Goal: Task Accomplishment & Management: Manage account settings

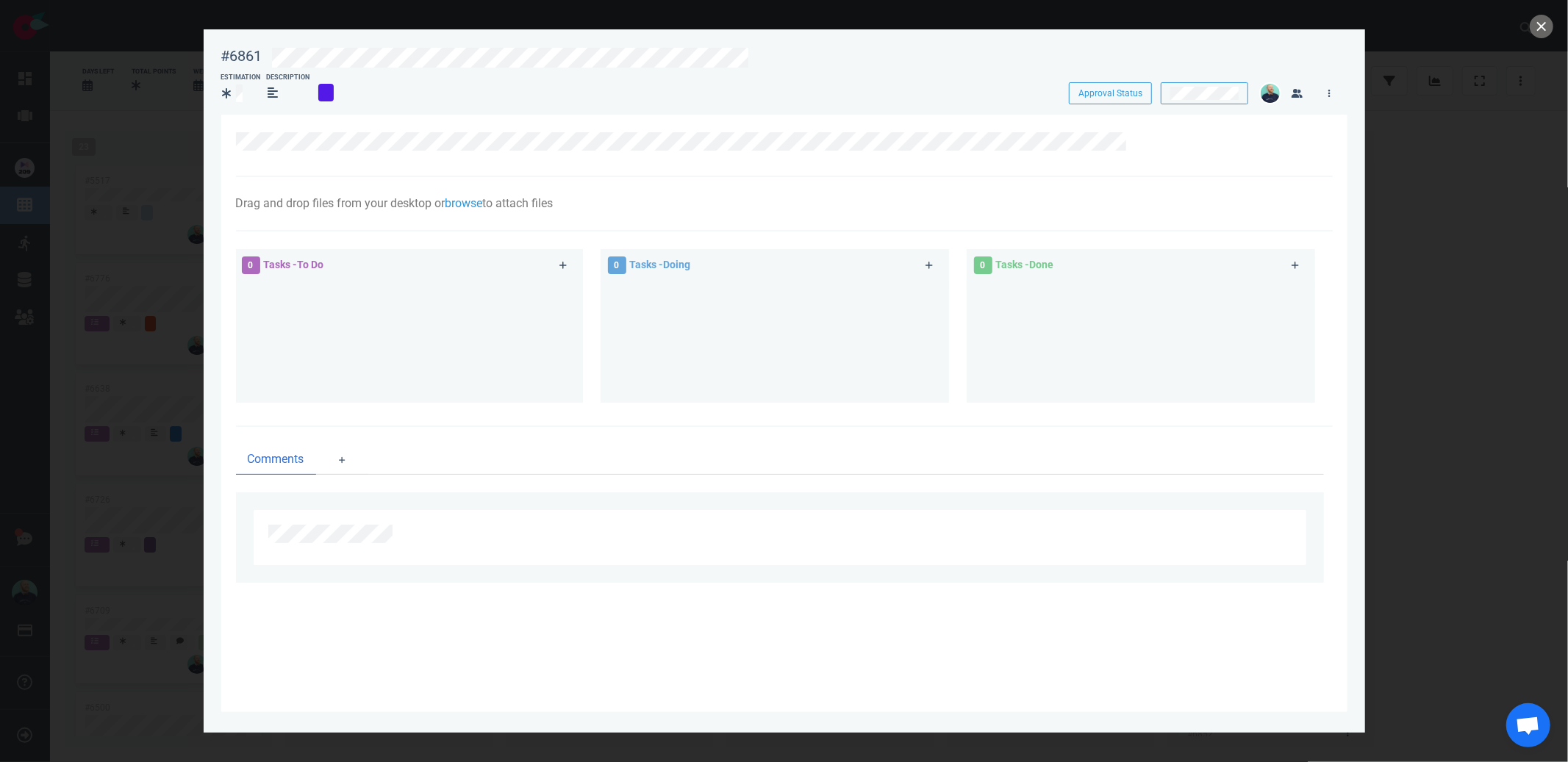
scroll to position [1089, 0]
click at [1538, 18] on button "close" at bounding box center [1541, 26] width 24 height 24
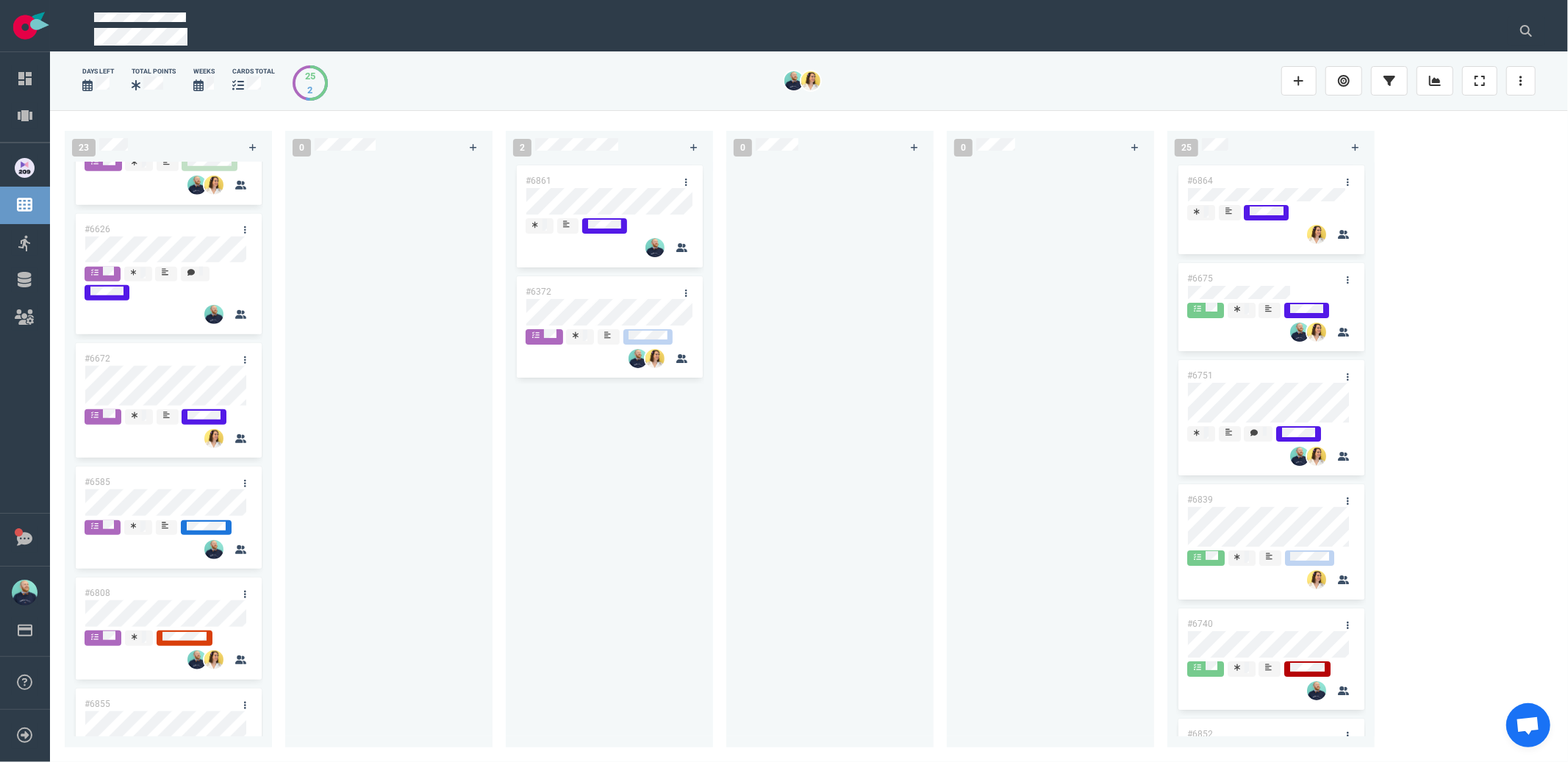
click at [345, 390] on div at bounding box center [389, 446] width 190 height 568
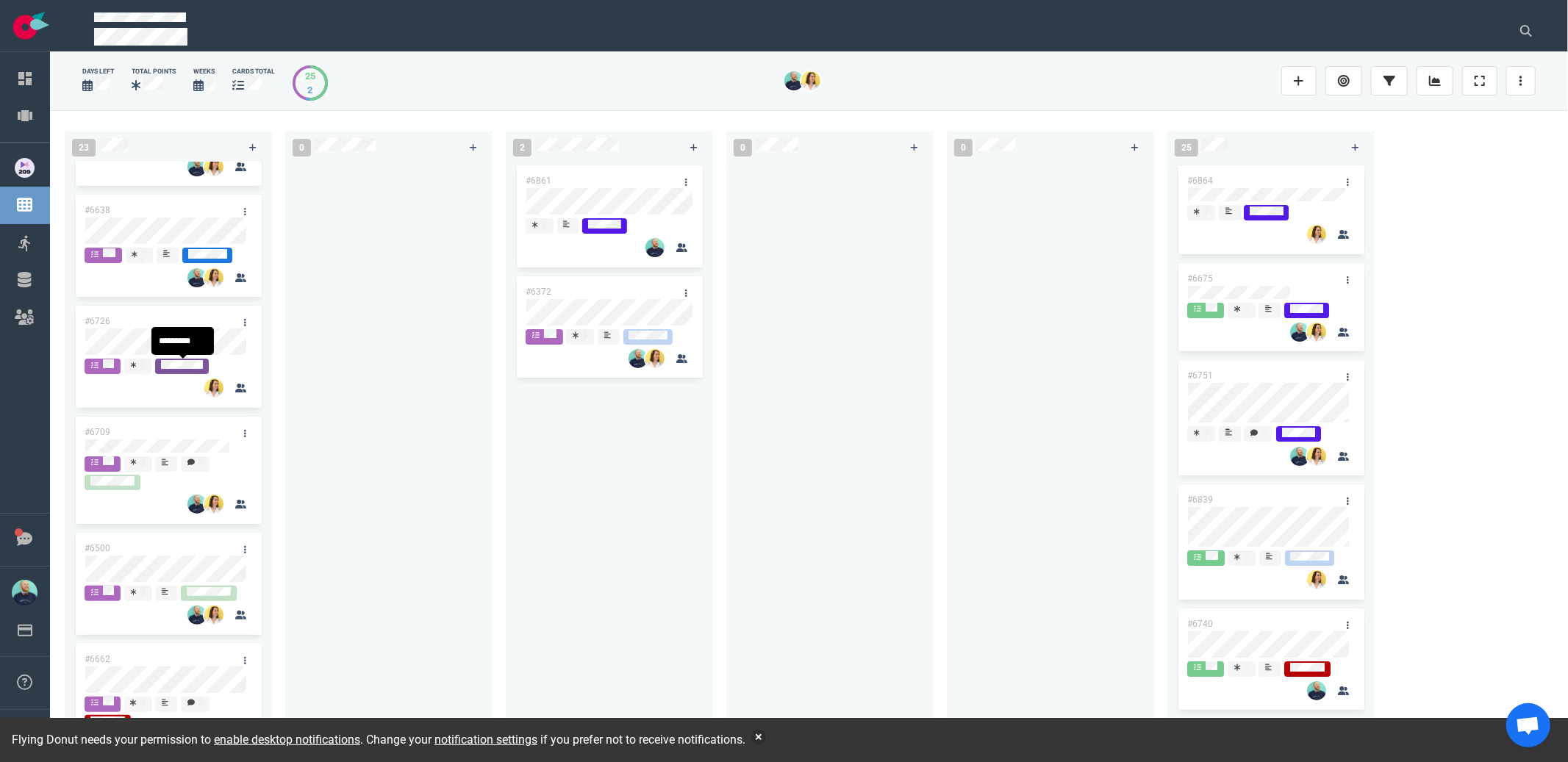
scroll to position [386, 0]
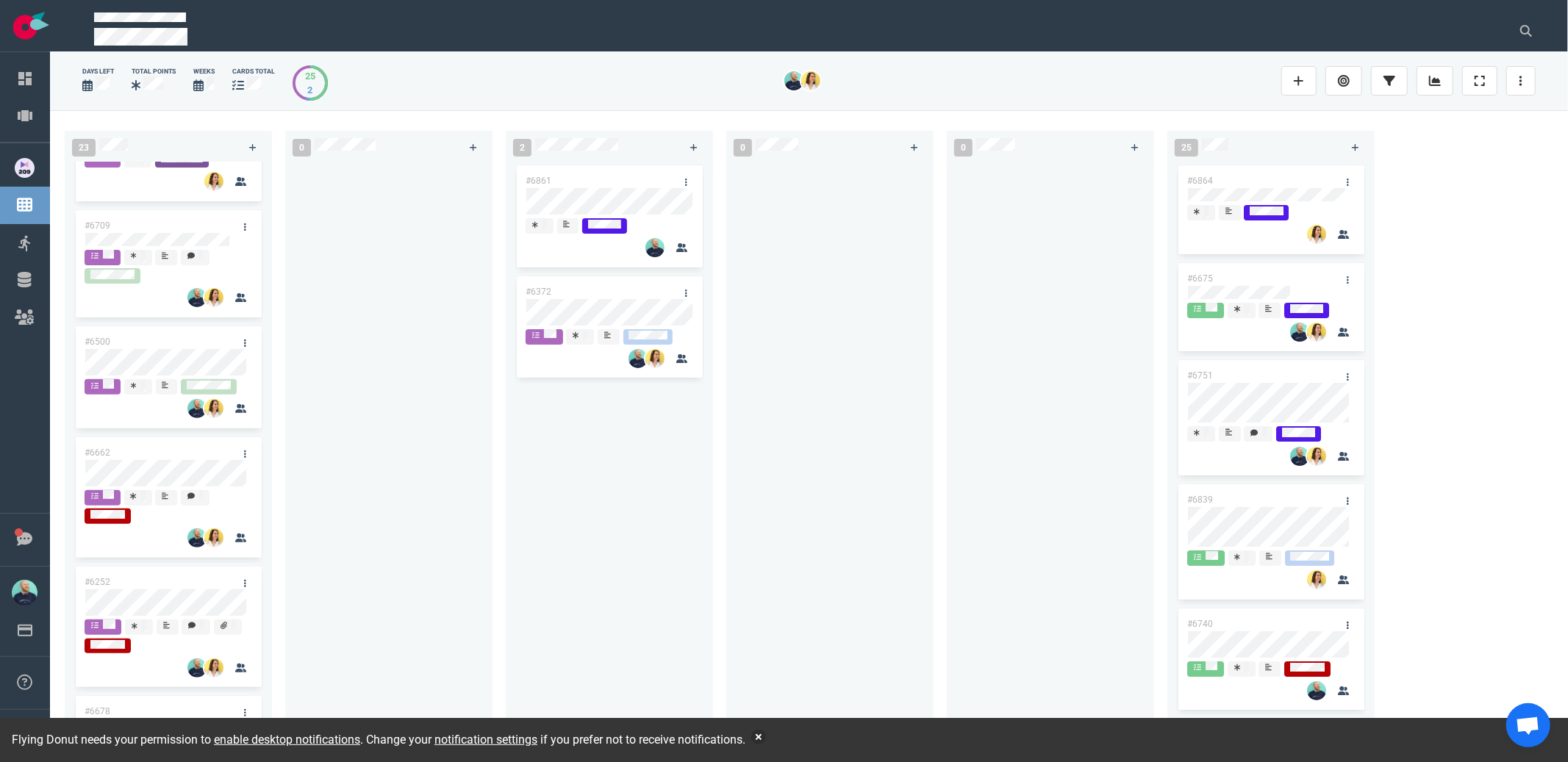
click at [413, 509] on div at bounding box center [389, 446] width 190 height 568
click at [766, 741] on button "button" at bounding box center [759, 737] width 15 height 15
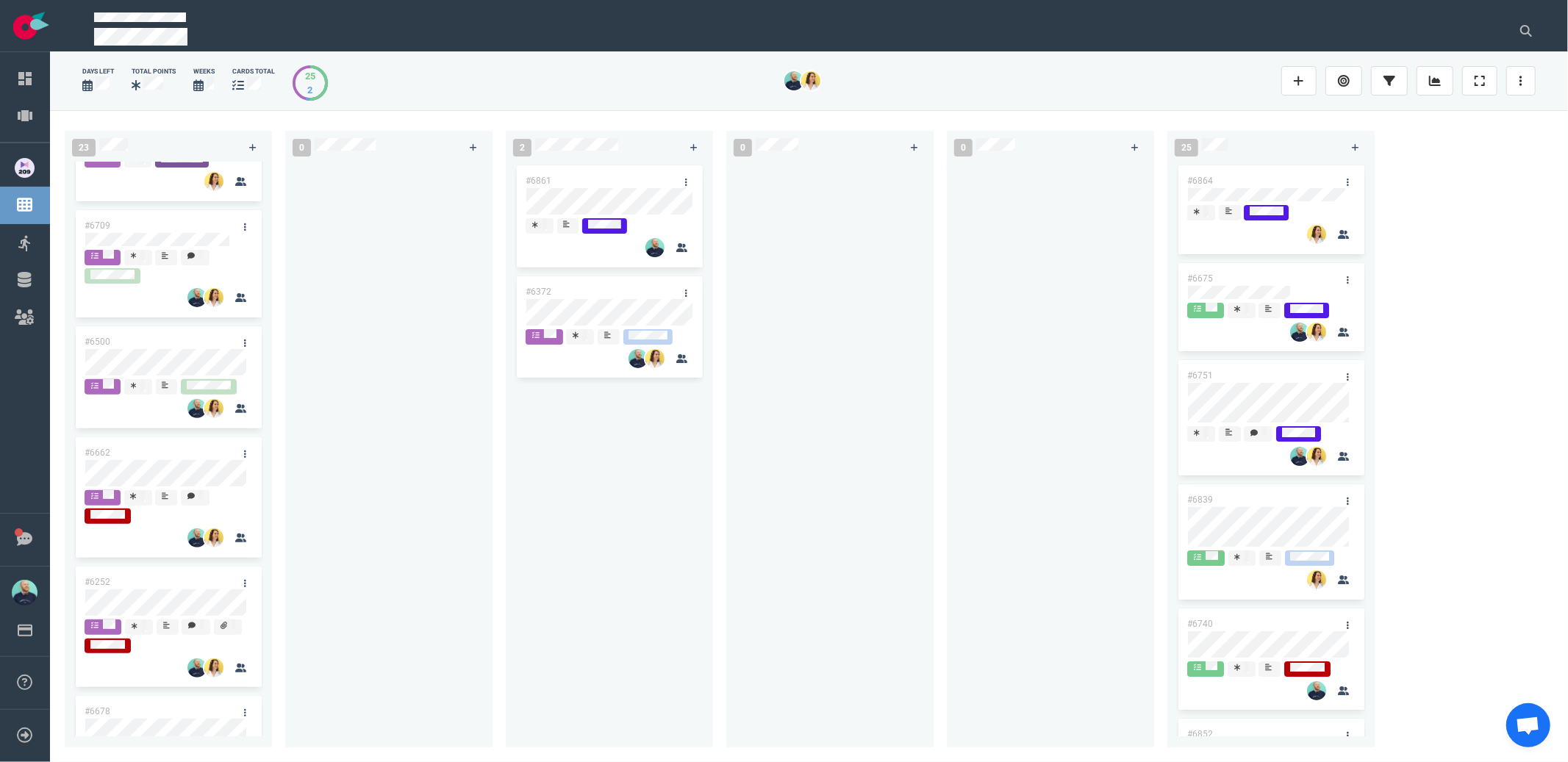
click at [625, 567] on div "#6861 #6372" at bounding box center [609, 446] width 190 height 568
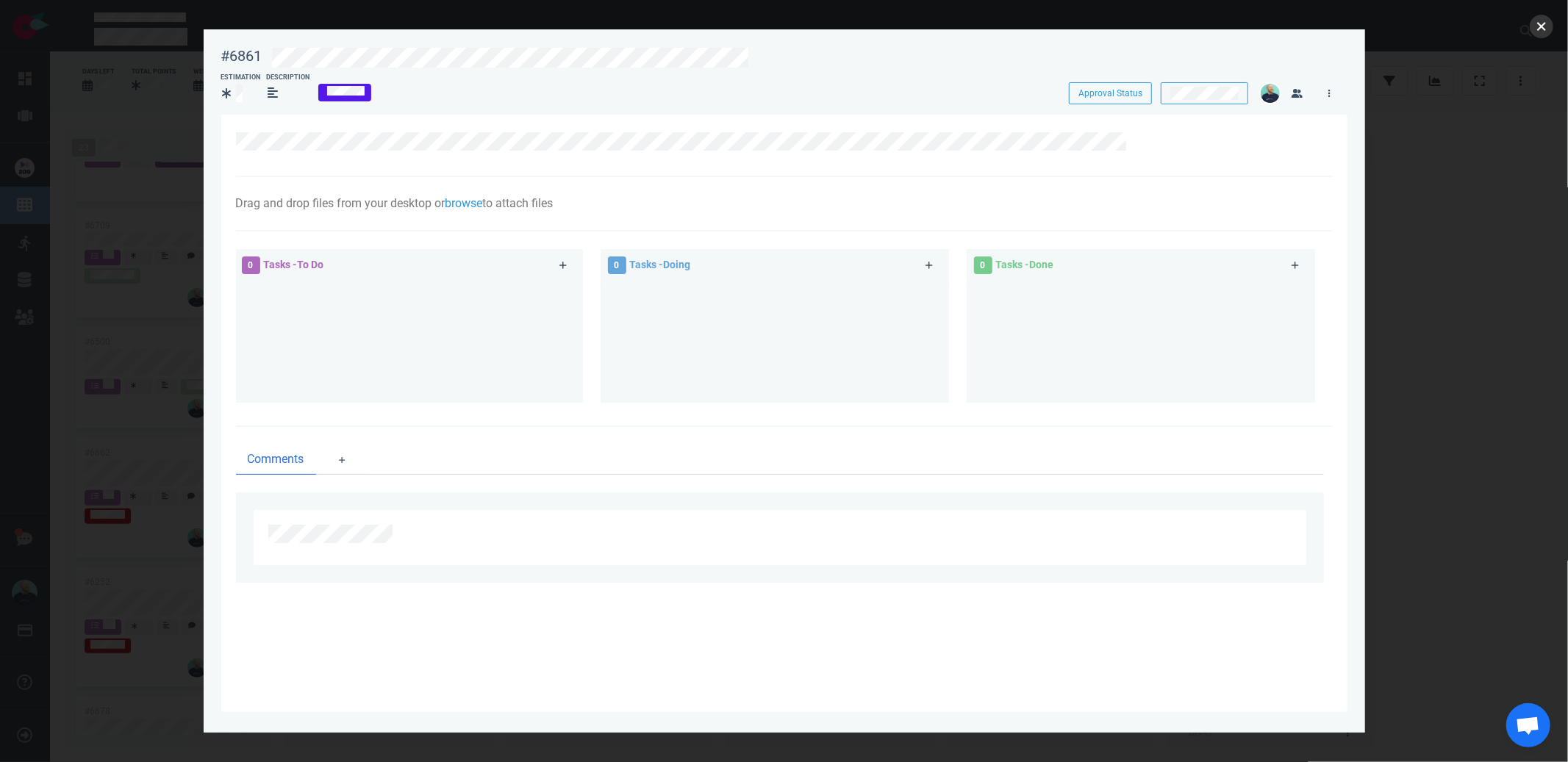
click at [1538, 29] on button "close" at bounding box center [1541, 26] width 24 height 24
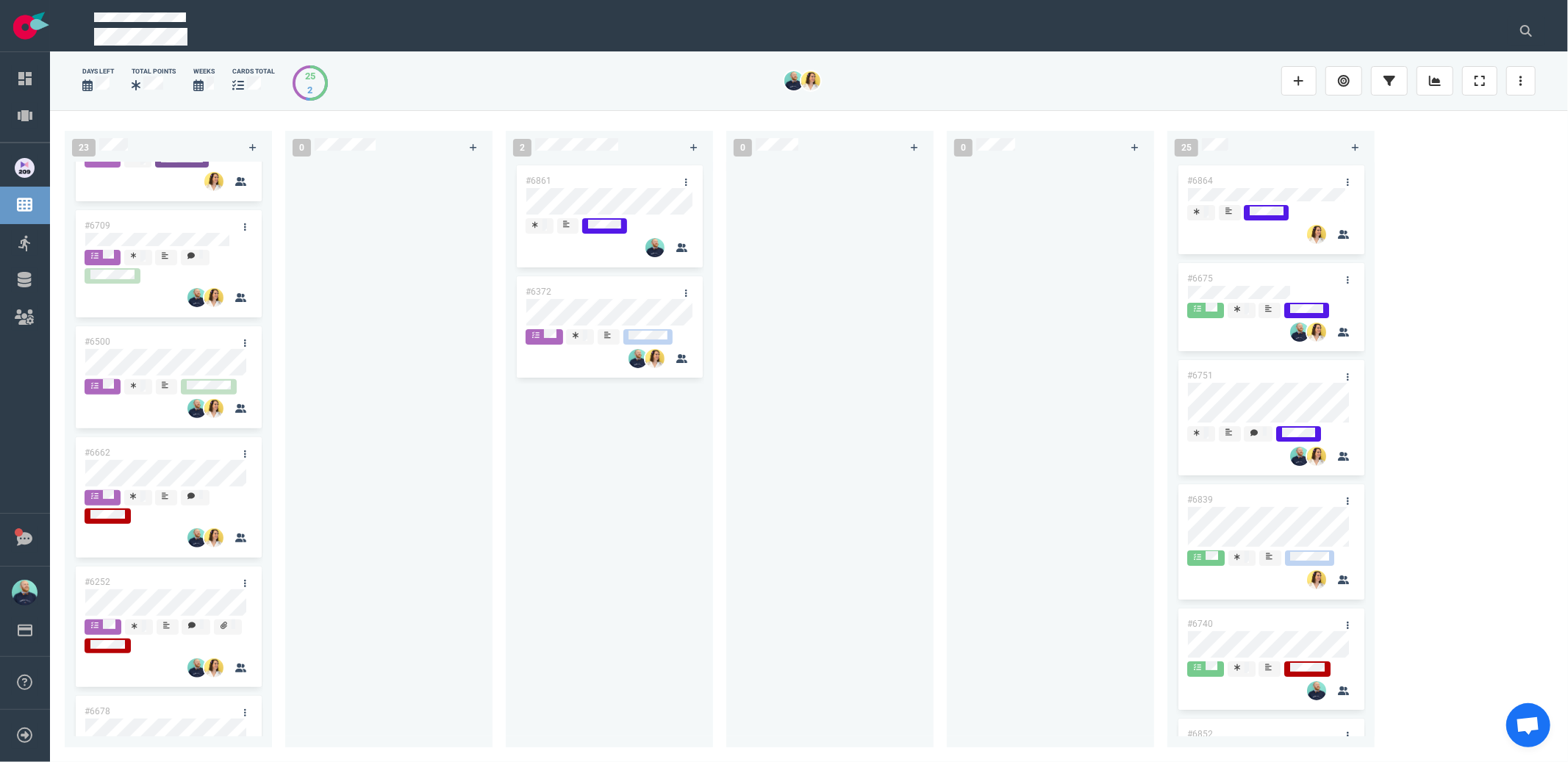
click at [852, 275] on div at bounding box center [829, 446] width 190 height 568
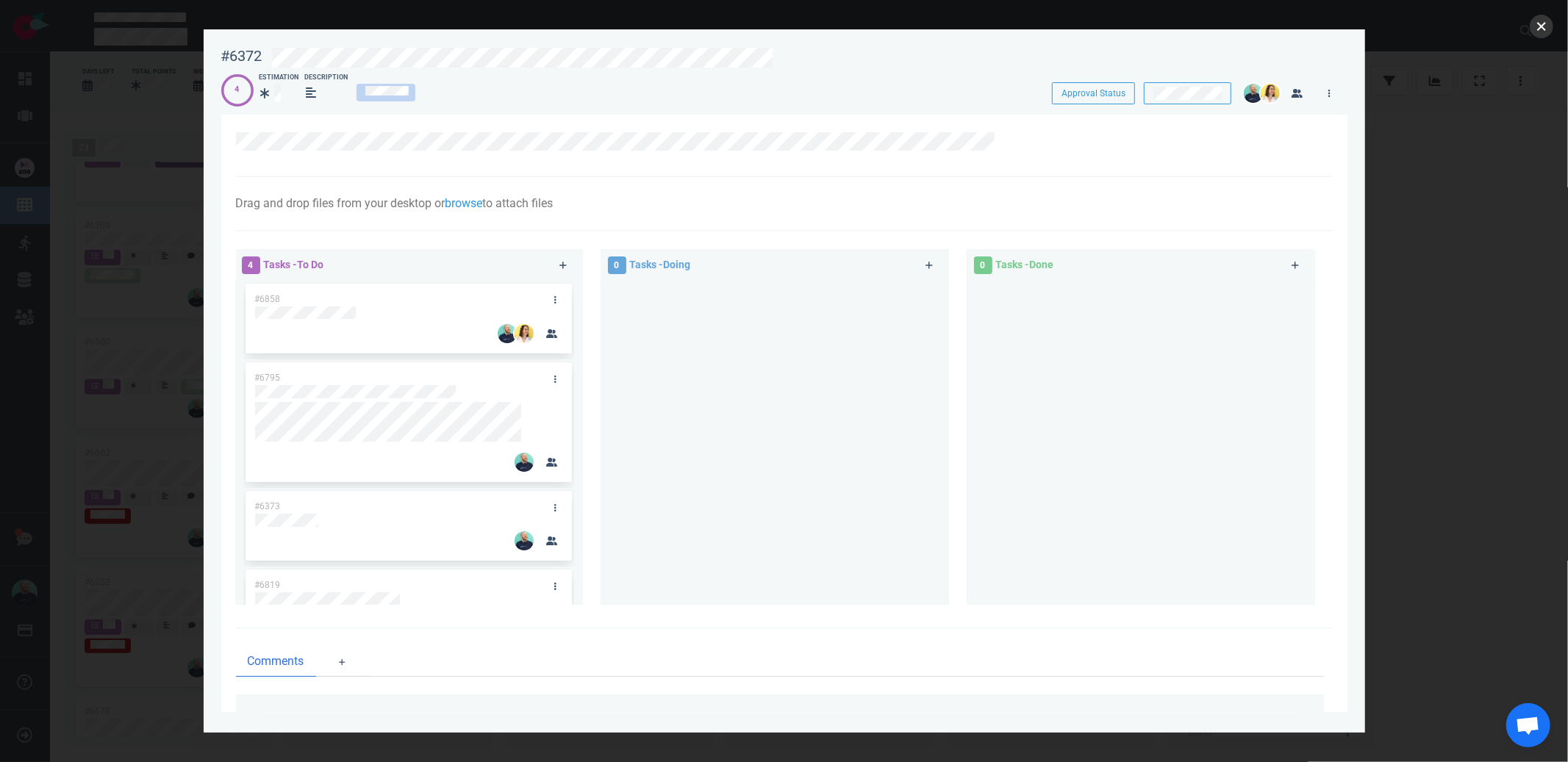
click at [1543, 28] on button "close" at bounding box center [1541, 26] width 24 height 24
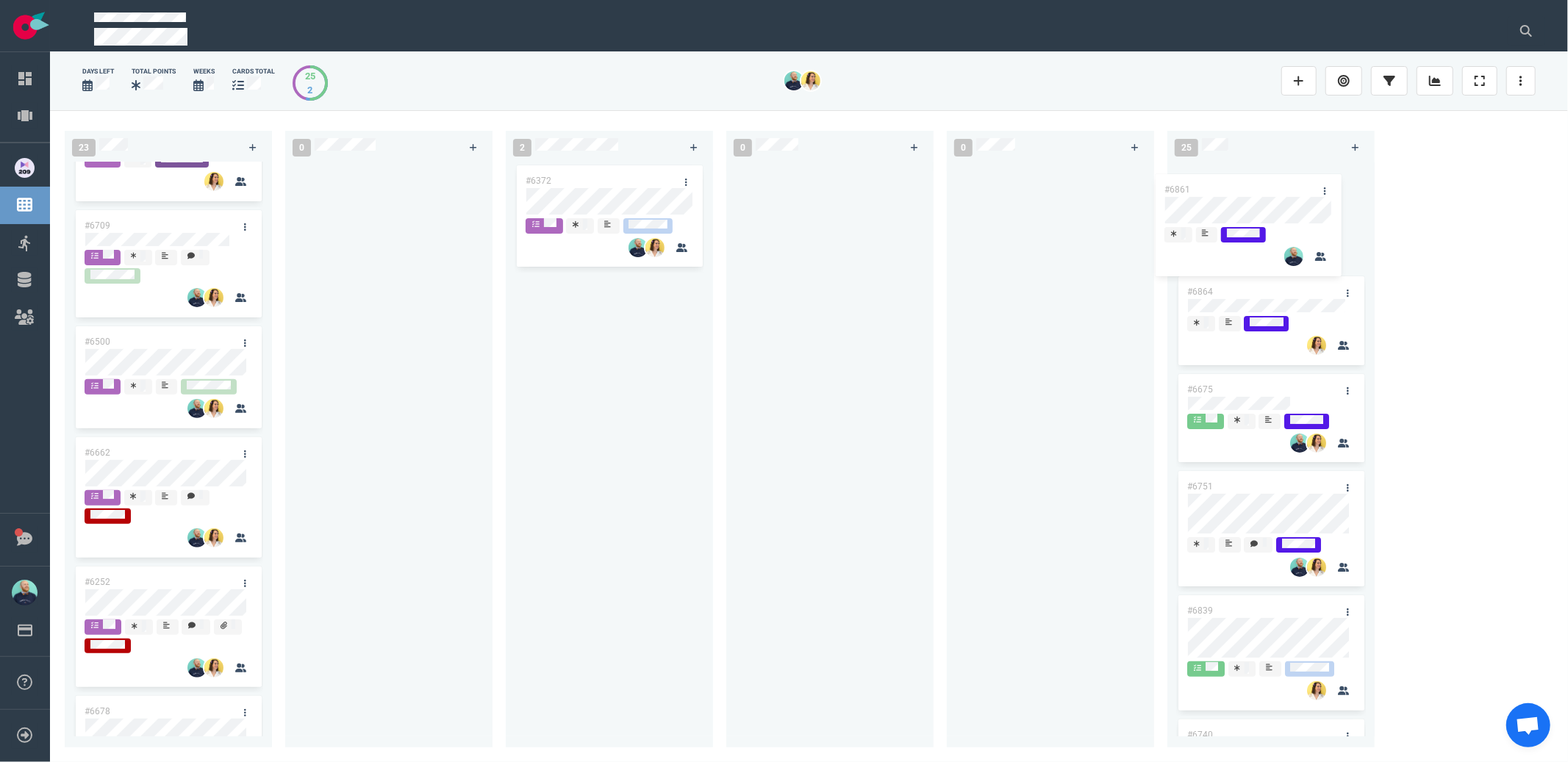
drag, startPoint x: 611, startPoint y: 178, endPoint x: 1252, endPoint y: 183, distance: 641.0
click at [1252, 184] on div "23 #5517 #6776 #6638 #6726 #6709 #6500 #6662 #6252 #6678 #6705 #6626 #6672 #658…" at bounding box center [809, 436] width 1518 height 651
click at [861, 278] on div at bounding box center [829, 446] width 190 height 568
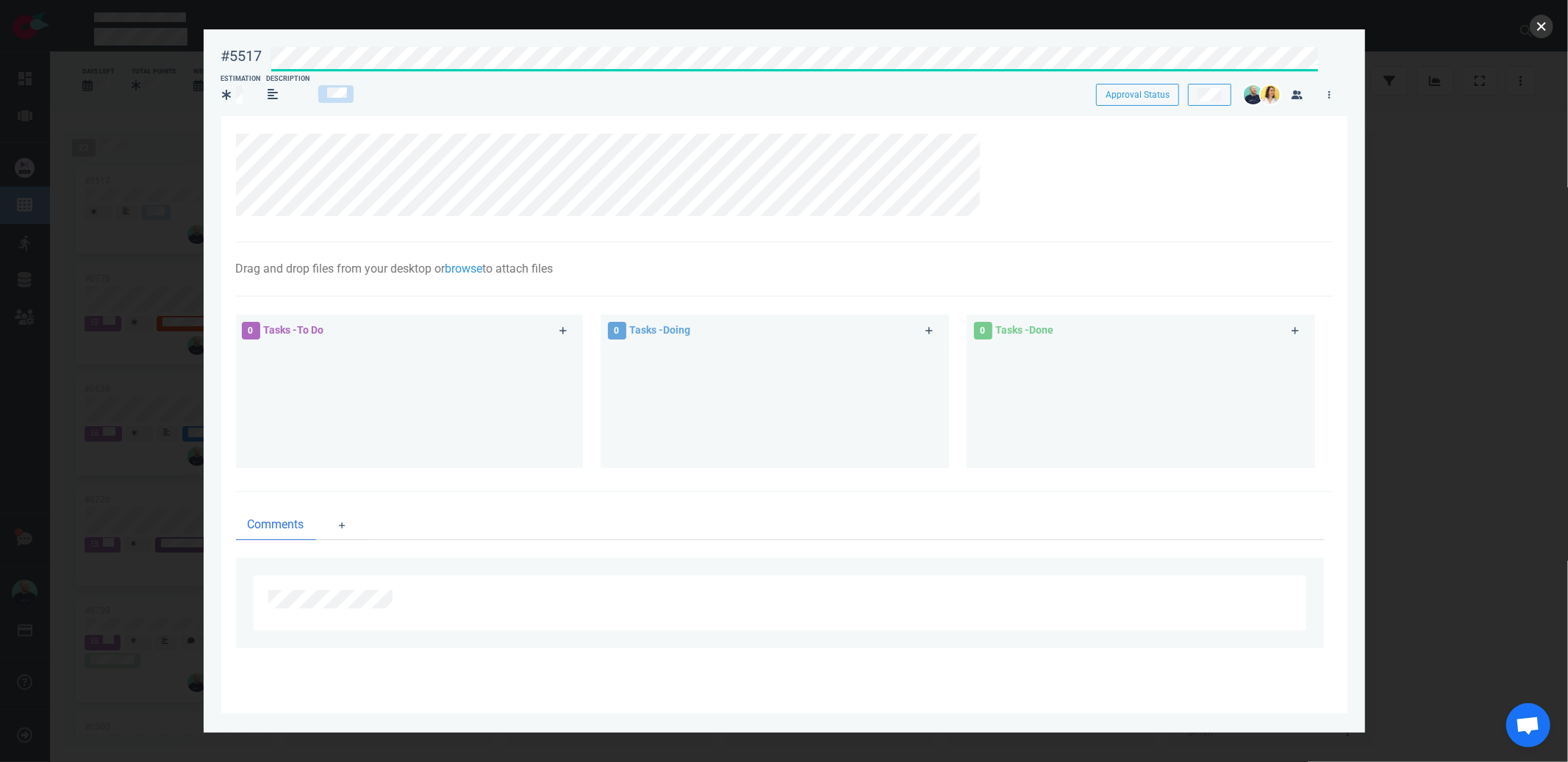
click at [1540, 30] on button "close" at bounding box center [1541, 26] width 24 height 24
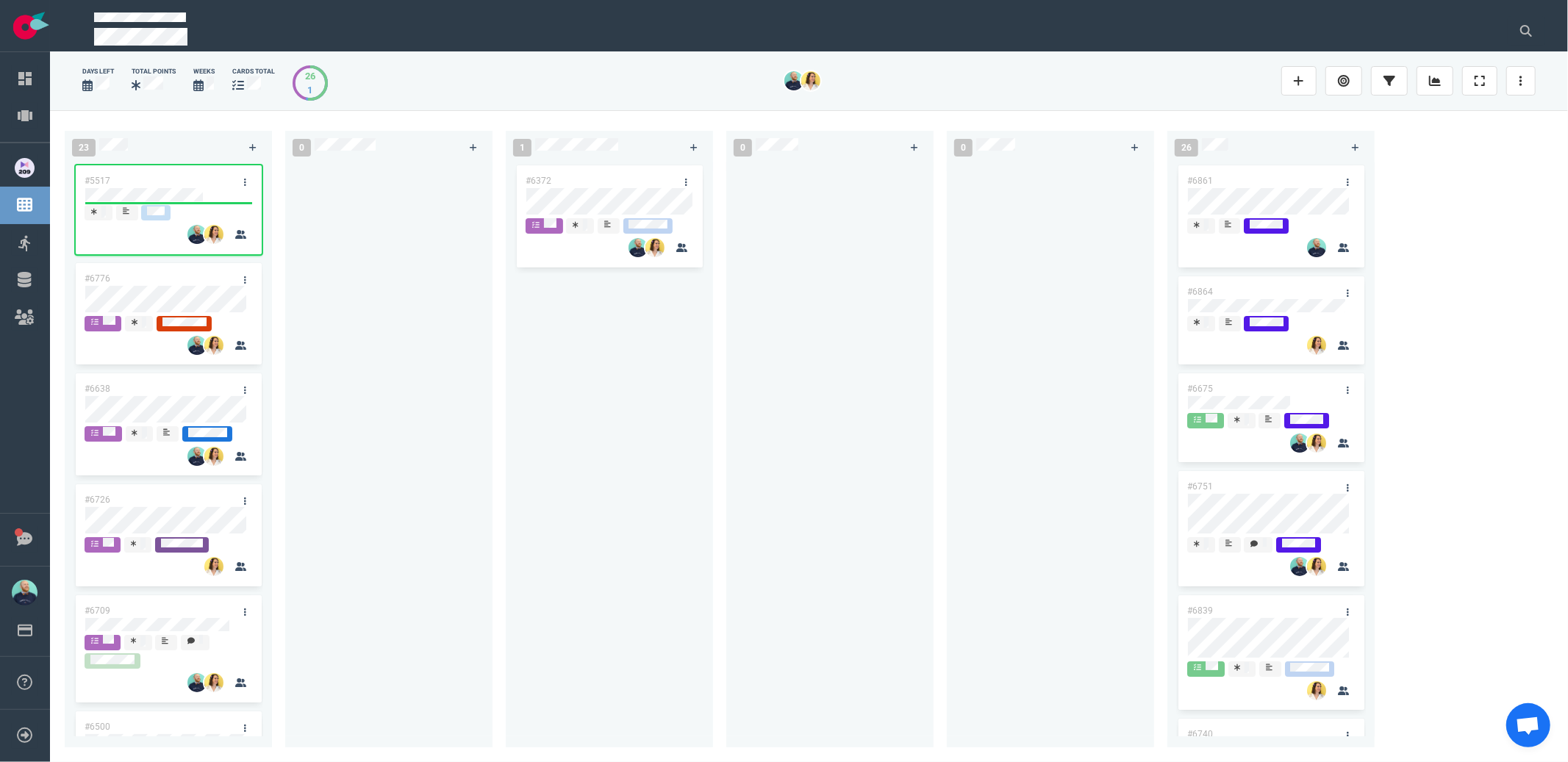
click at [398, 446] on div at bounding box center [389, 446] width 190 height 568
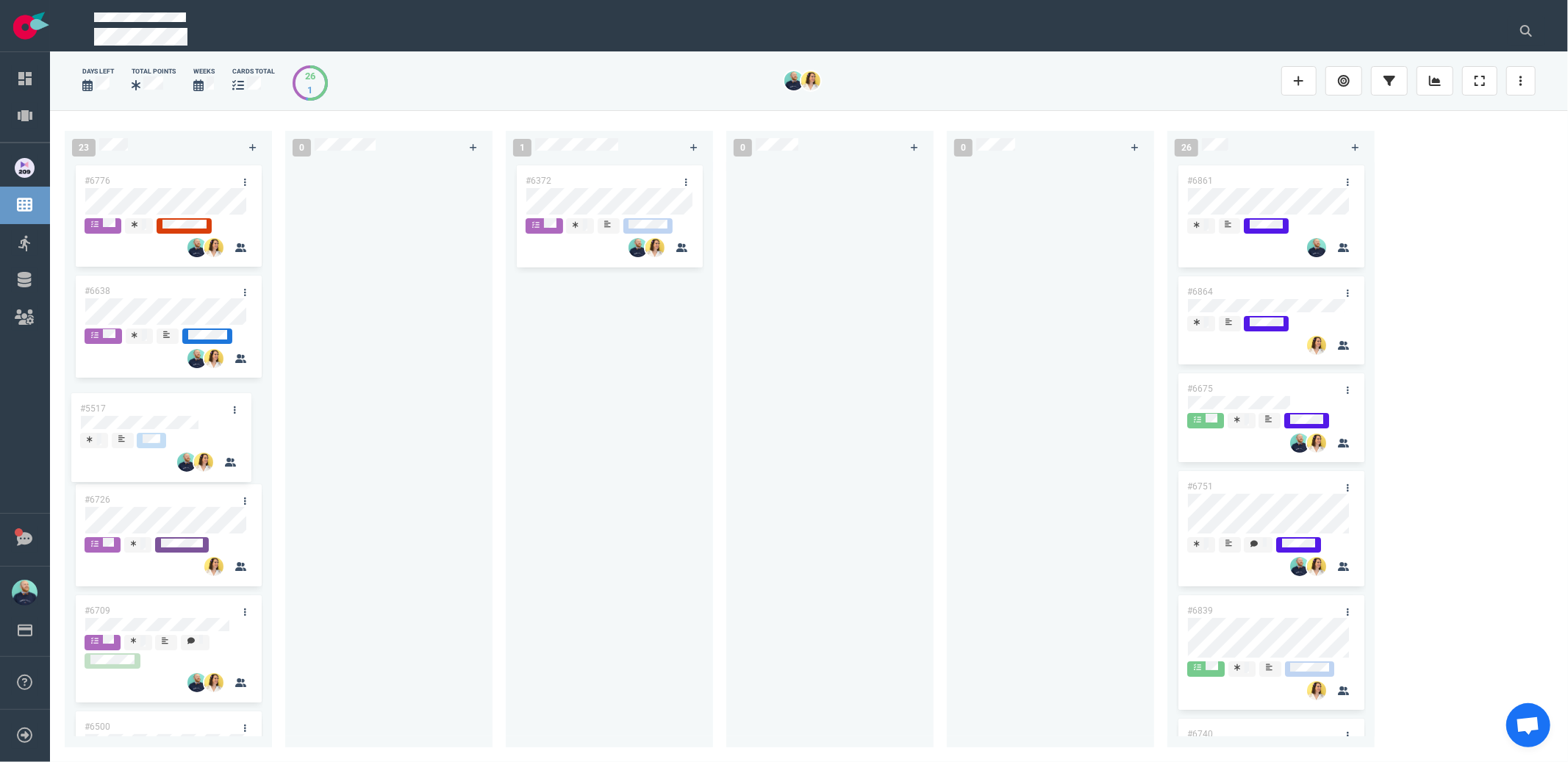
drag, startPoint x: 182, startPoint y: 178, endPoint x: 177, endPoint y: 438, distance: 260.0
click at [177, 438] on div "#5517 #6776 #6638 #6726 #6709 #6500 #6662 #6252 #6678 #6705 #6626 #6672 #6585 #…" at bounding box center [168, 446] width 190 height 568
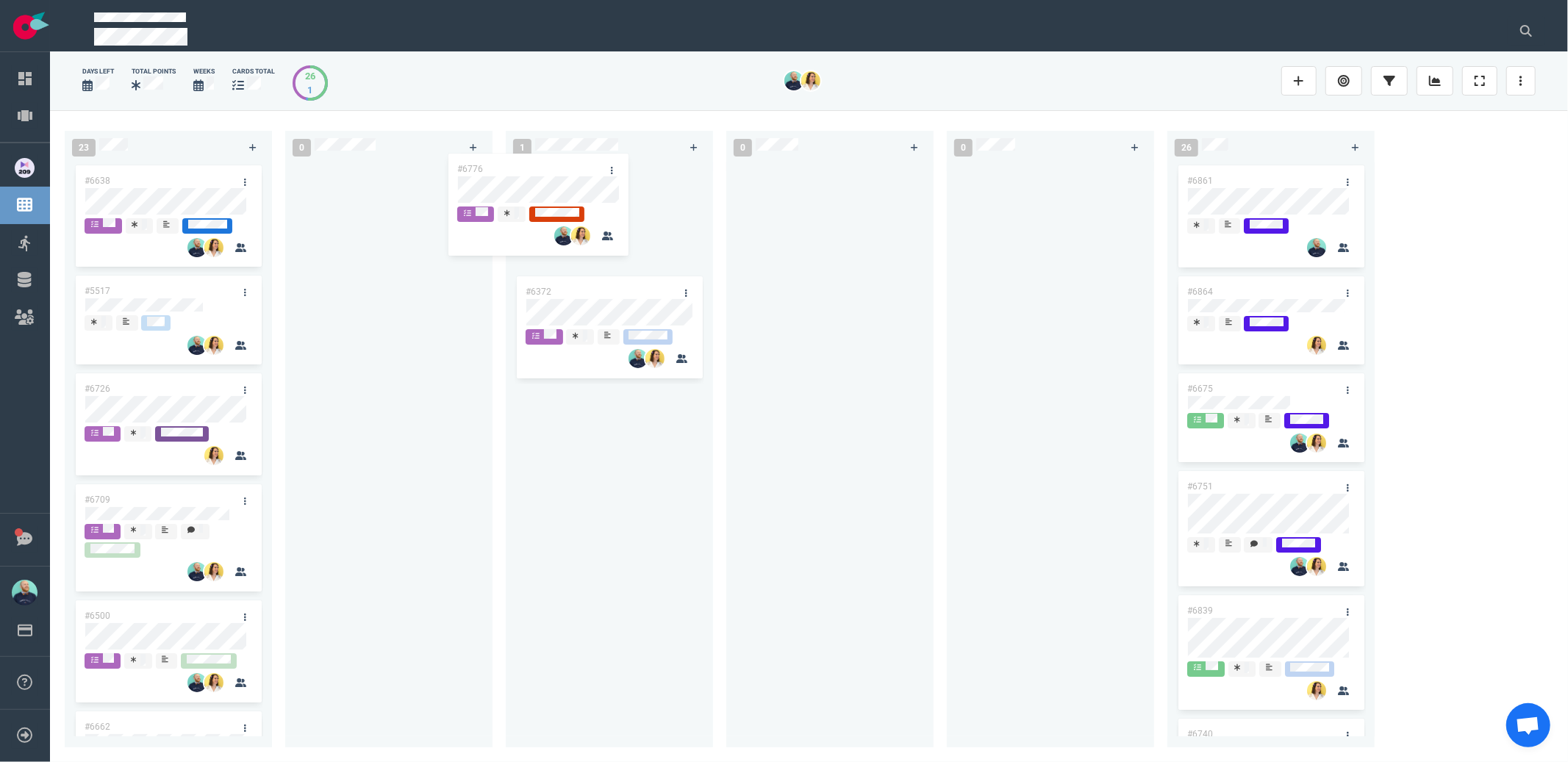
click at [512, 182] on div "23 #6776 #6638 #5517 #6726 #6709 #6500 #6662 #6252 #6678 #6705 #6626 #6672 #658…" at bounding box center [809, 436] width 1518 height 651
click at [859, 245] on div at bounding box center [829, 446] width 190 height 568
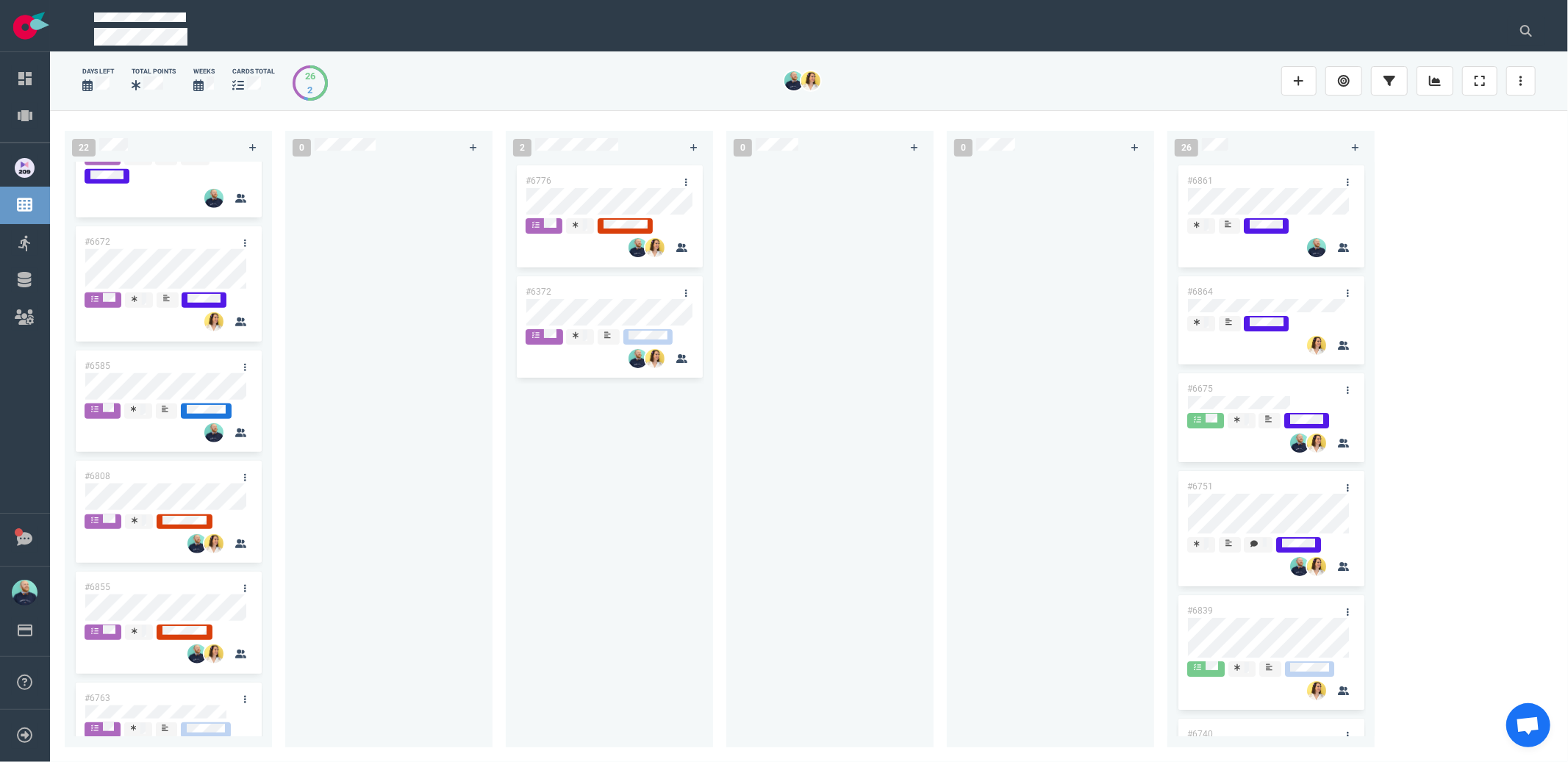
scroll to position [1272, 0]
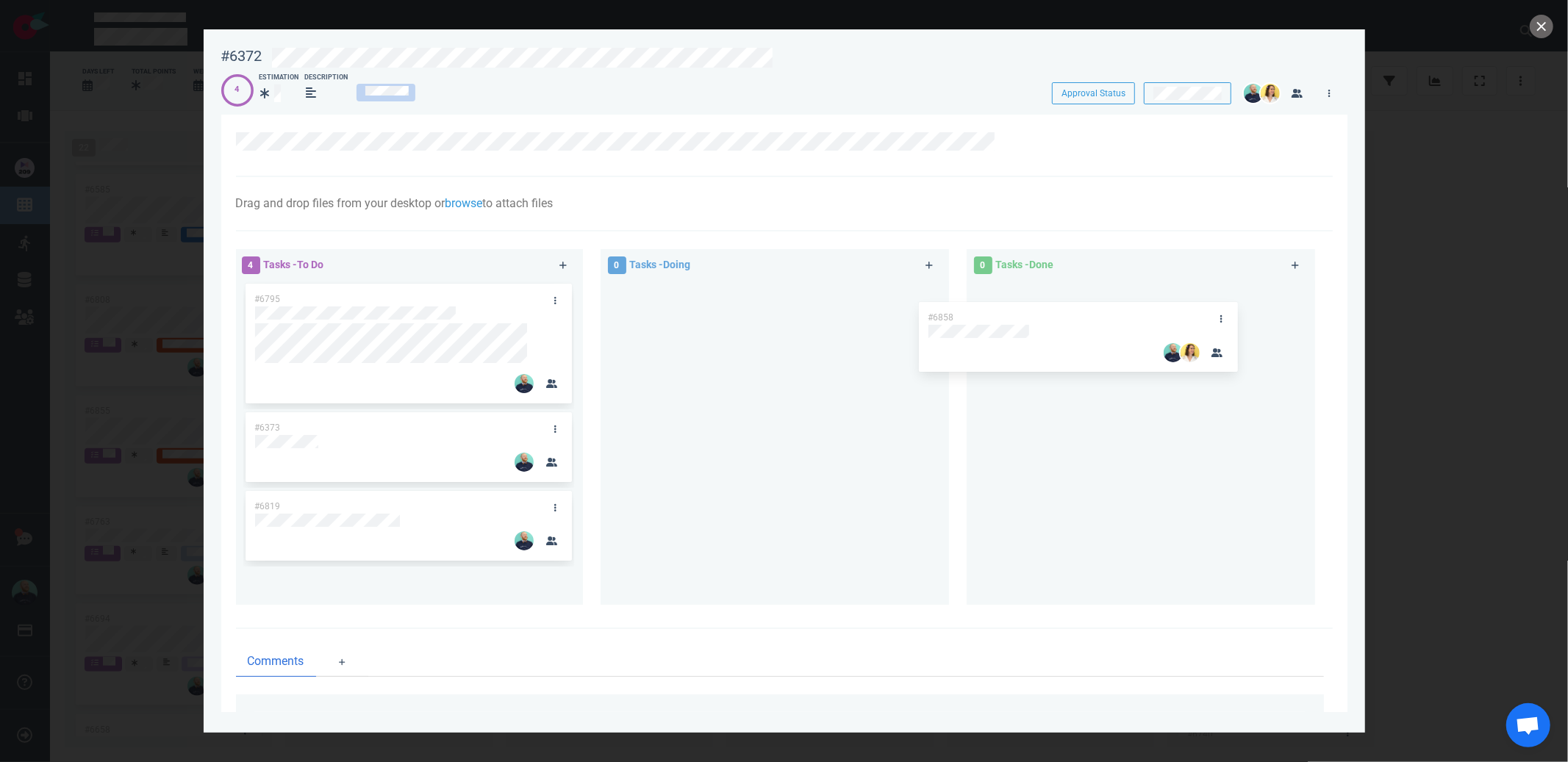
drag, startPoint x: 796, startPoint y: 330, endPoint x: 1141, endPoint y: 305, distance: 345.9
click at [1141, 305] on div "4 Tasks - To Do #6858 #6795 #6373 #6819 #6858 0 Tasks - Doing 0 Tasks - Done" at bounding box center [779, 429] width 1105 height 379
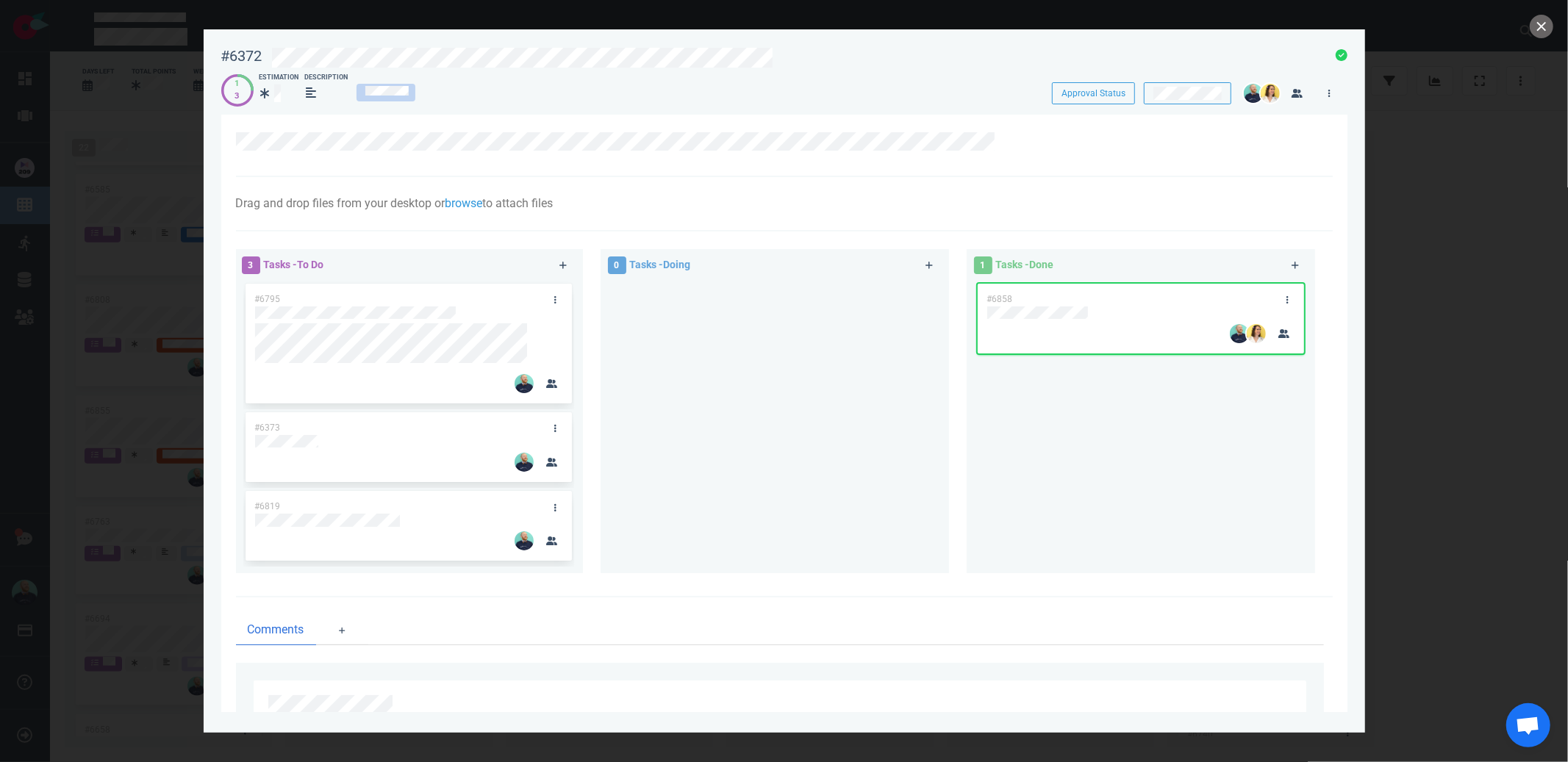
click at [737, 399] on div at bounding box center [774, 422] width 330 height 281
click at [554, 298] on icon at bounding box center [555, 299] width 2 height 7
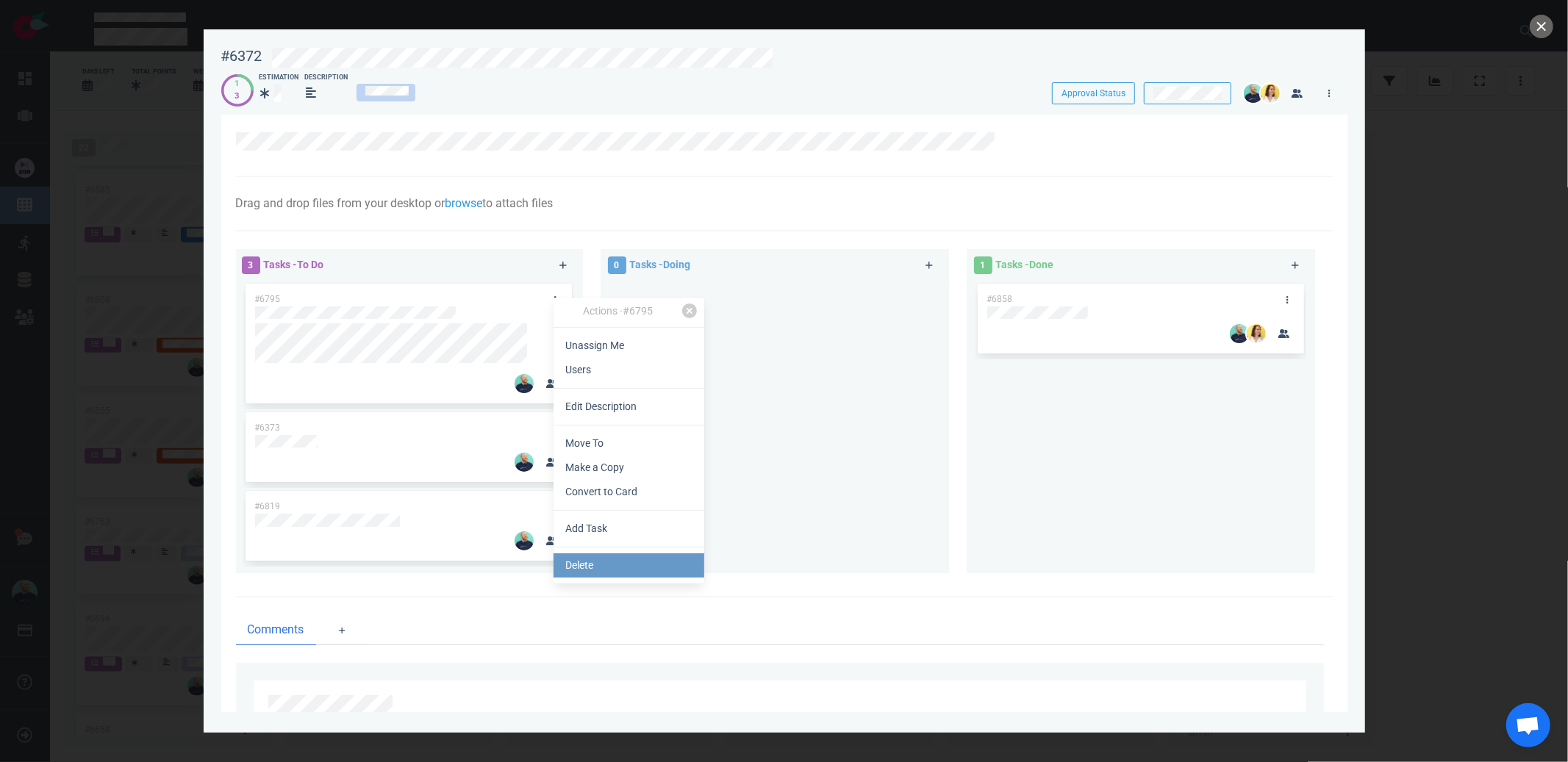
click at [607, 555] on link "Delete" at bounding box center [628, 566] width 150 height 25
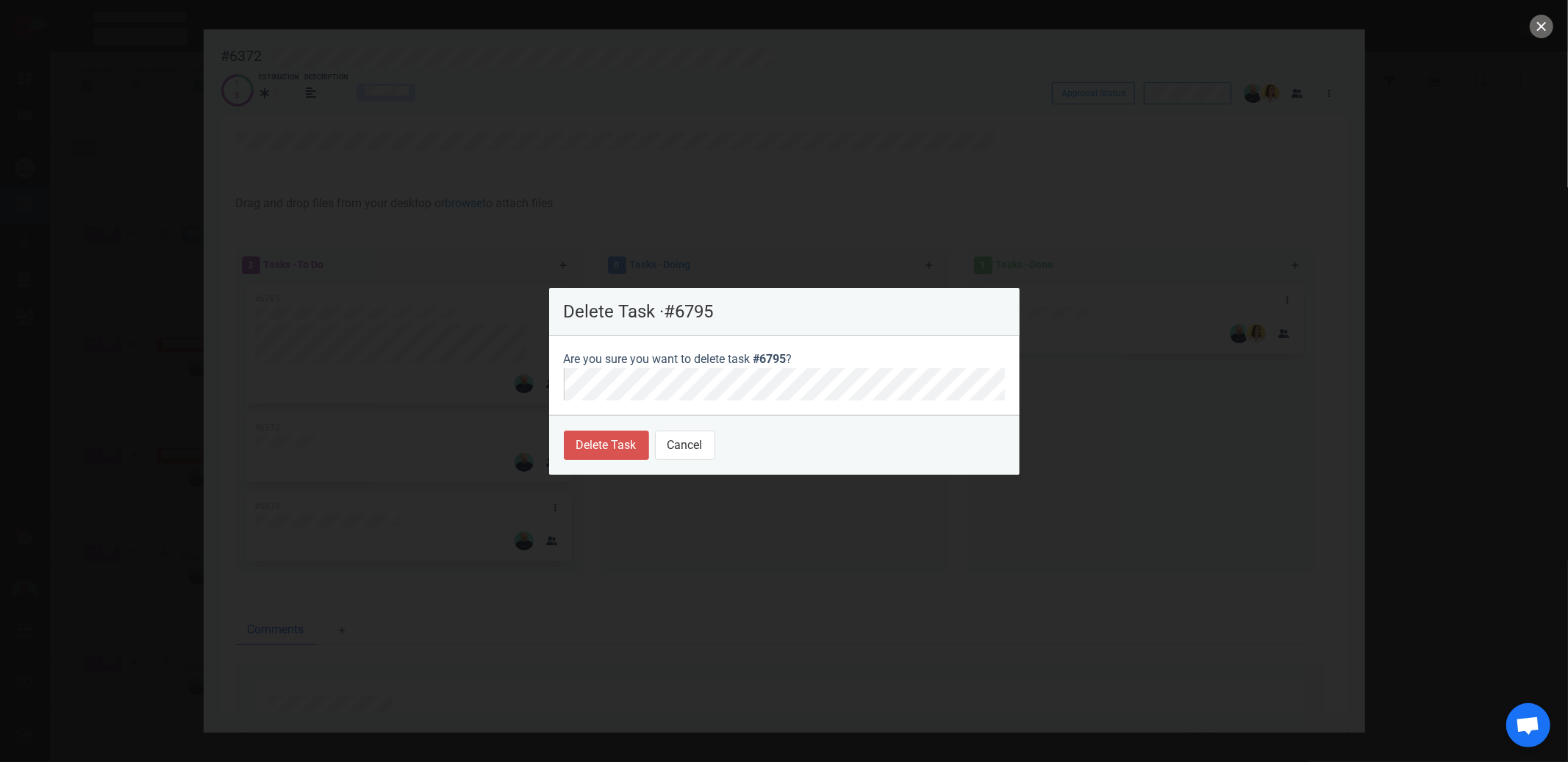
click at [619, 463] on footer "Delete Task Cancel" at bounding box center [784, 445] width 470 height 59
drag, startPoint x: 612, startPoint y: 430, endPoint x: 616, endPoint y: 439, distance: 9.8
click at [616, 439] on button "Delete Task" at bounding box center [606, 446] width 85 height 30
click at [635, 462] on div at bounding box center [774, 422] width 330 height 281
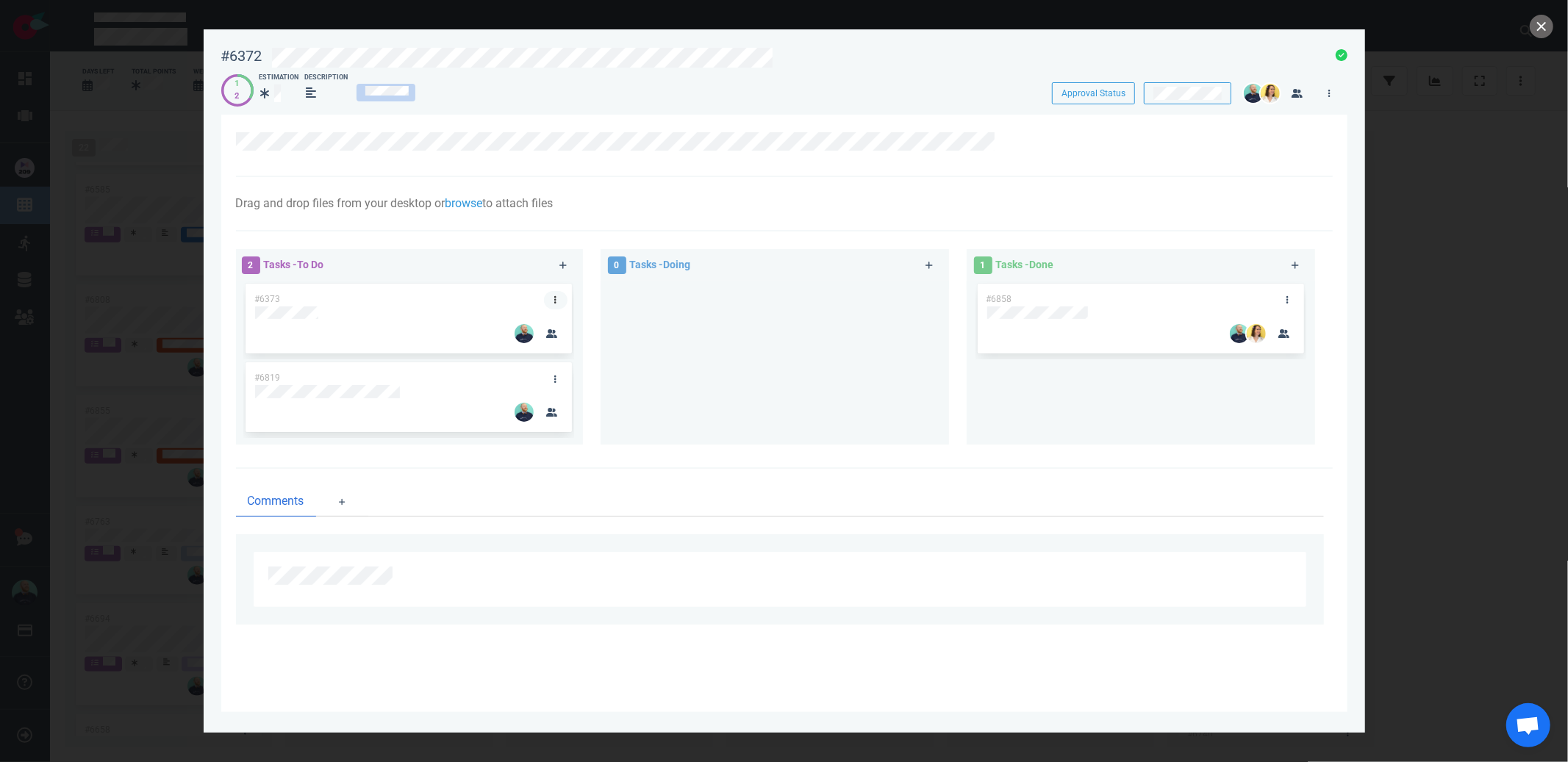
click at [559, 302] on link at bounding box center [556, 300] width 24 height 18
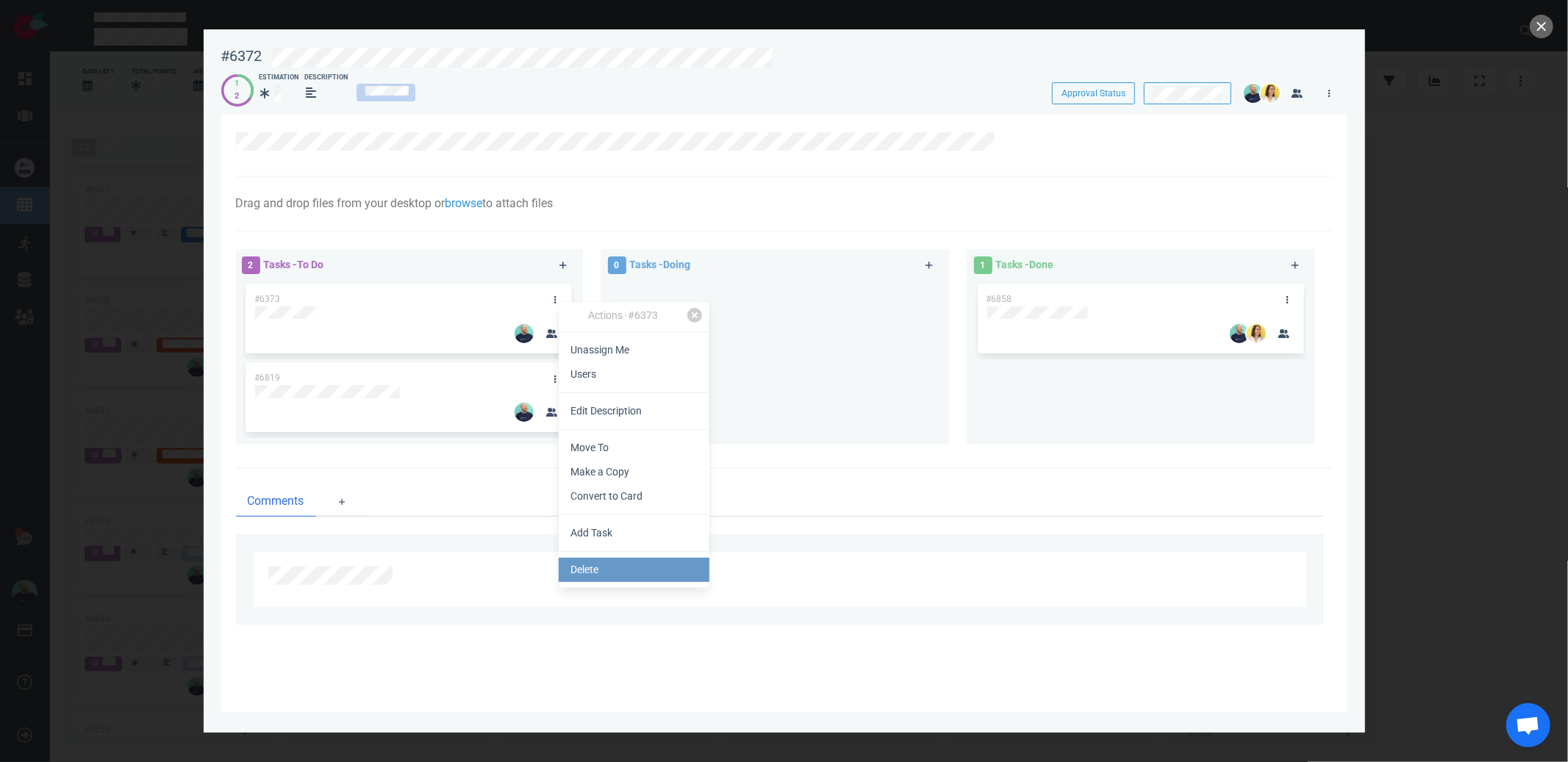
click at [618, 563] on link "Delete" at bounding box center [634, 570] width 150 height 25
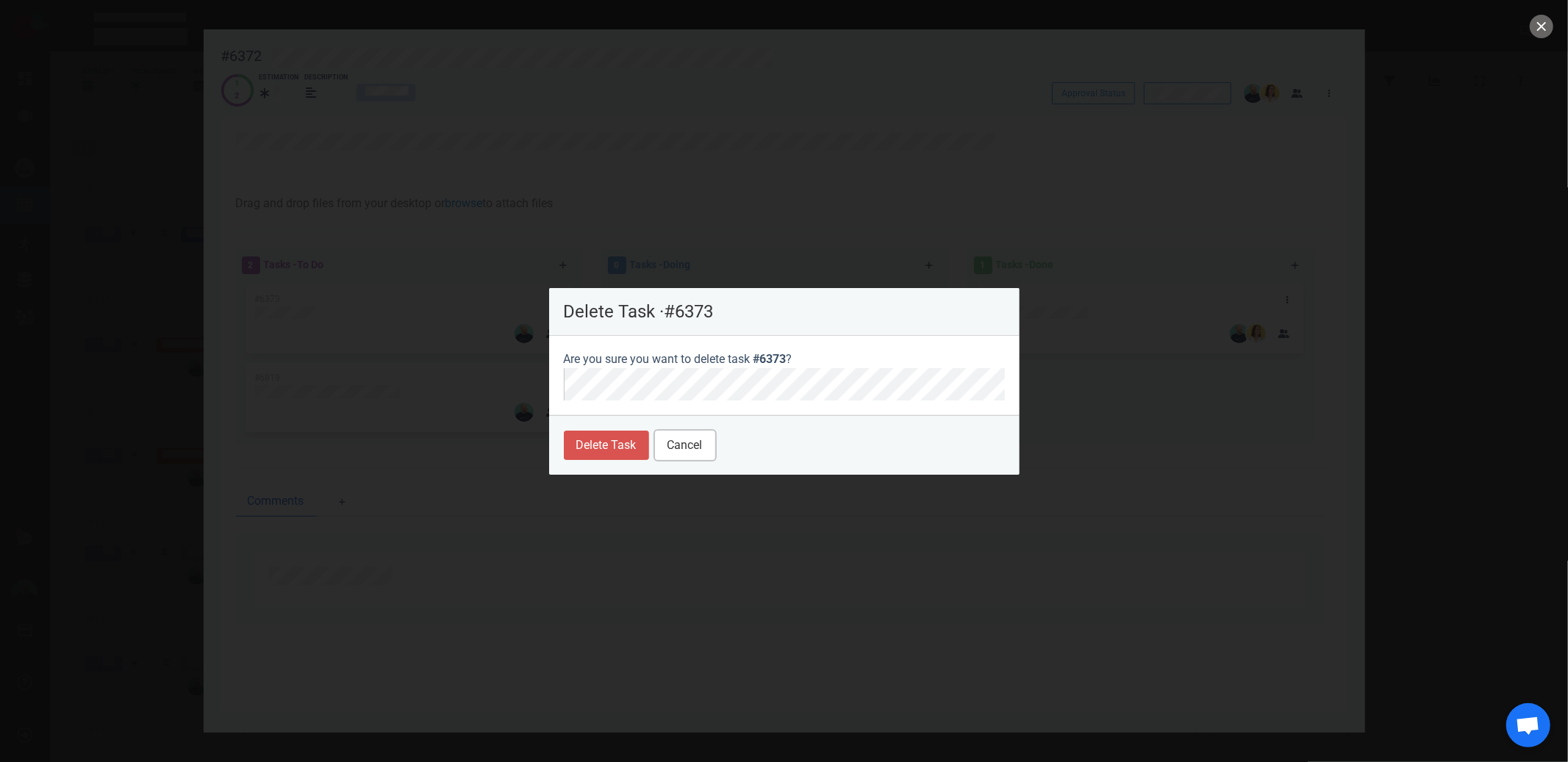
click at [686, 439] on button "Cancel" at bounding box center [685, 446] width 60 height 30
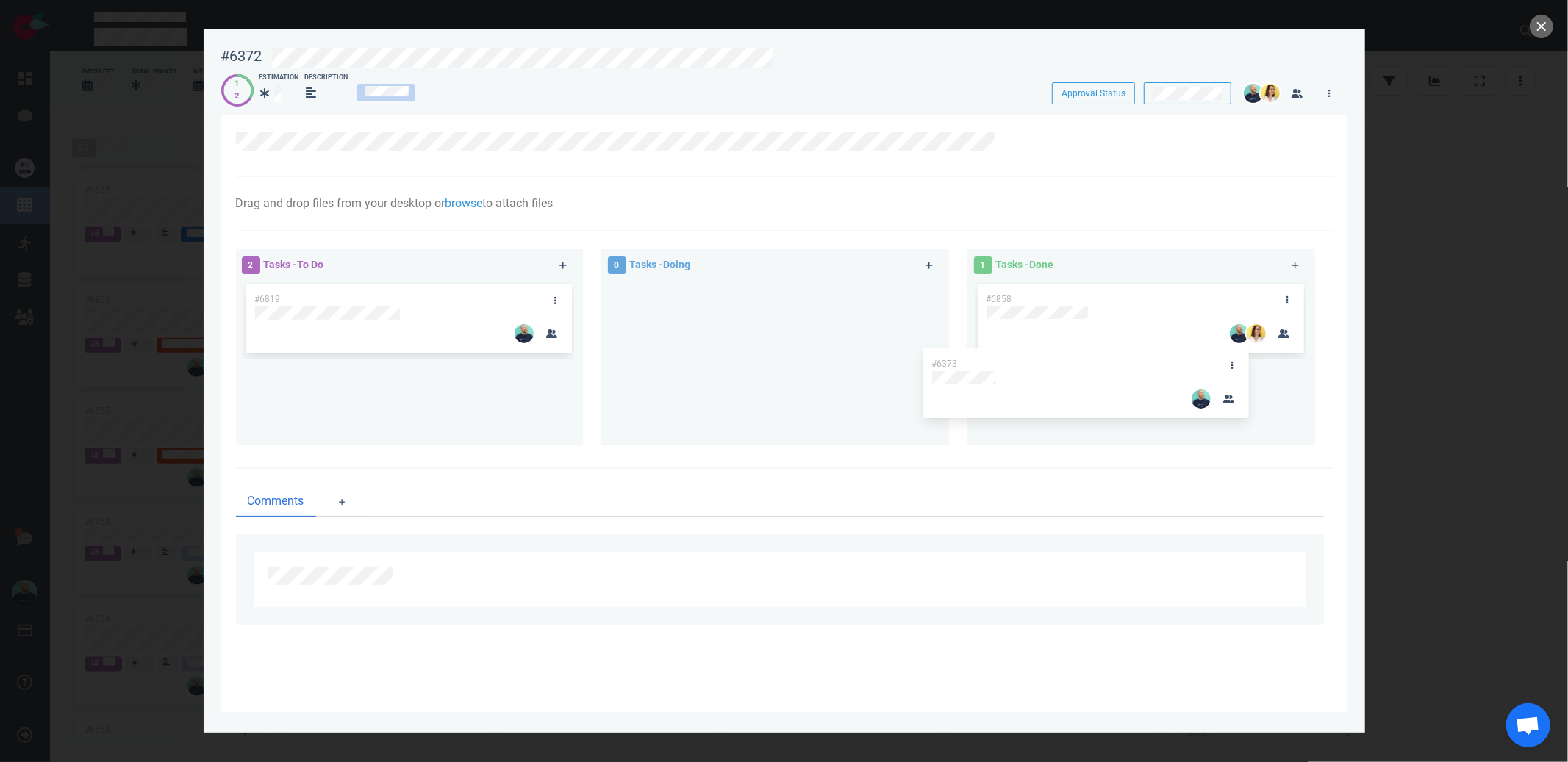
drag, startPoint x: 450, startPoint y: 288, endPoint x: 1128, endPoint y: 352, distance: 681.0
click at [1128, 352] on div "2 Tasks - To Do #6373 #6819 #6373 0 Tasks - Doing 1 Tasks - Done #6858" at bounding box center [779, 349] width 1105 height 219
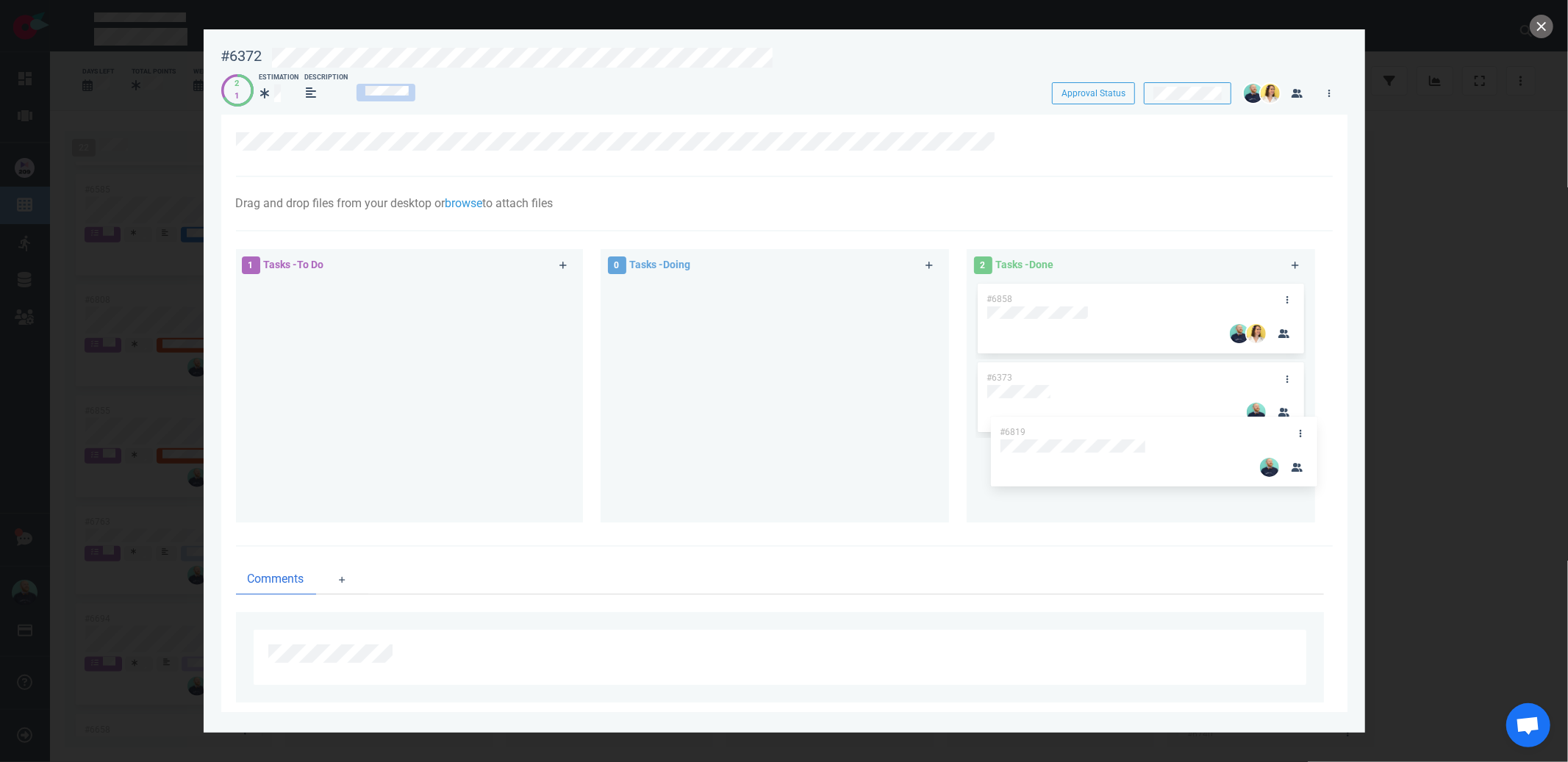
drag, startPoint x: 472, startPoint y: 288, endPoint x: 1218, endPoint y: 422, distance: 757.9
click at [1218, 422] on div "1 Tasks - To Do #6819 #6819 0 Tasks - Doing 2 Tasks - Done #6858 #6373" at bounding box center [779, 388] width 1105 height 296
click at [1536, 27] on button "close" at bounding box center [1541, 26] width 24 height 24
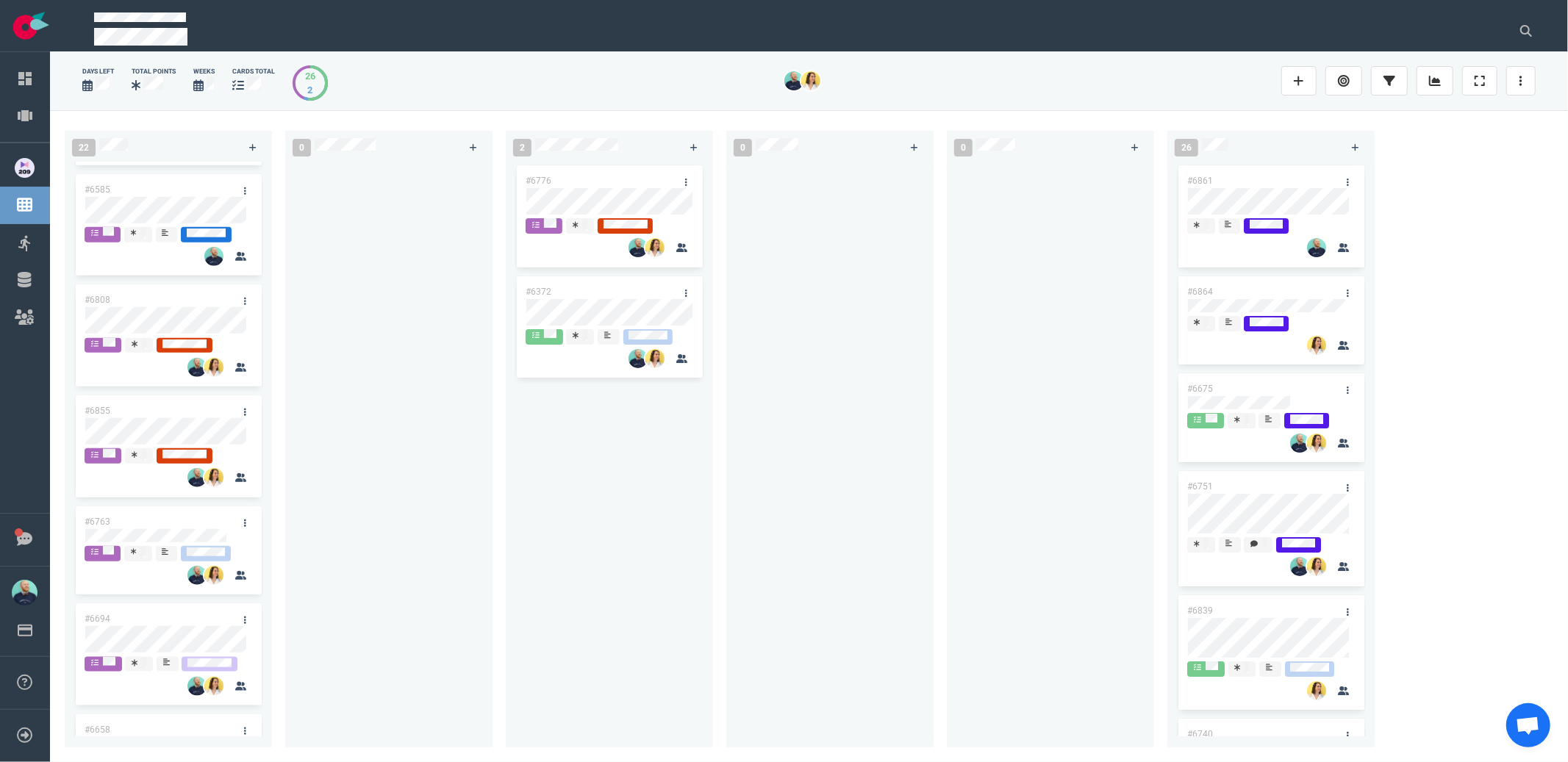
click at [671, 498] on div "#6776 #6372" at bounding box center [609, 446] width 190 height 568
drag, startPoint x: 580, startPoint y: 292, endPoint x: 592, endPoint y: 302, distance: 15.6
click at [593, 303] on div "#6776 #6372 #6372" at bounding box center [609, 446] width 190 height 568
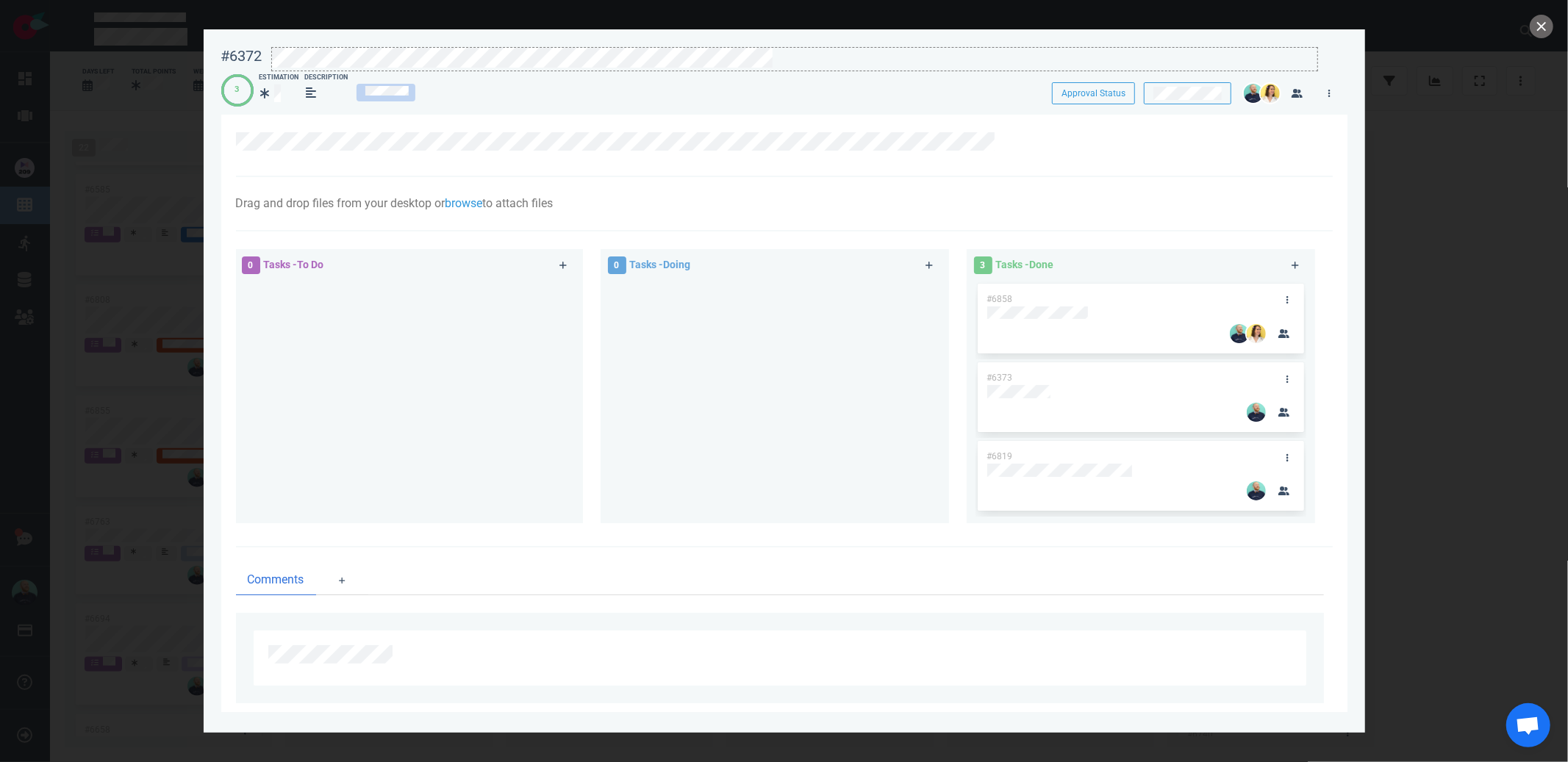
click at [679, 70] on div at bounding box center [795, 69] width 1045 height 2
click at [1556, 21] on div at bounding box center [784, 381] width 1568 height 762
click at [1553, 23] on div at bounding box center [784, 381] width 1568 height 762
drag, startPoint x: 1540, startPoint y: 25, endPoint x: 1297, endPoint y: 64, distance: 246.1
click at [1540, 25] on button "close" at bounding box center [1541, 26] width 24 height 24
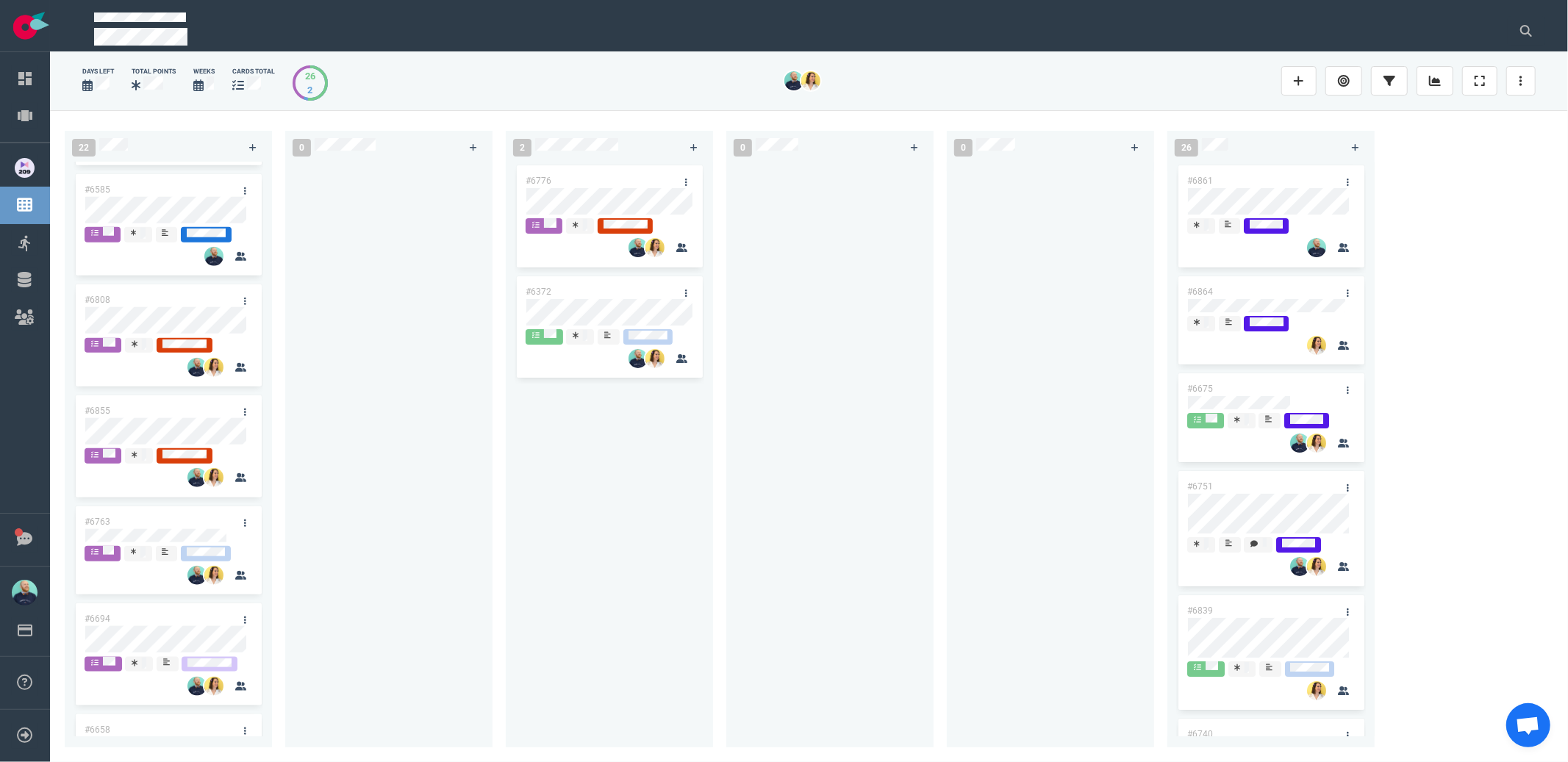
click at [762, 339] on div at bounding box center [829, 446] width 190 height 568
click at [685, 284] on link at bounding box center [685, 293] width 24 height 18
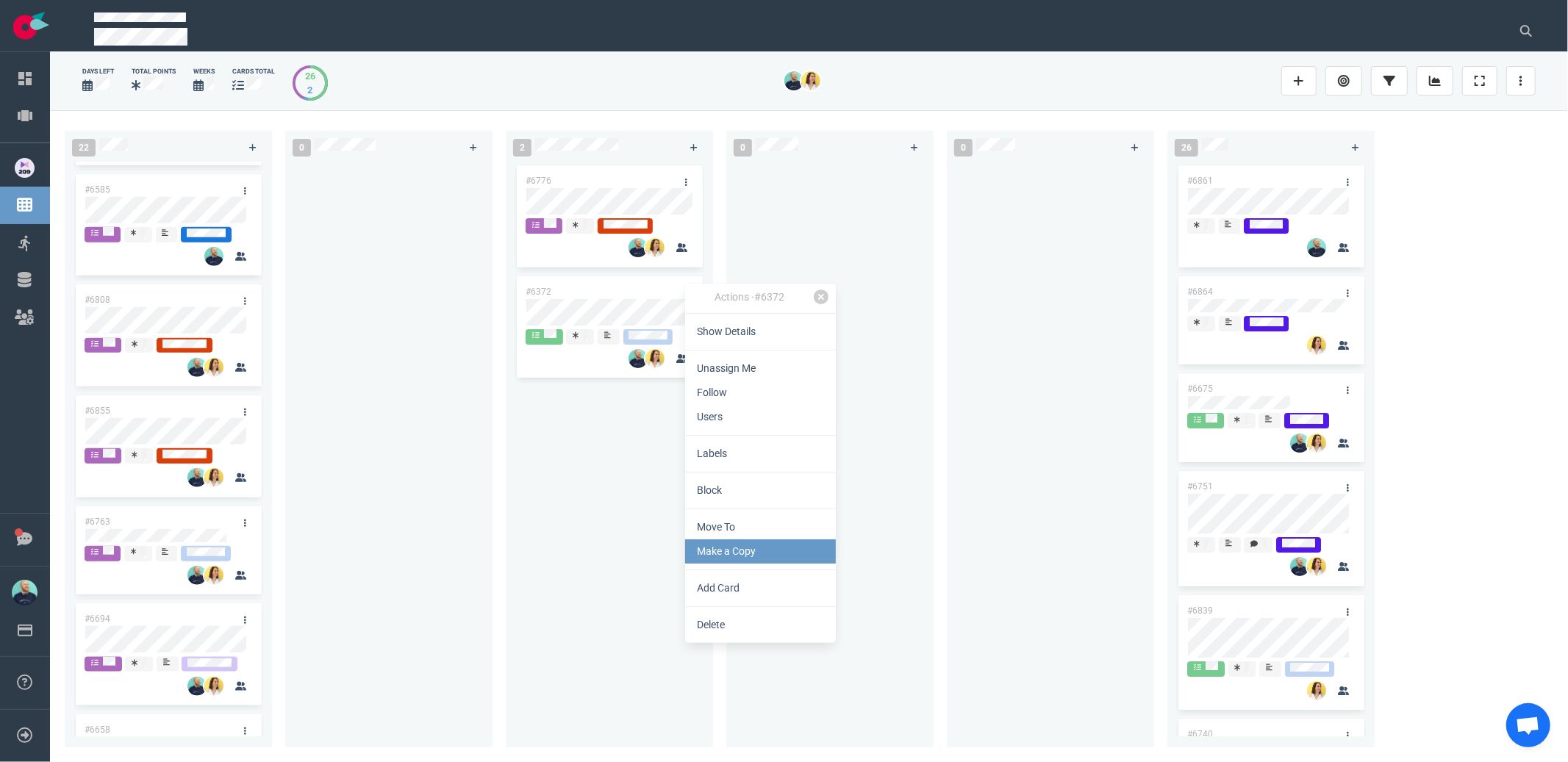
click at [731, 544] on link "Make a Copy" at bounding box center [760, 552] width 150 height 25
select select "sprint"
select select "after"
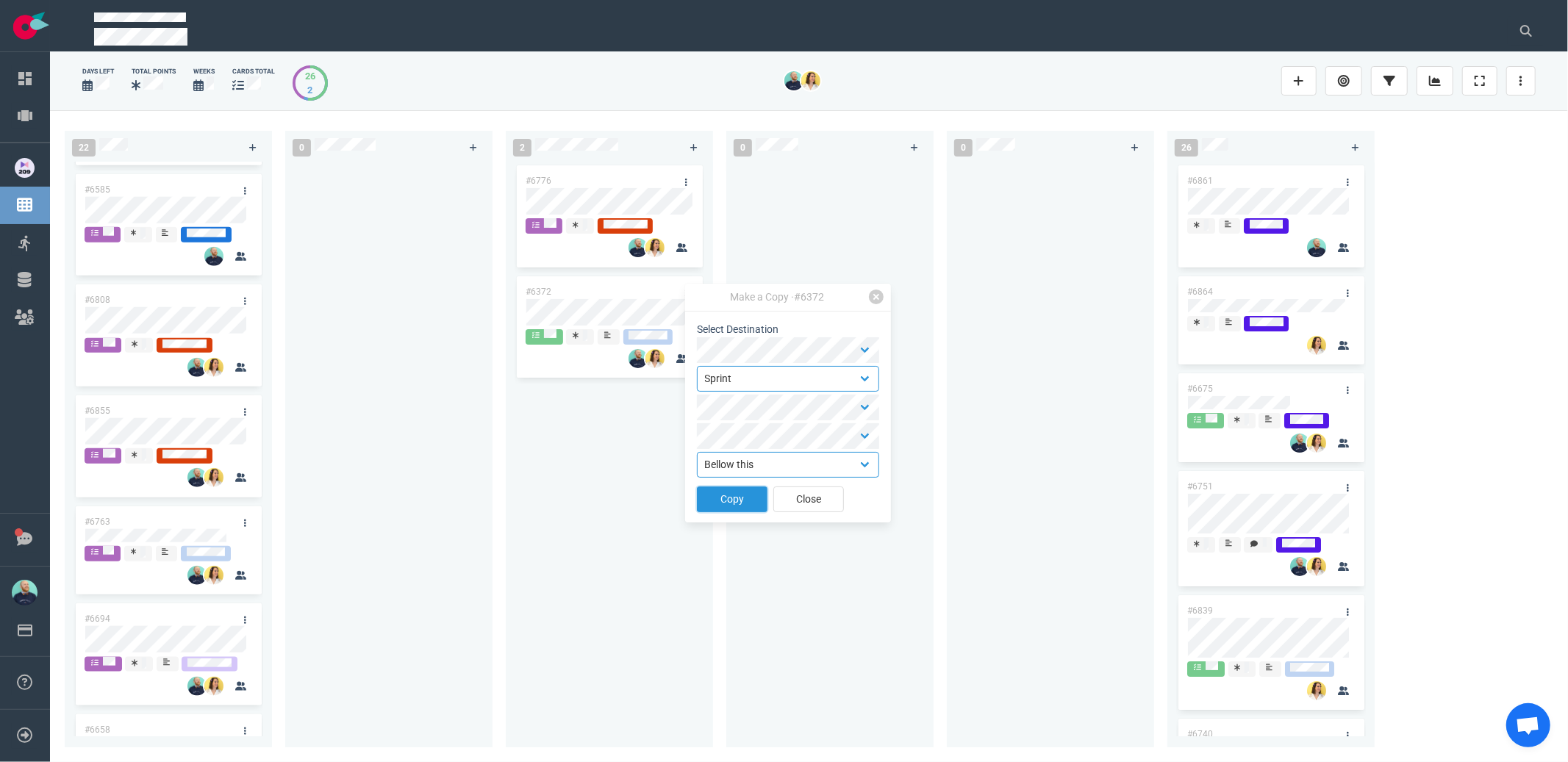
click at [740, 499] on button "Copy" at bounding box center [732, 499] width 71 height 25
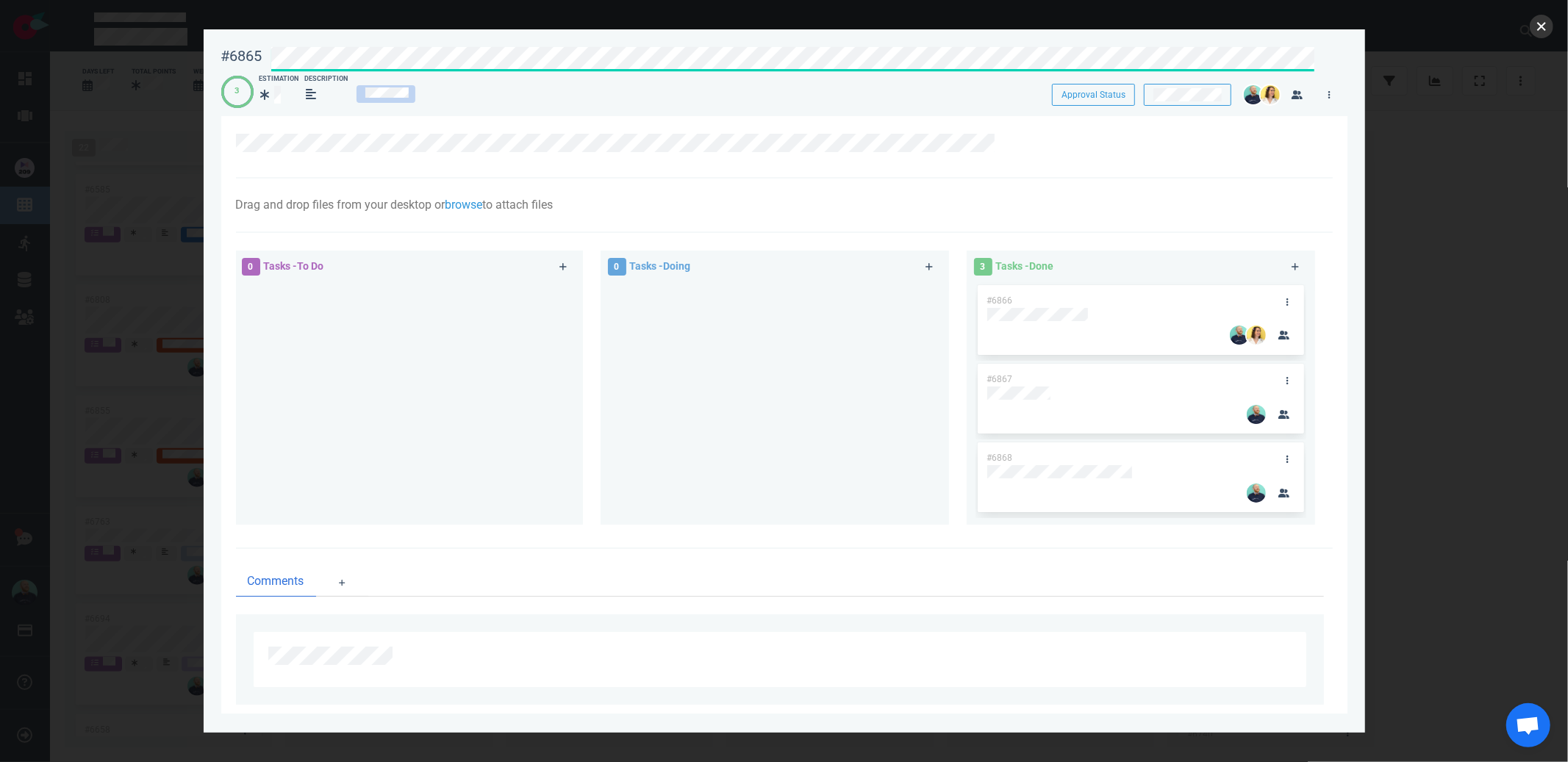
click at [1547, 28] on button "close" at bounding box center [1541, 26] width 24 height 24
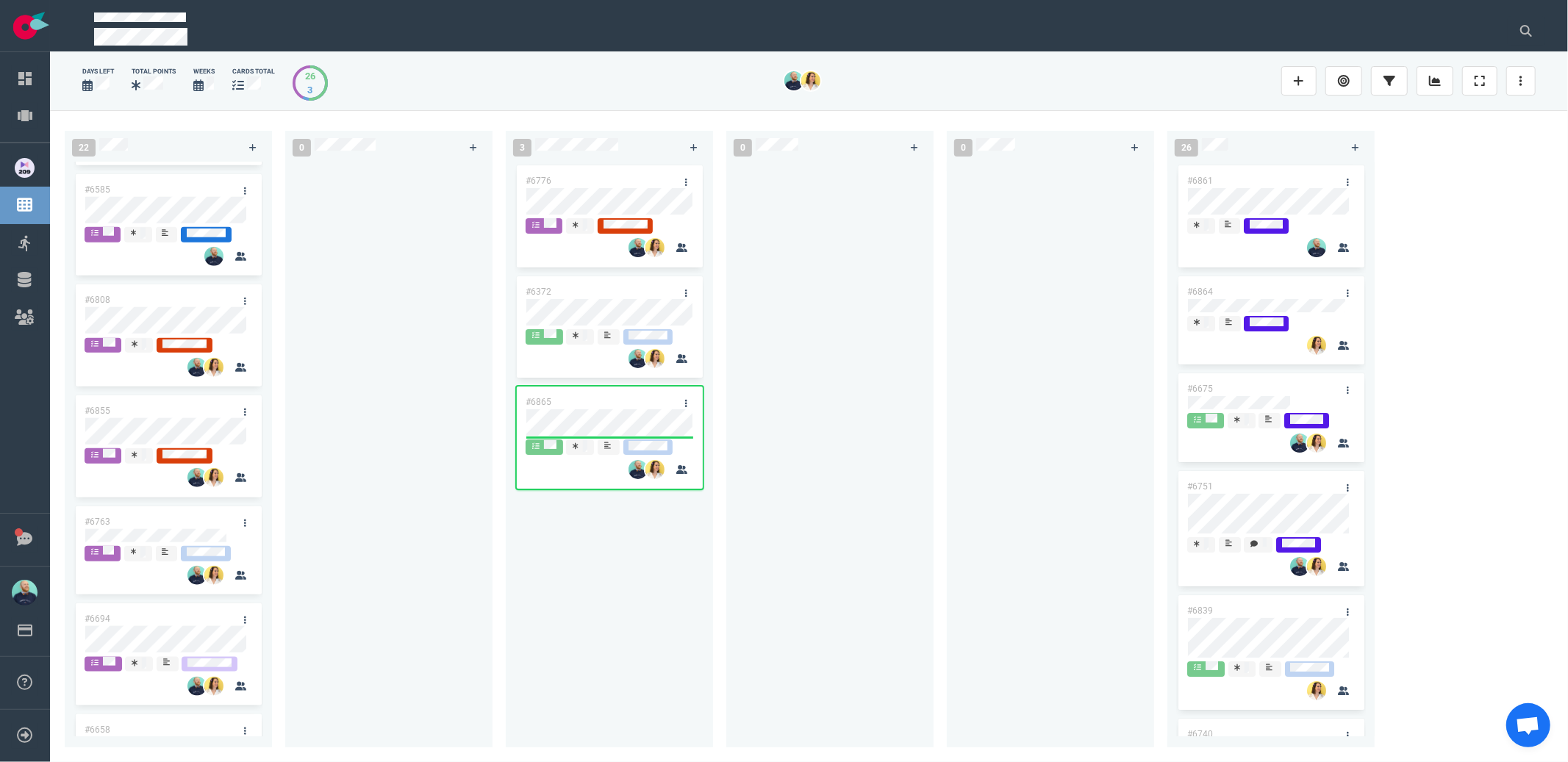
click at [985, 460] on div at bounding box center [1050, 446] width 190 height 568
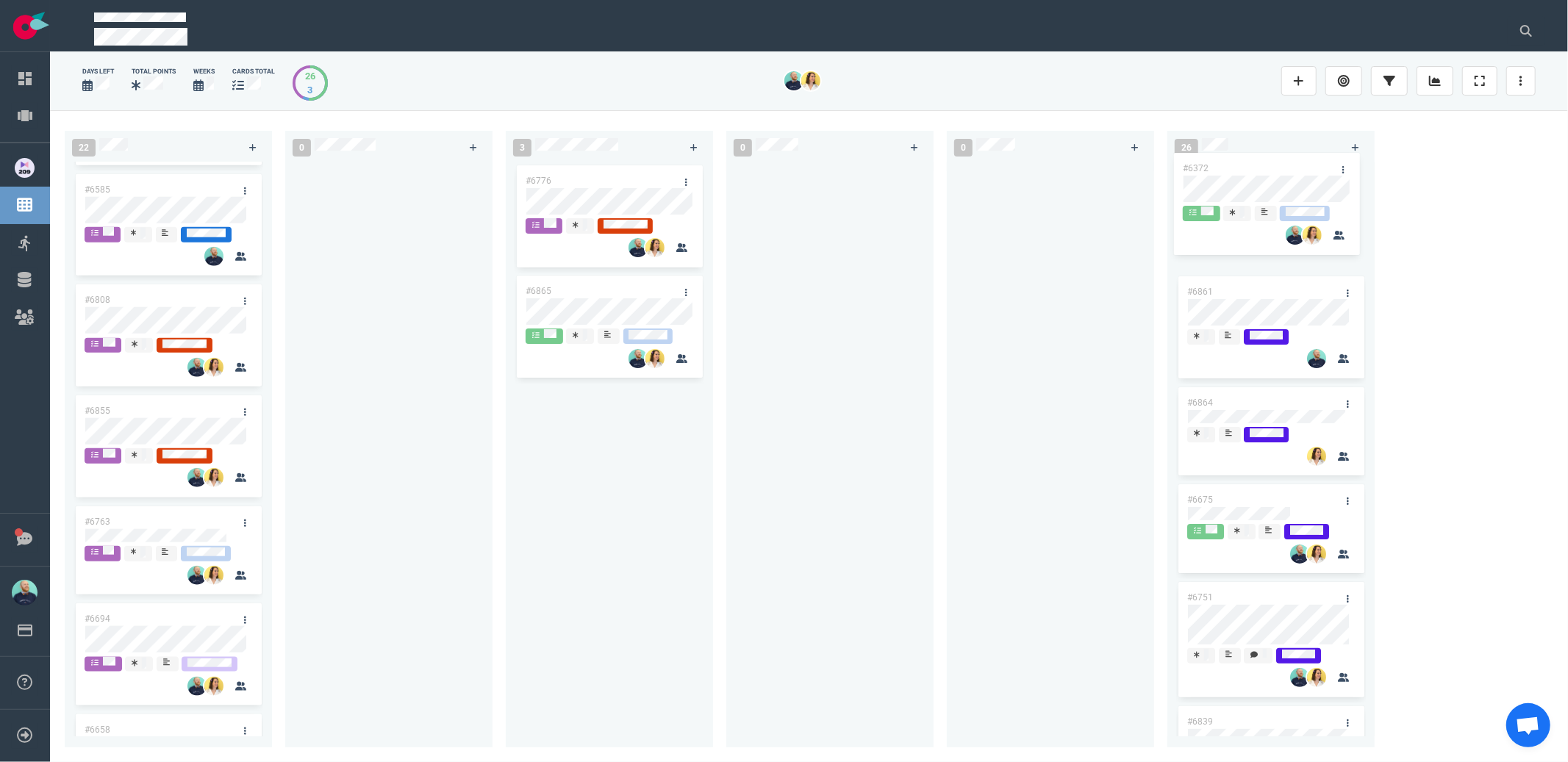
drag, startPoint x: 719, startPoint y: 280, endPoint x: 1296, endPoint y: 167, distance: 588.0
click at [1296, 167] on div "22 #6638 #5517 #6726 #6709 #6500 #6662 #6252 #6678 #6705 #6626 #6672 #6585 #680…" at bounding box center [809, 436] width 1518 height 651
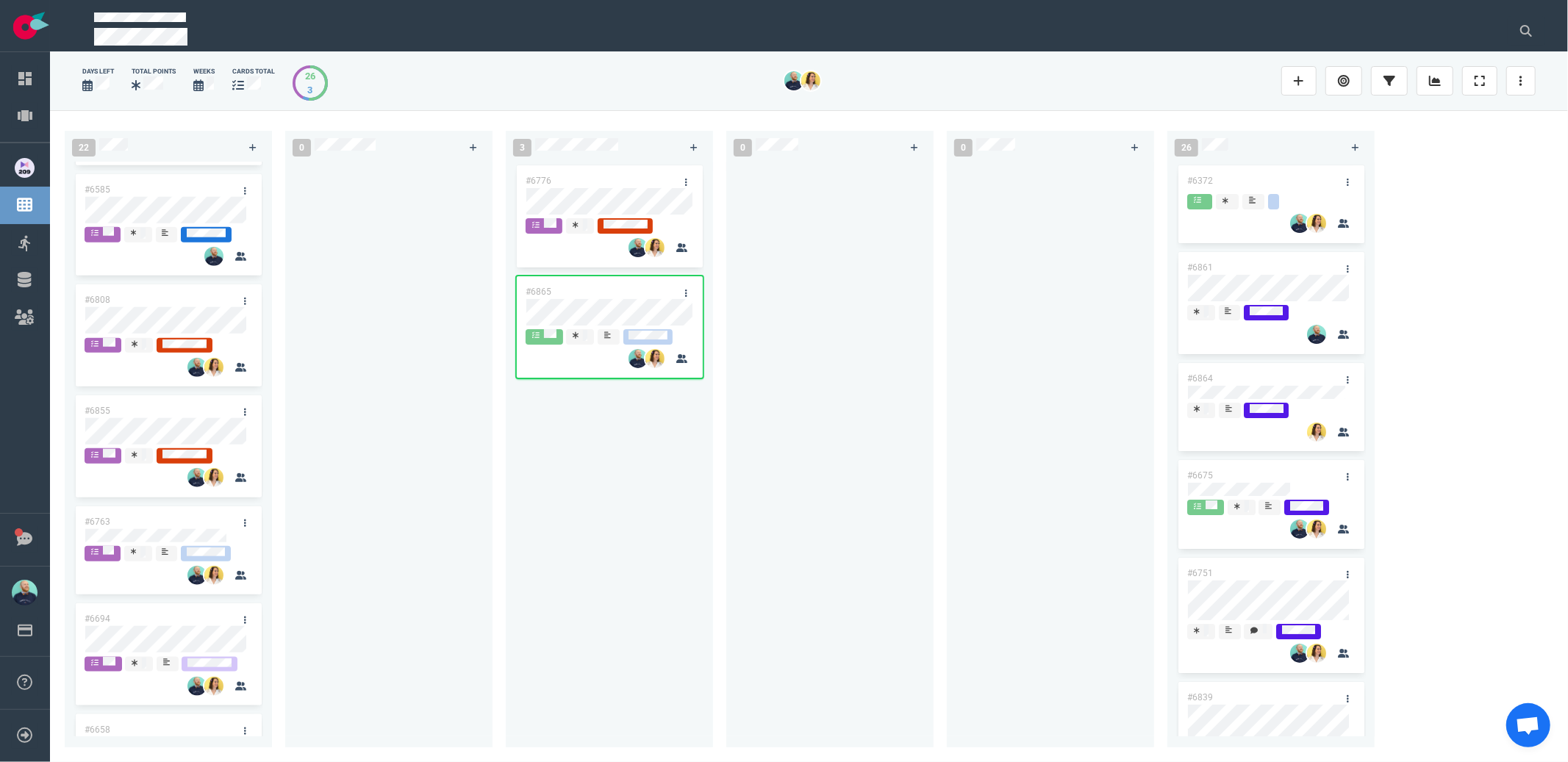
click at [847, 393] on div at bounding box center [829, 446] width 190 height 568
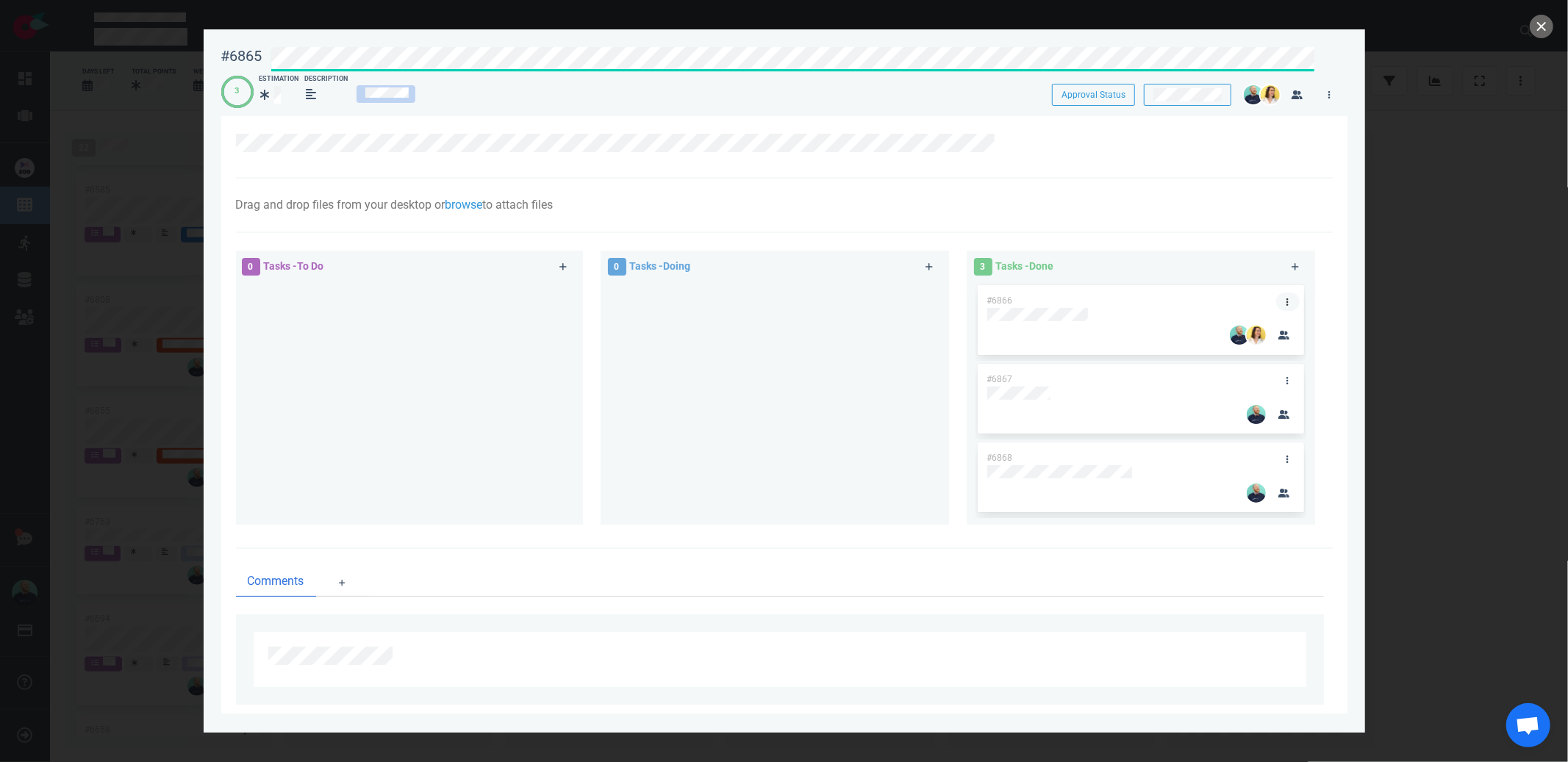
click at [1286, 302] on icon at bounding box center [1287, 302] width 2 height 9
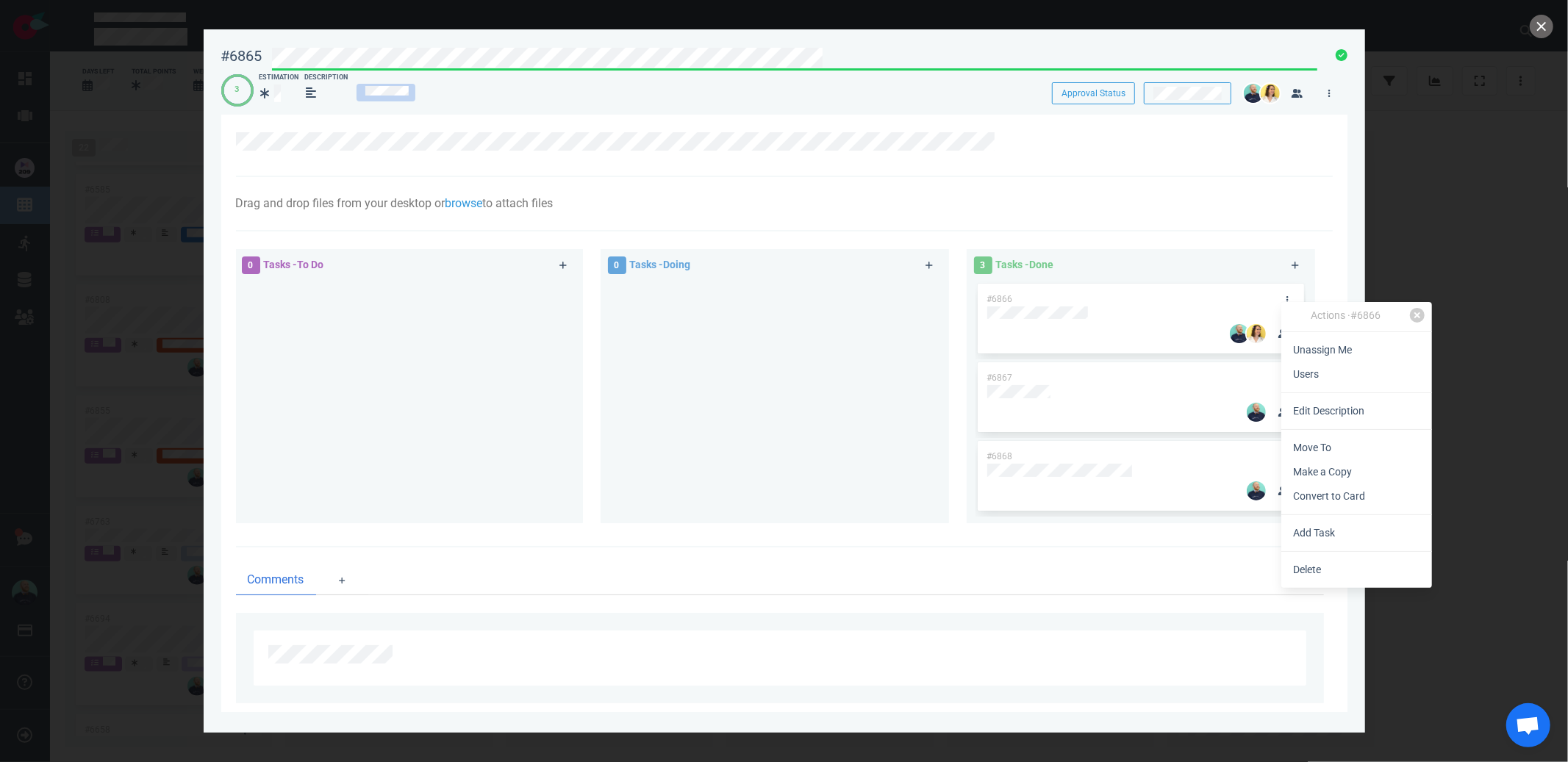
click at [1320, 594] on div "Comments" at bounding box center [784, 634] width 1096 height 173
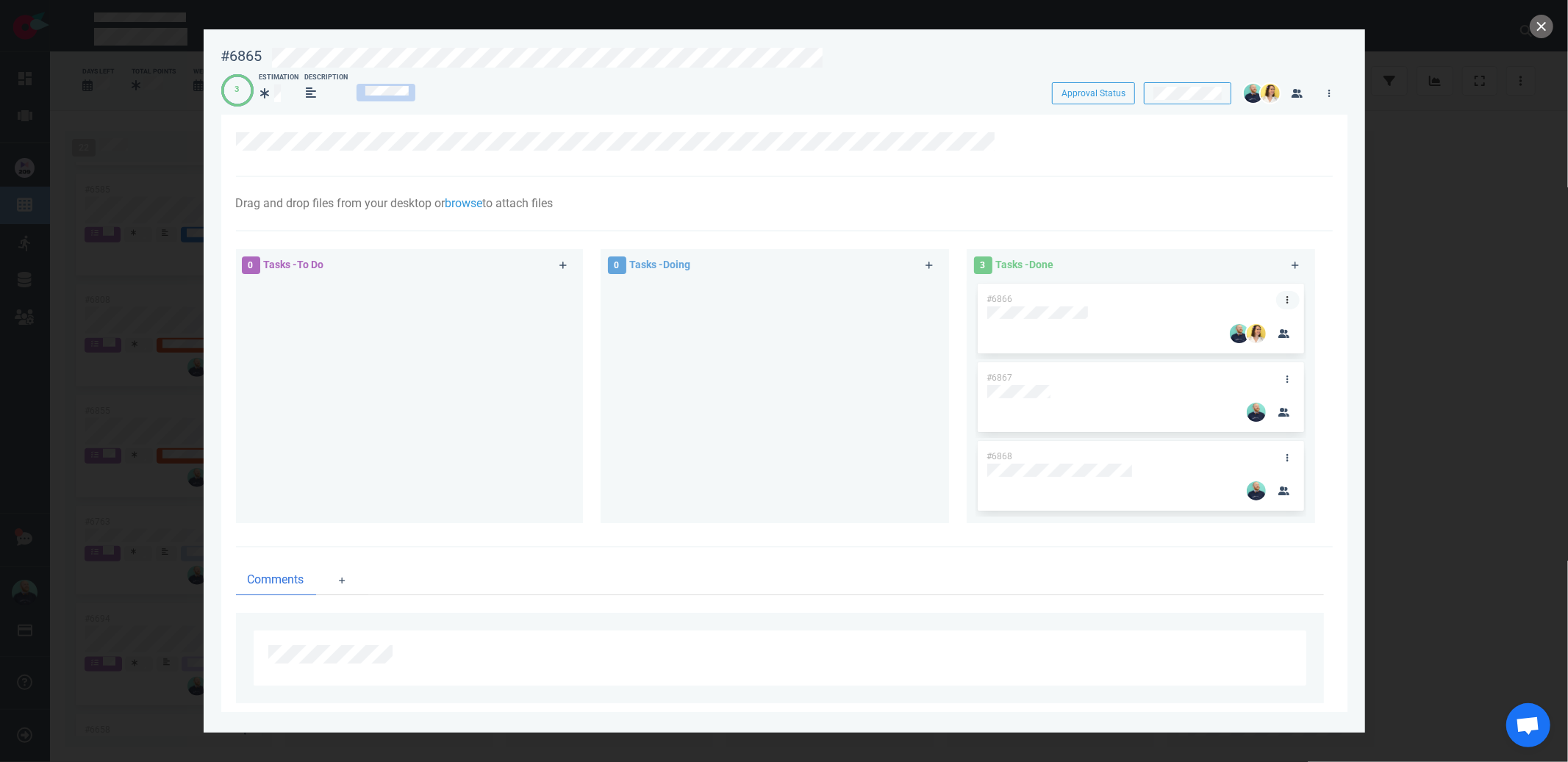
click at [1284, 301] on link at bounding box center [1288, 300] width 24 height 18
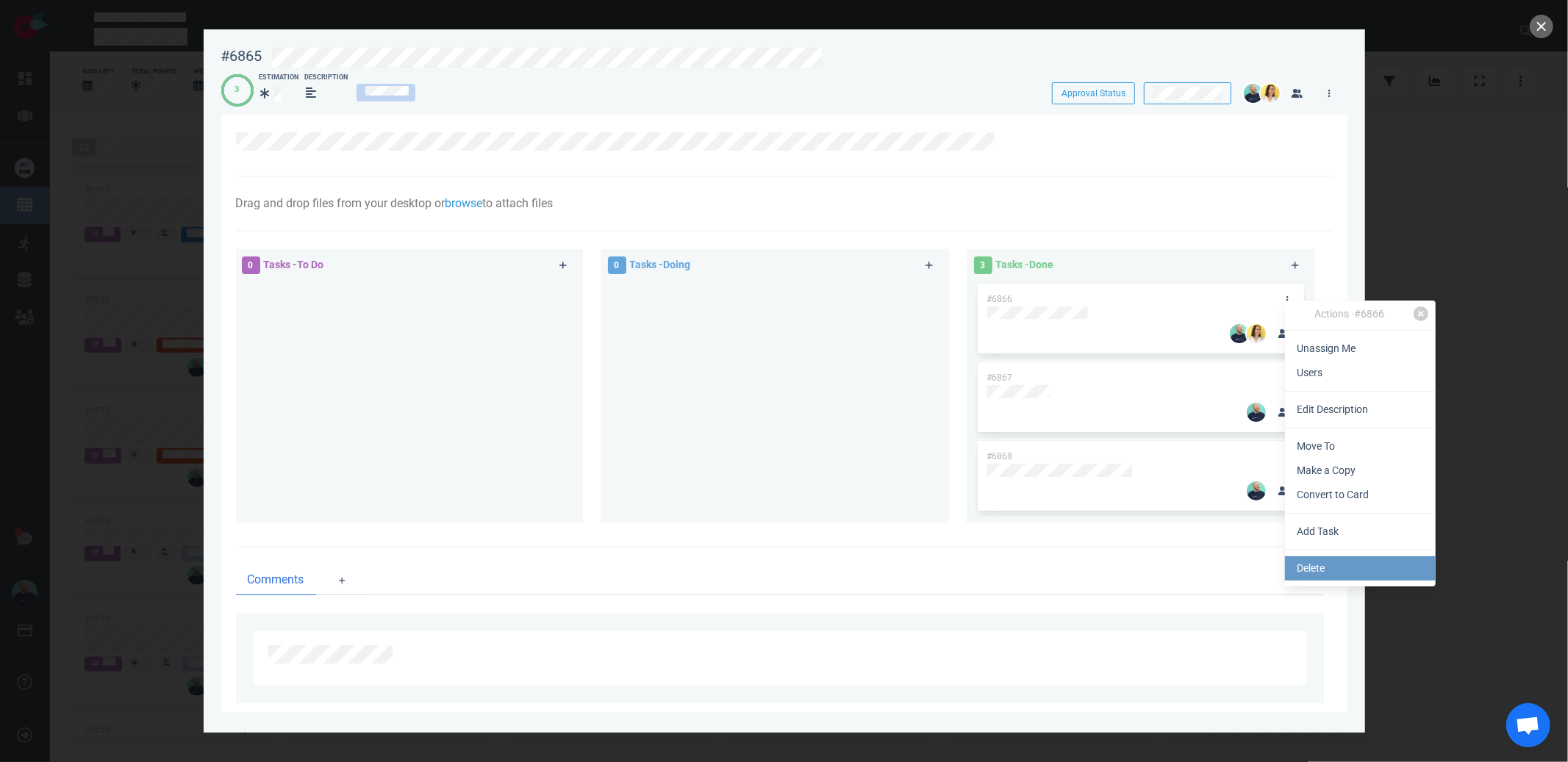
click at [1307, 576] on link "Delete" at bounding box center [1359, 569] width 150 height 25
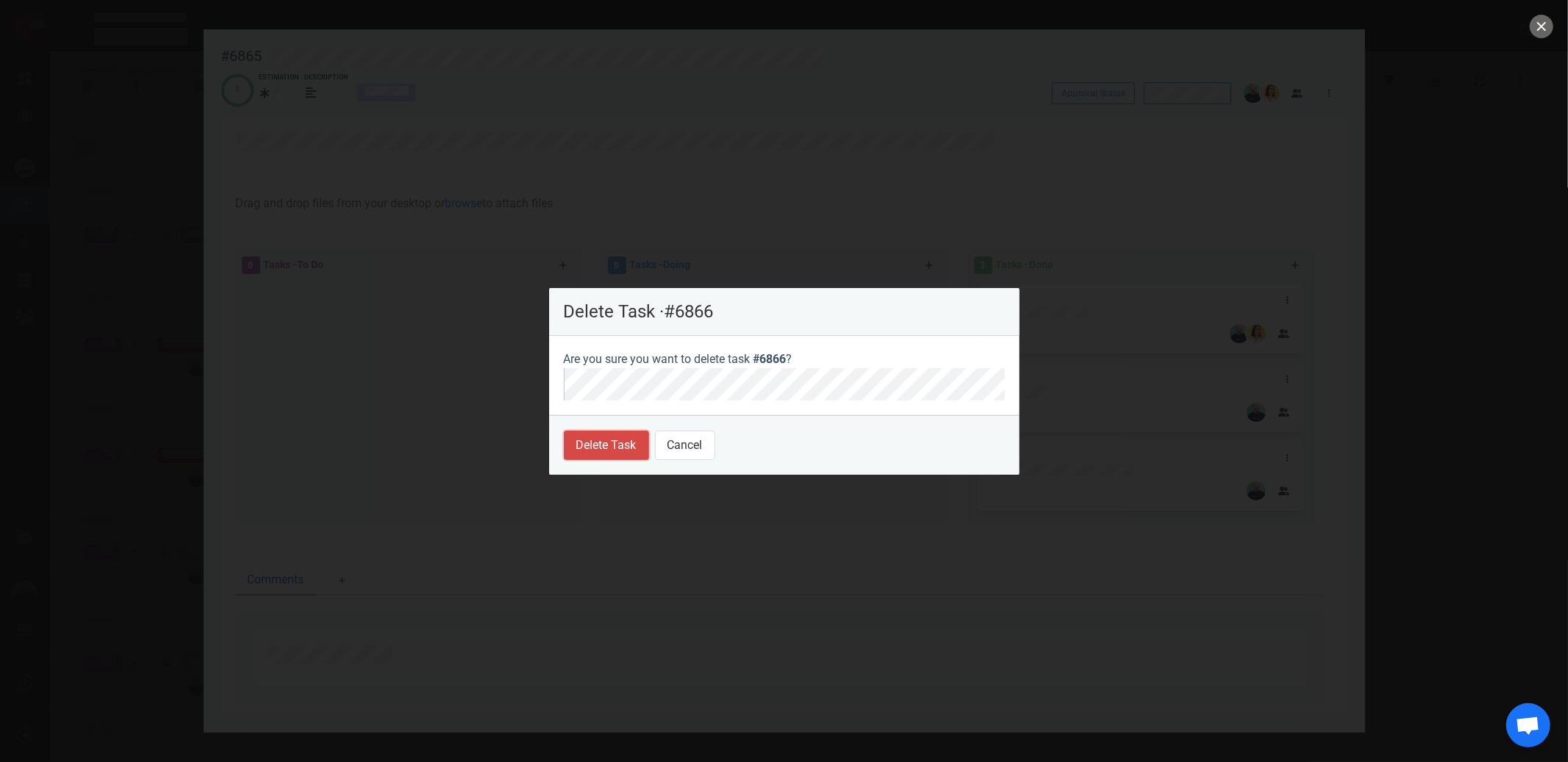
click at [588, 435] on button "Delete Task" at bounding box center [606, 446] width 85 height 30
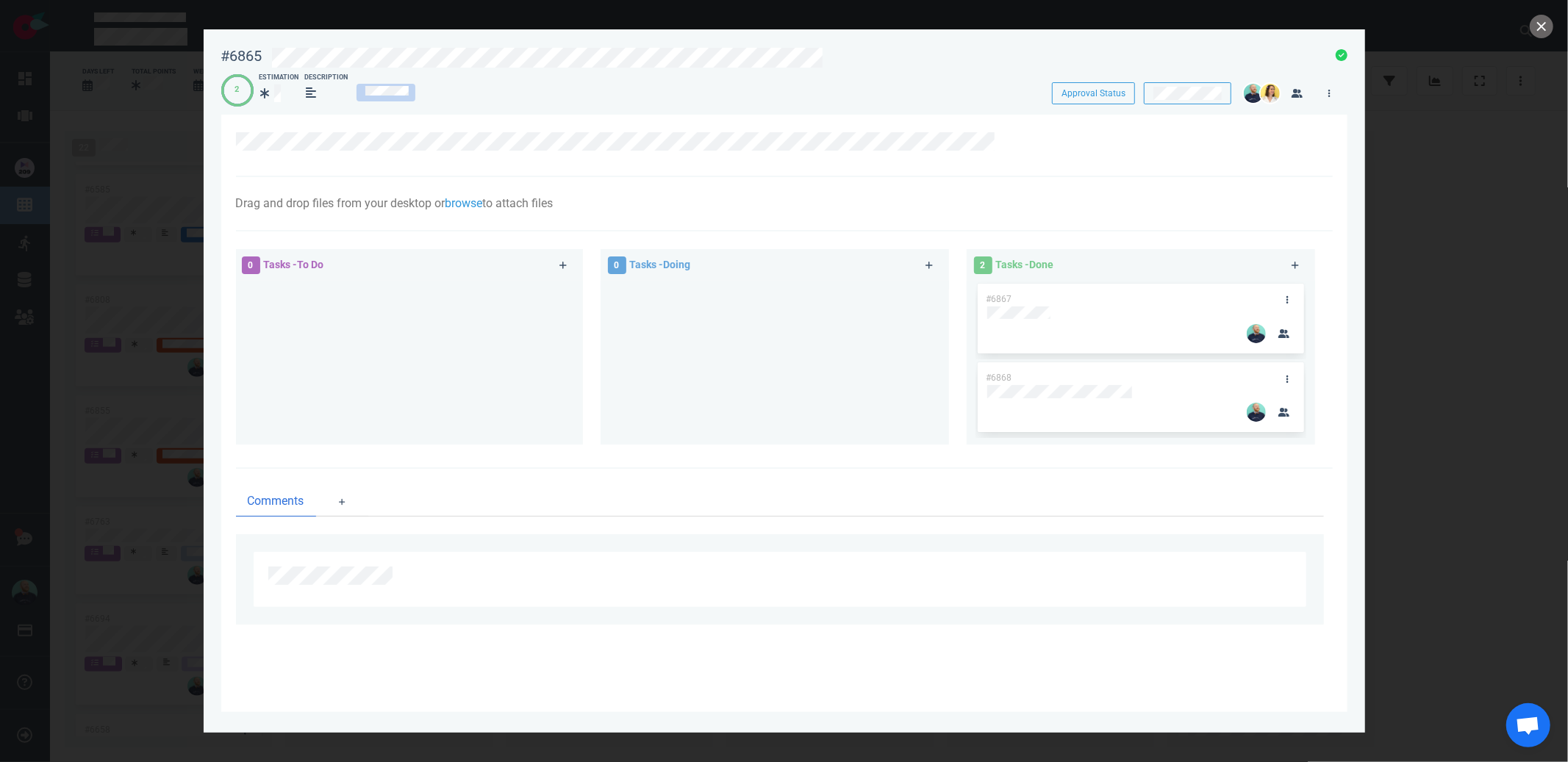
drag, startPoint x: 1283, startPoint y: 300, endPoint x: 1243, endPoint y: 456, distance: 161.0
click at [1283, 300] on link at bounding box center [1288, 300] width 24 height 18
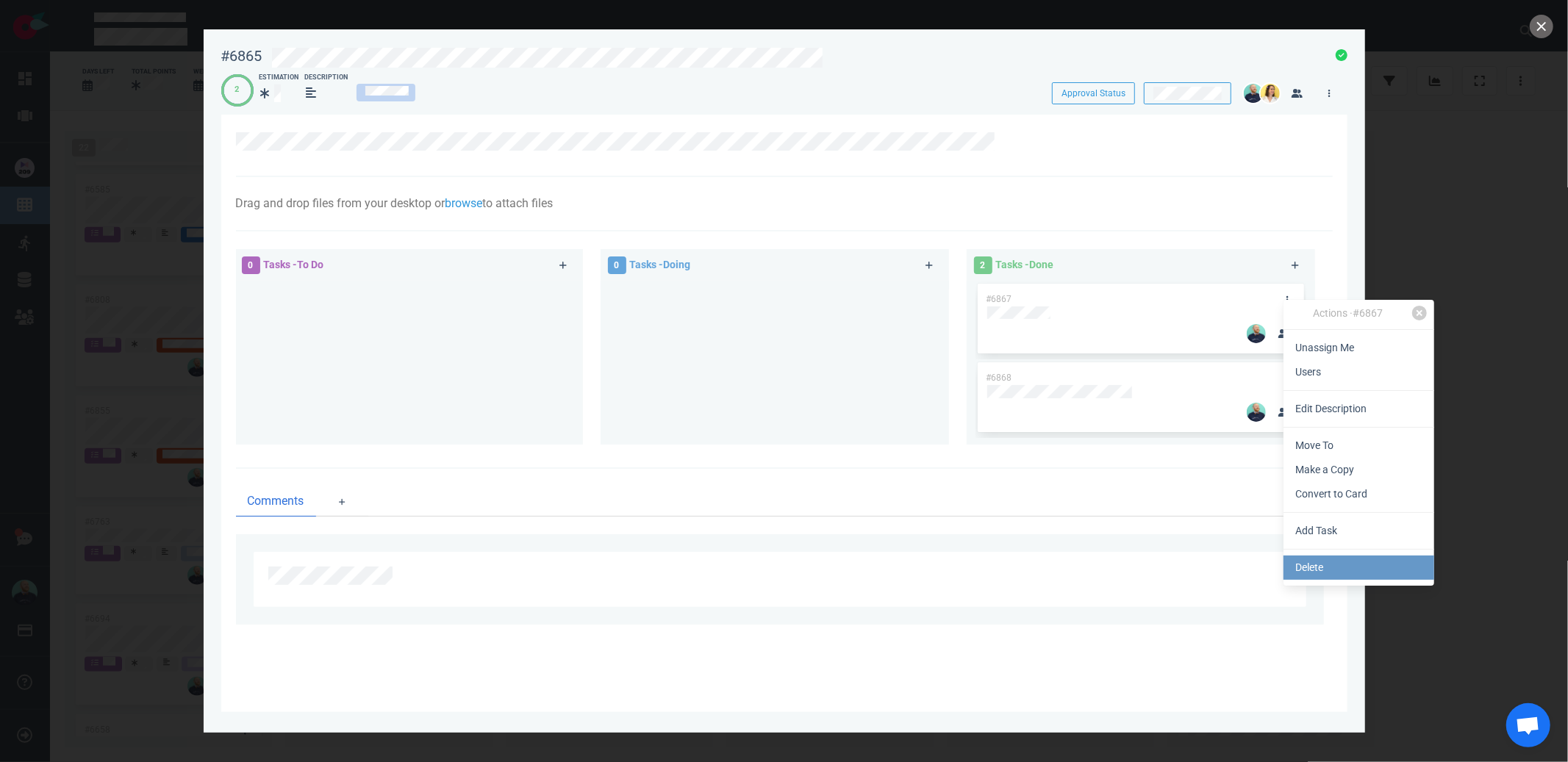
click at [1313, 580] on link "Delete" at bounding box center [1358, 568] width 150 height 25
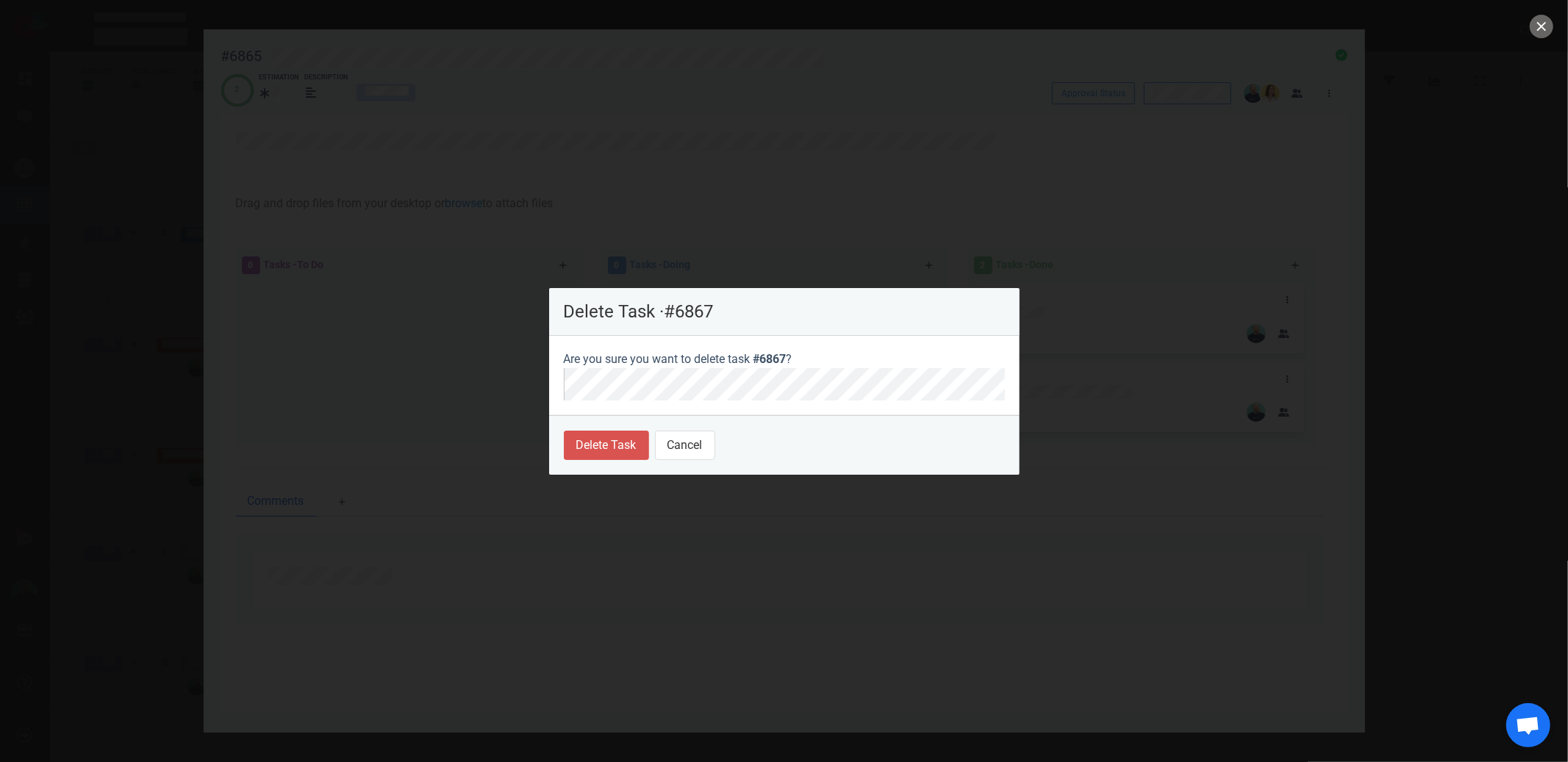
click at [584, 428] on footer "Delete Task Cancel" at bounding box center [784, 445] width 470 height 59
click at [589, 432] on button "Delete Task" at bounding box center [606, 446] width 85 height 30
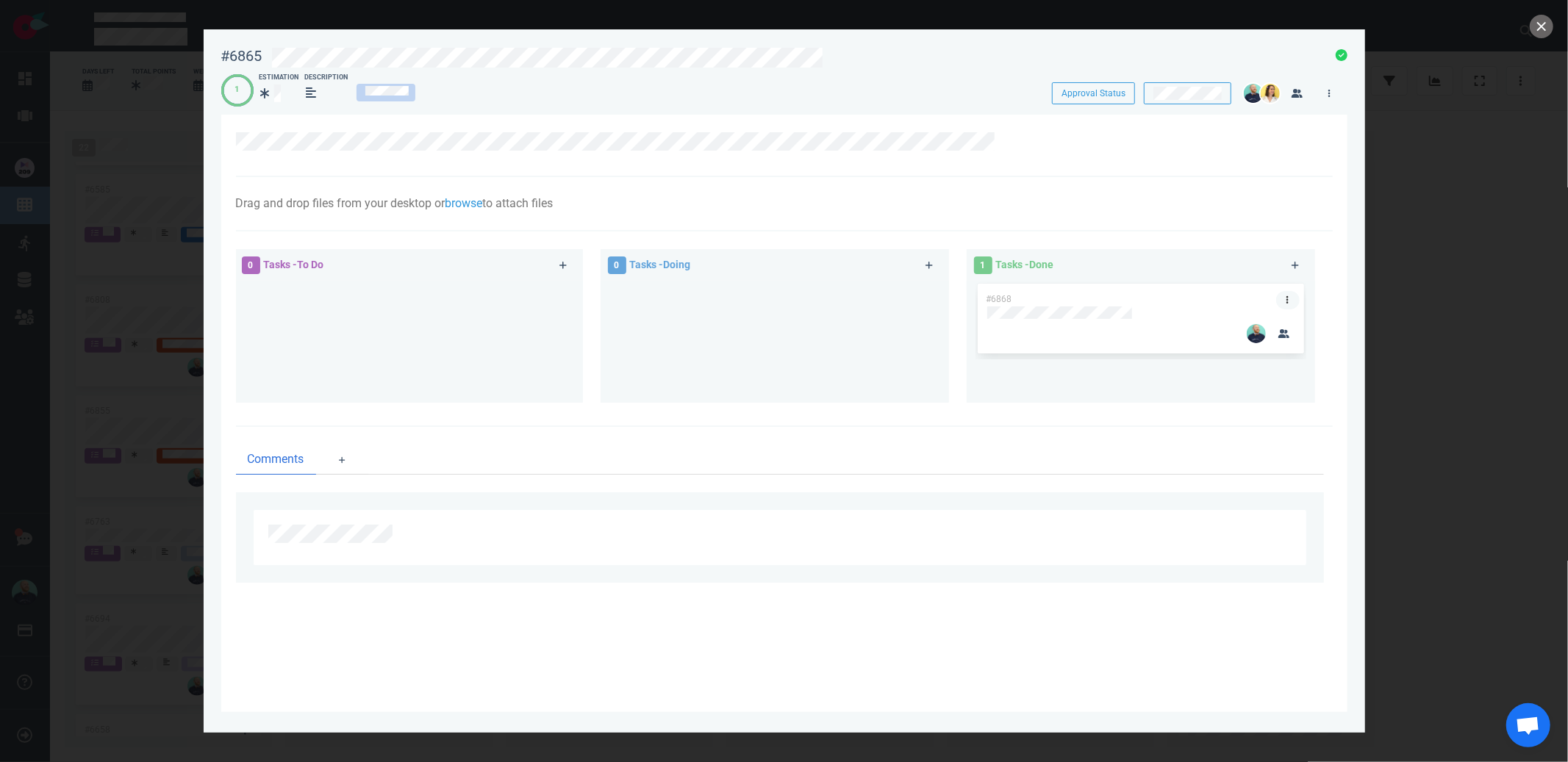
click at [1283, 302] on link at bounding box center [1288, 300] width 24 height 18
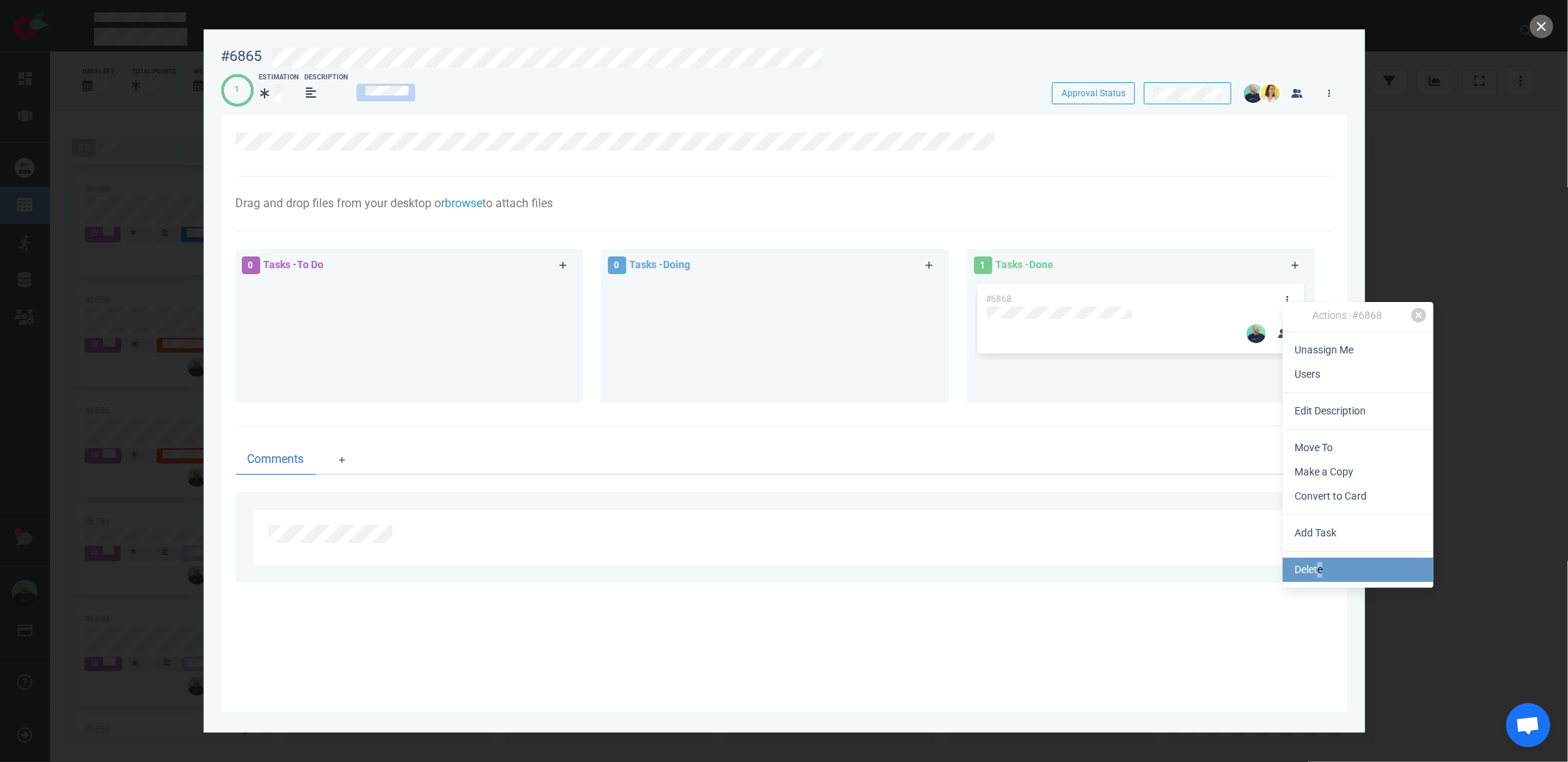
click at [1321, 569] on link "Delete" at bounding box center [1358, 570] width 150 height 25
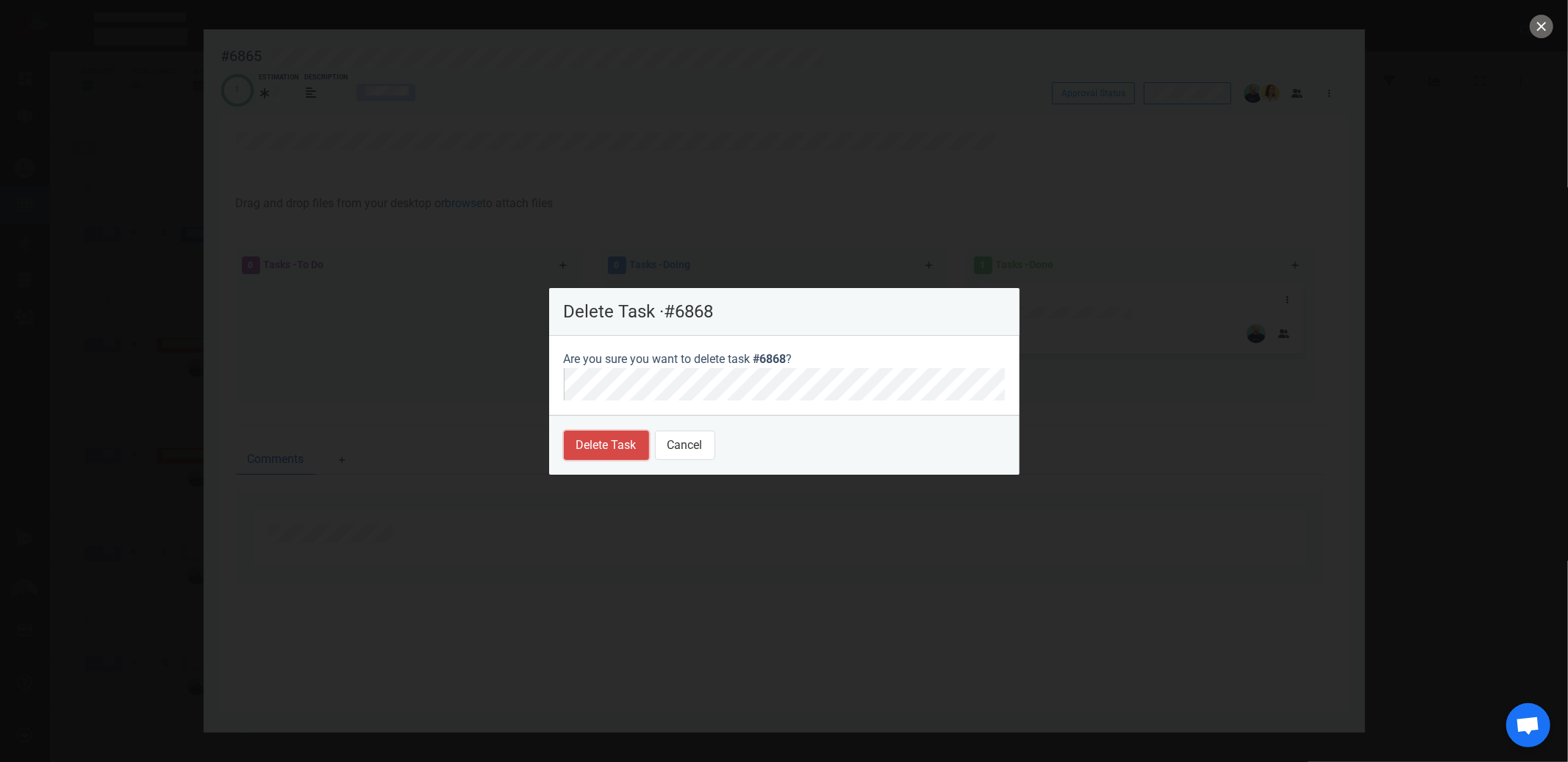
click at [633, 441] on button "Delete Task" at bounding box center [606, 446] width 85 height 30
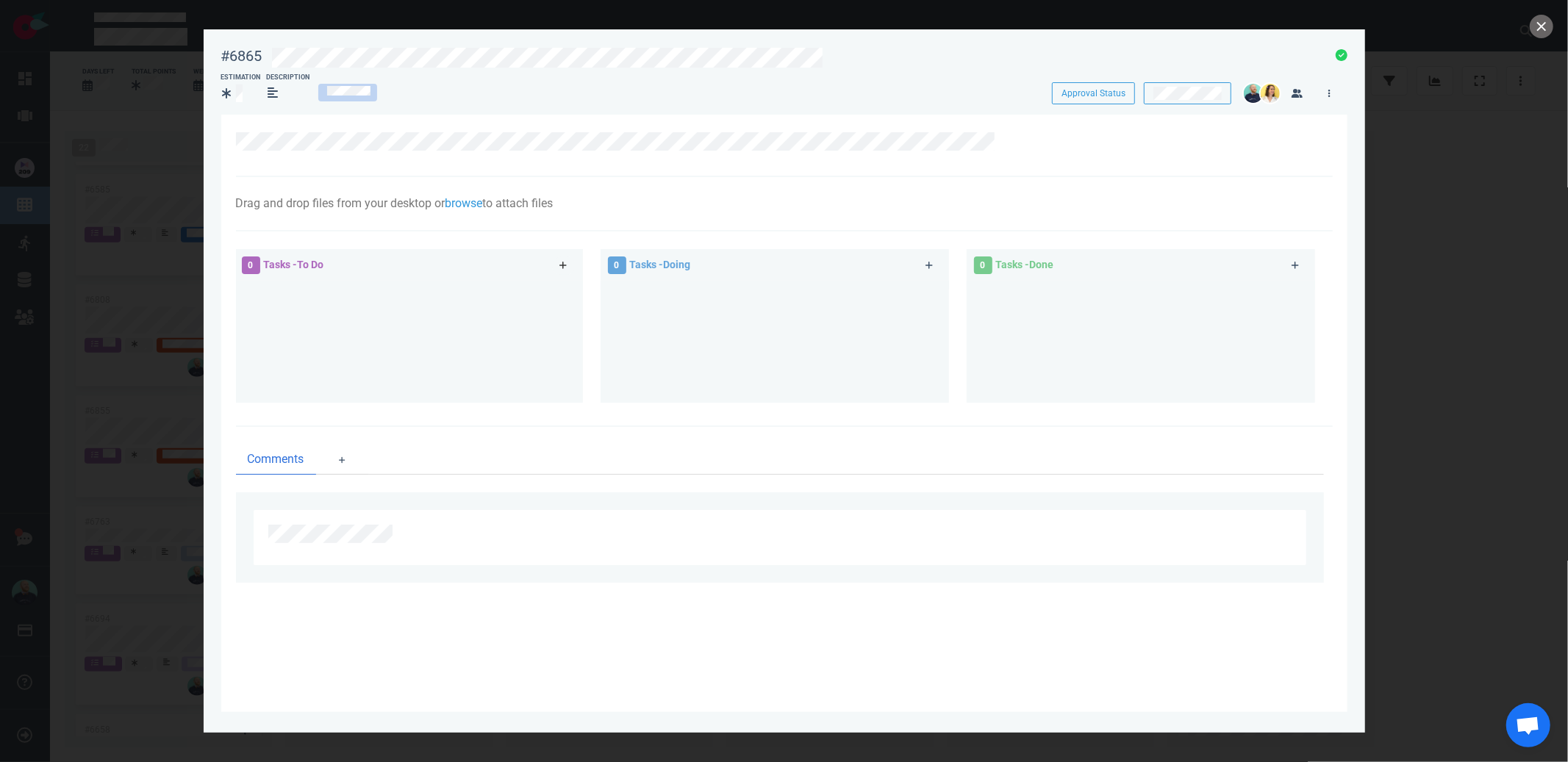
click at [560, 265] on icon at bounding box center [564, 265] width 8 height 9
click at [555, 302] on icon at bounding box center [555, 300] width 2 height 9
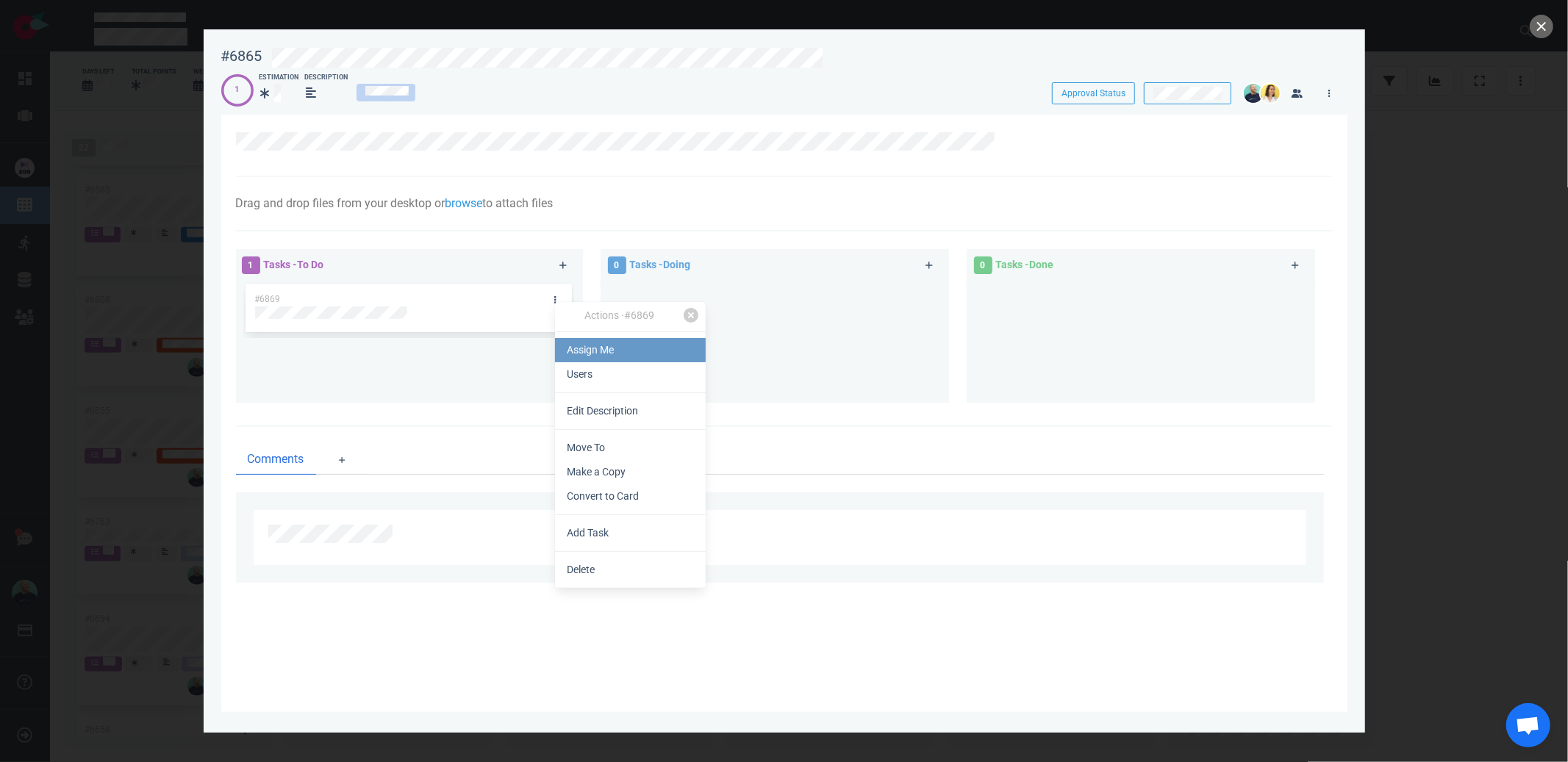
click at [595, 352] on link "Assign Me" at bounding box center [630, 350] width 150 height 25
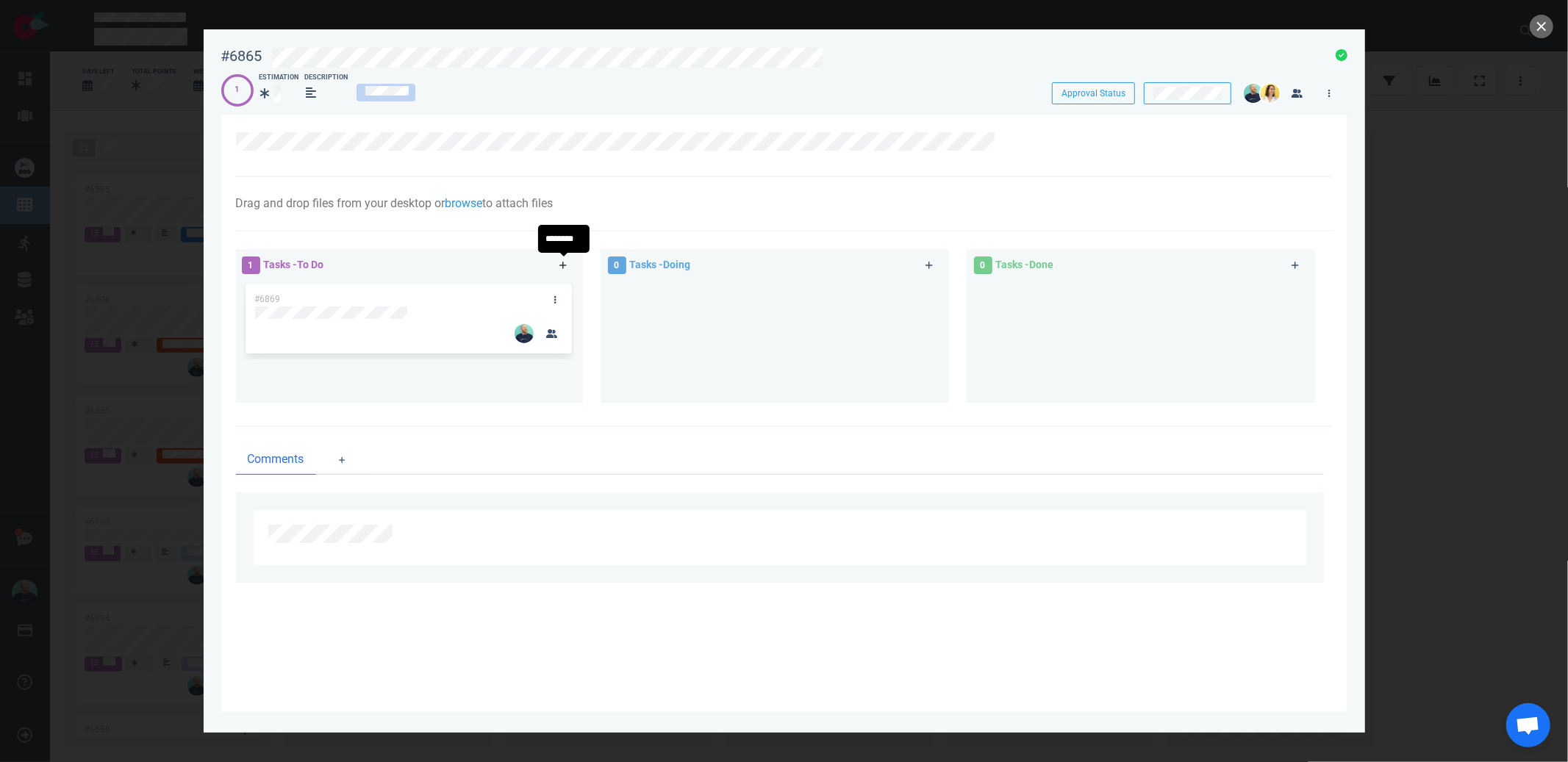
click at [563, 266] on icon at bounding box center [563, 265] width 7 height 7
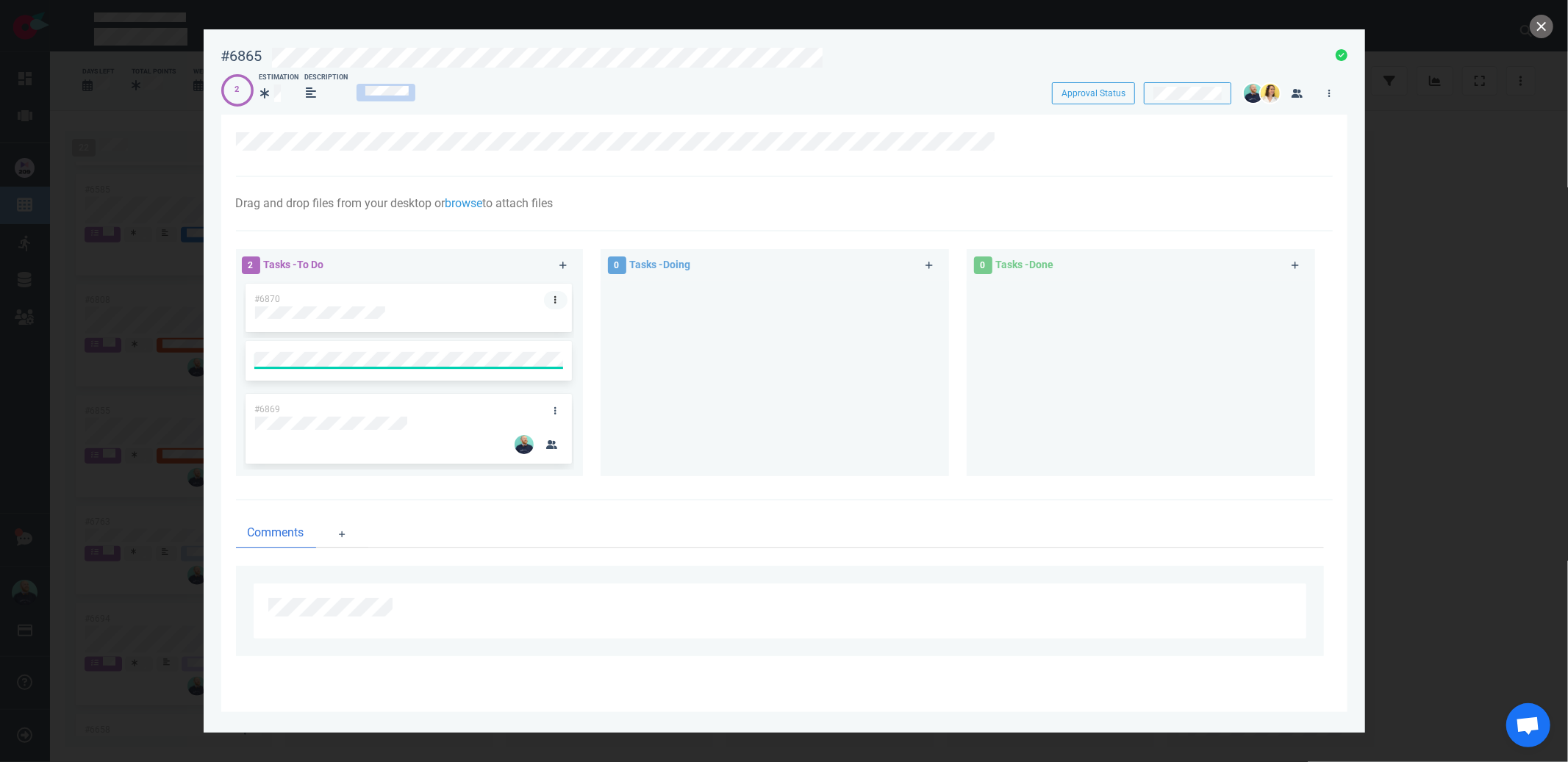
click at [553, 295] on link at bounding box center [556, 300] width 24 height 18
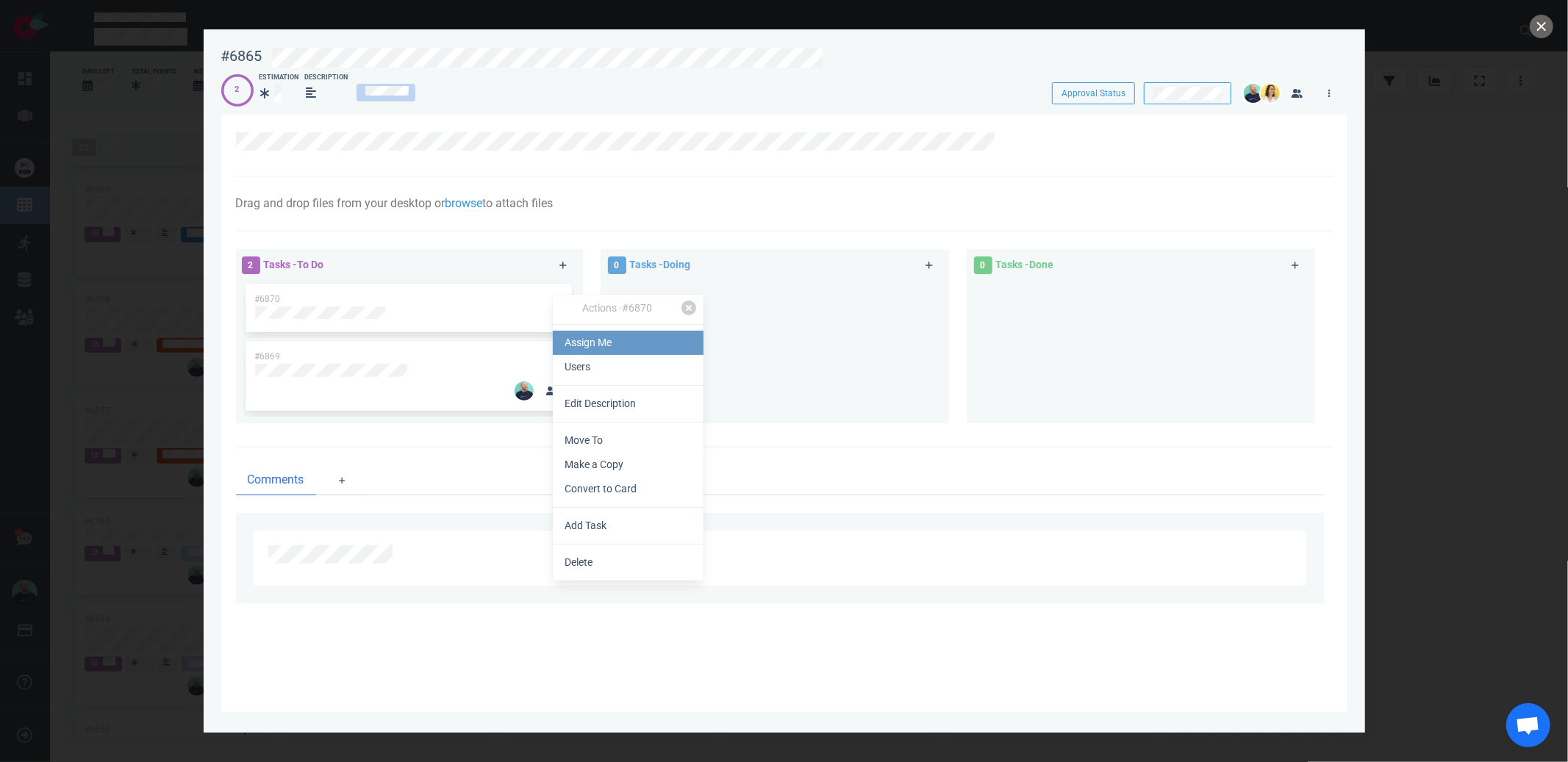
click at [591, 347] on link "Assign Me" at bounding box center [628, 343] width 150 height 25
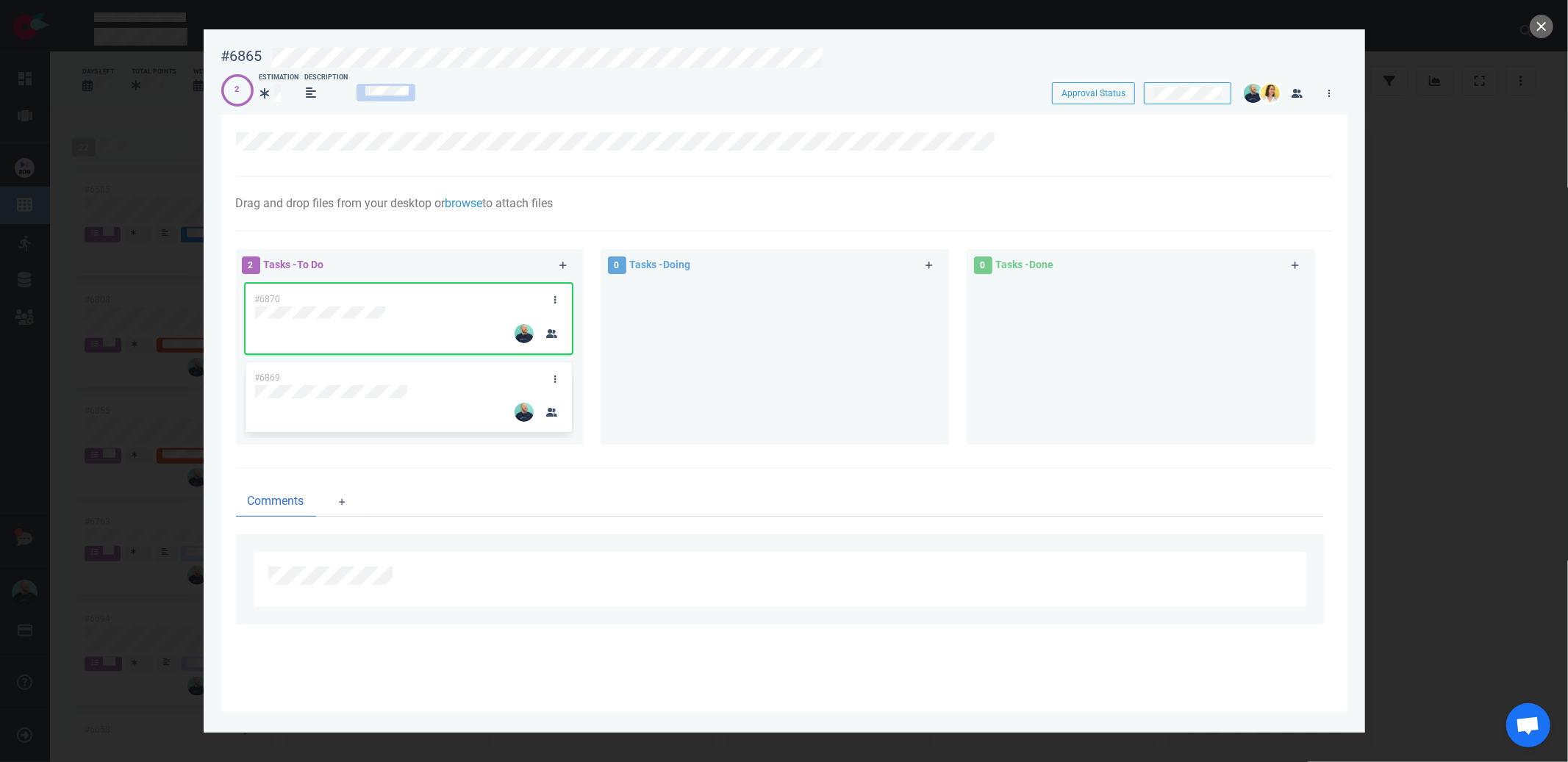
click at [706, 372] on div at bounding box center [774, 357] width 330 height 152
drag, startPoint x: 435, startPoint y: 298, endPoint x: 438, endPoint y: 380, distance: 82.1
click at [438, 380] on div "#6870 #6869 #6870" at bounding box center [408, 357] width 330 height 152
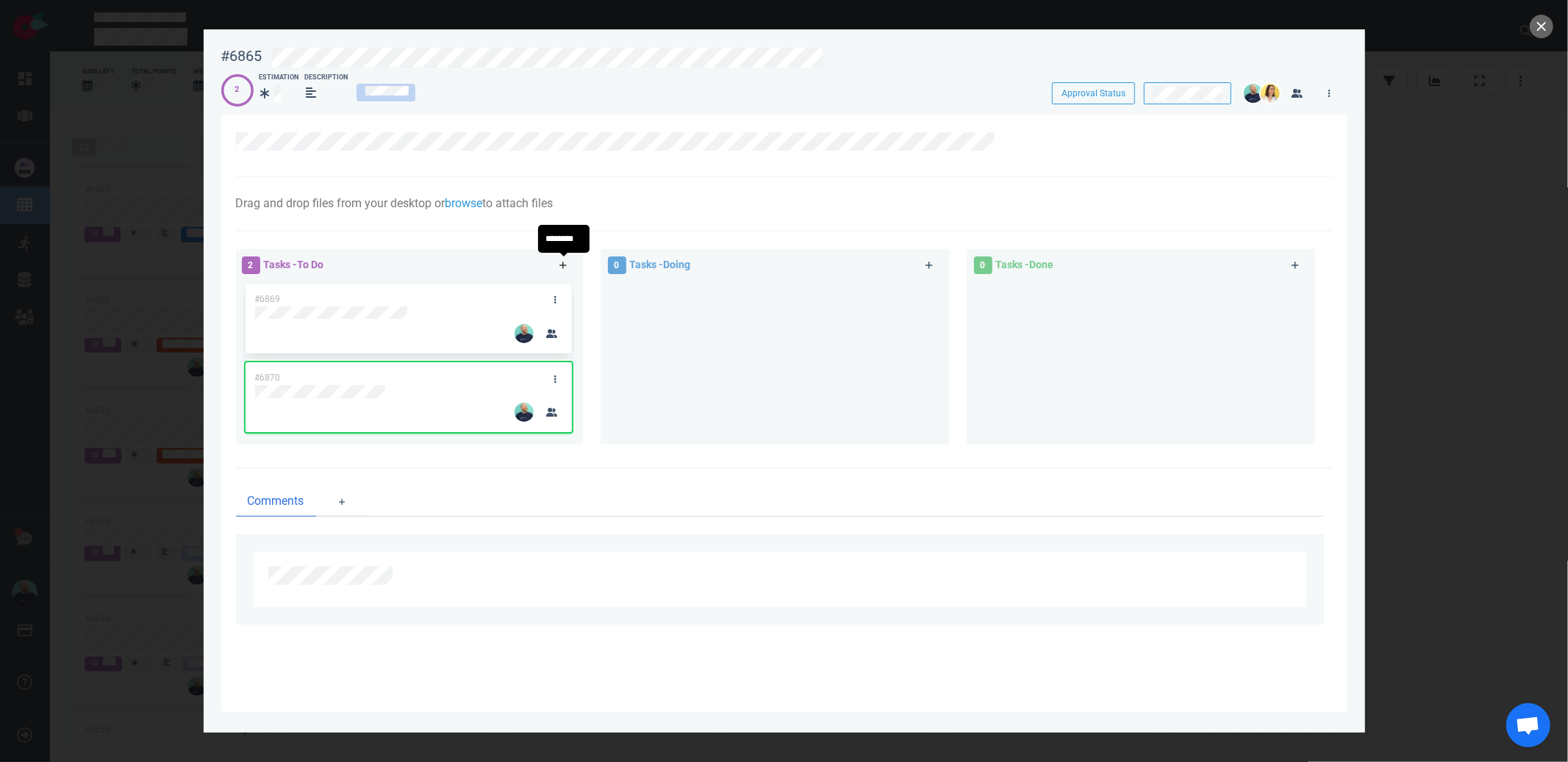
click at [567, 262] on link at bounding box center [564, 266] width 24 height 18
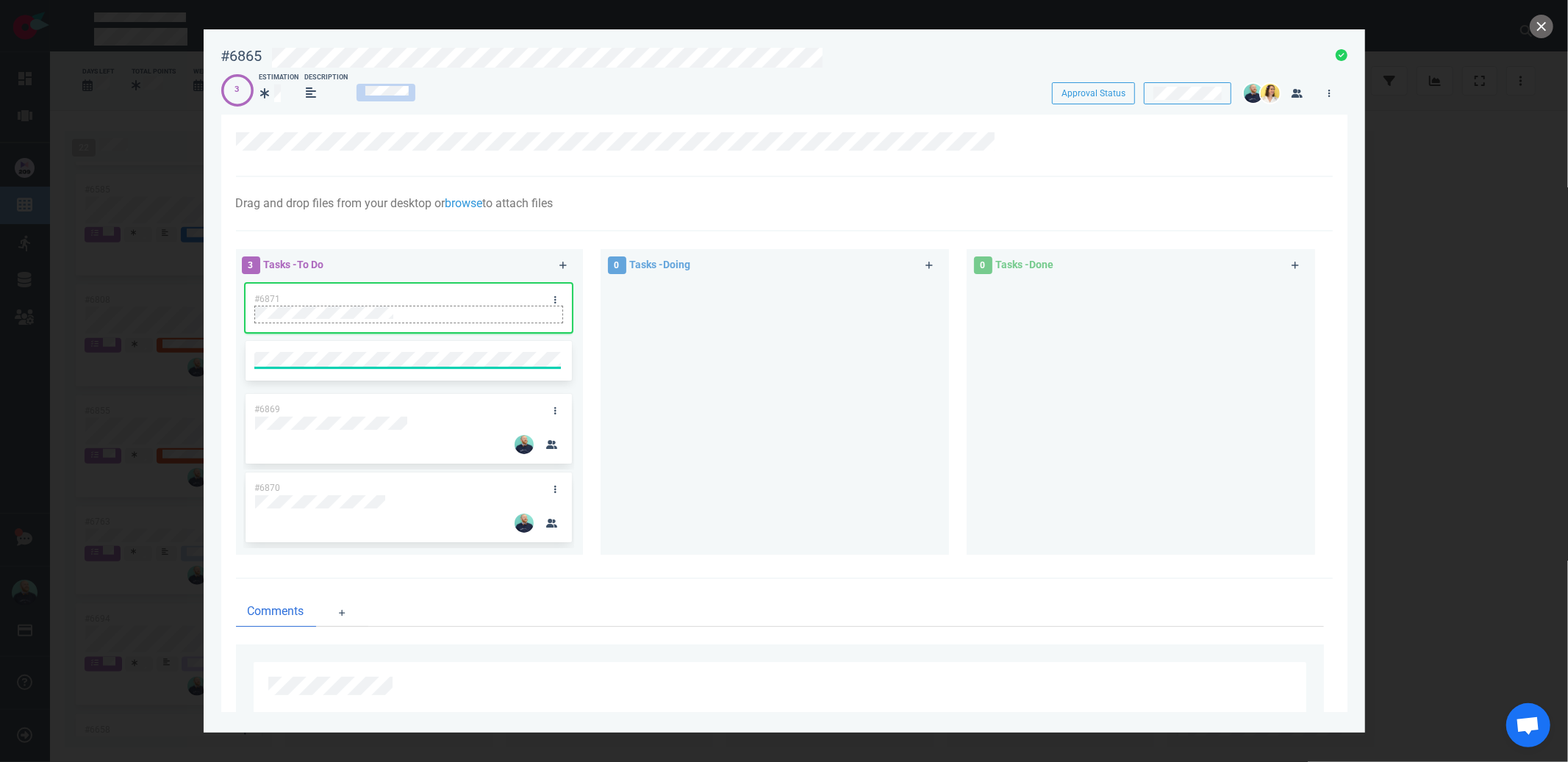
click at [546, 307] on div at bounding box center [408, 313] width 307 height 13
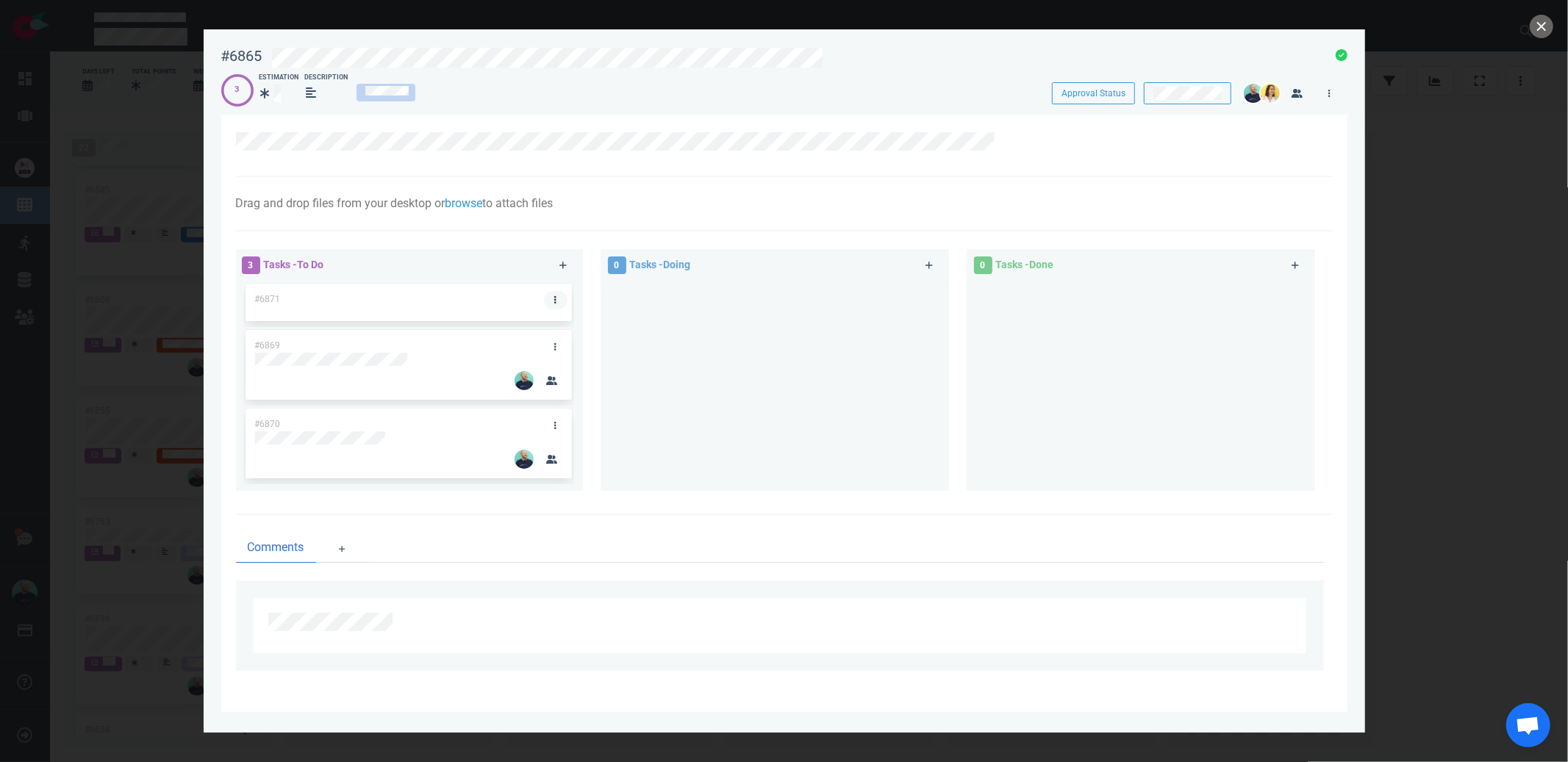
click at [551, 302] on link at bounding box center [556, 300] width 24 height 18
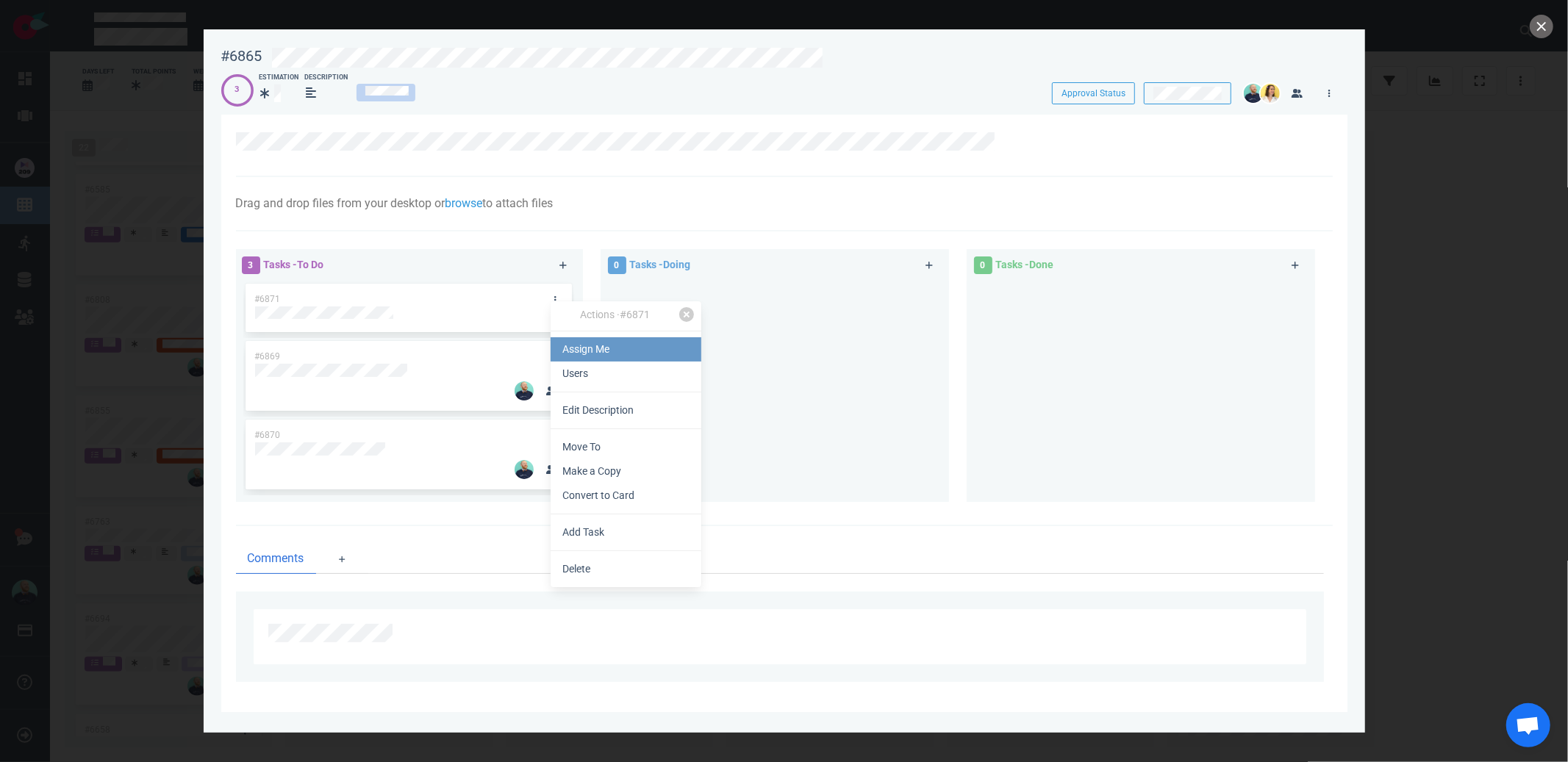
click at [590, 343] on link "Assign Me" at bounding box center [625, 349] width 150 height 25
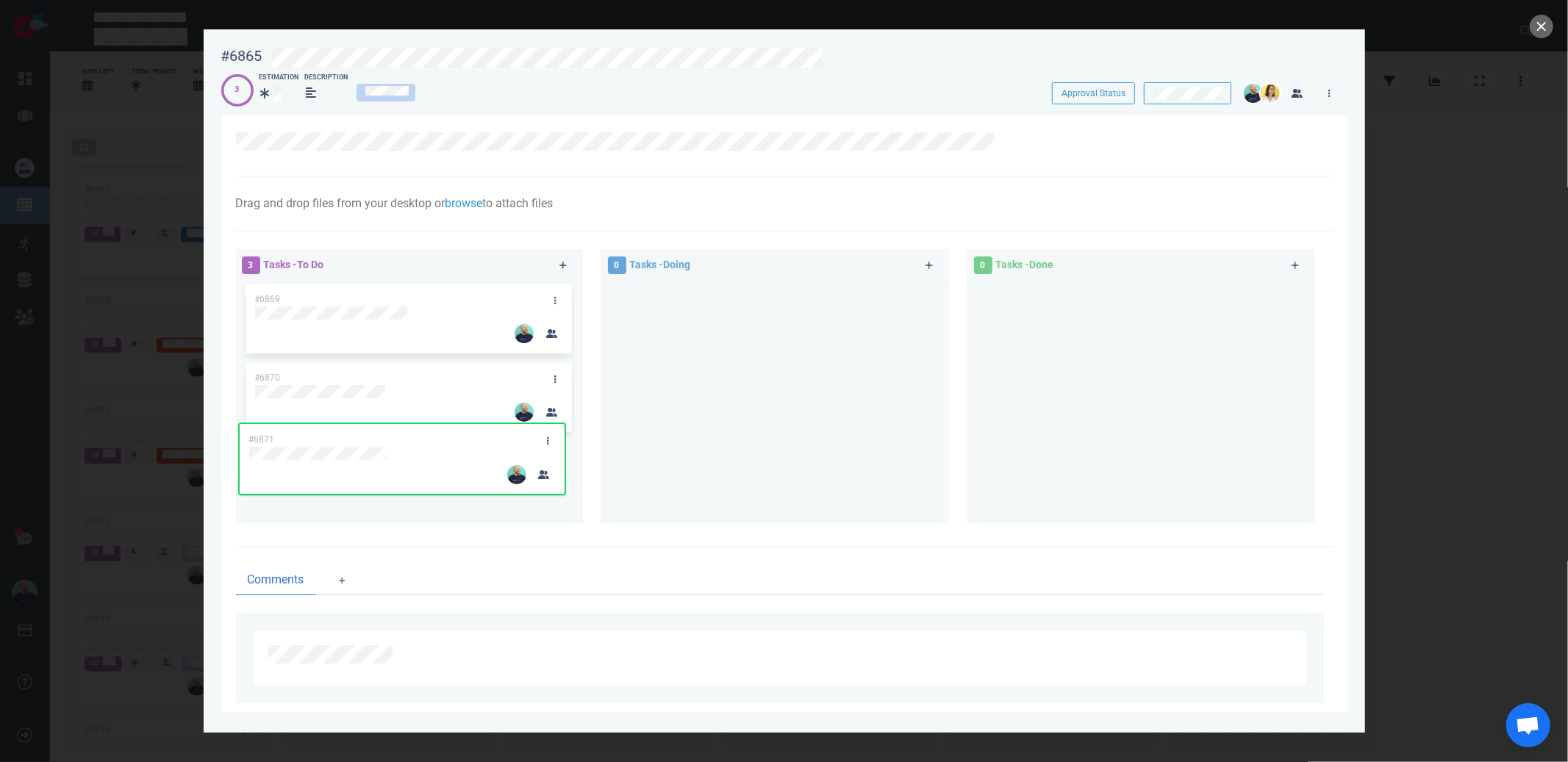
drag, startPoint x: 497, startPoint y: 302, endPoint x: 491, endPoint y: 442, distance: 140.1
click at [491, 442] on div "#6871 #6869 #6870 #6871" at bounding box center [408, 396] width 330 height 231
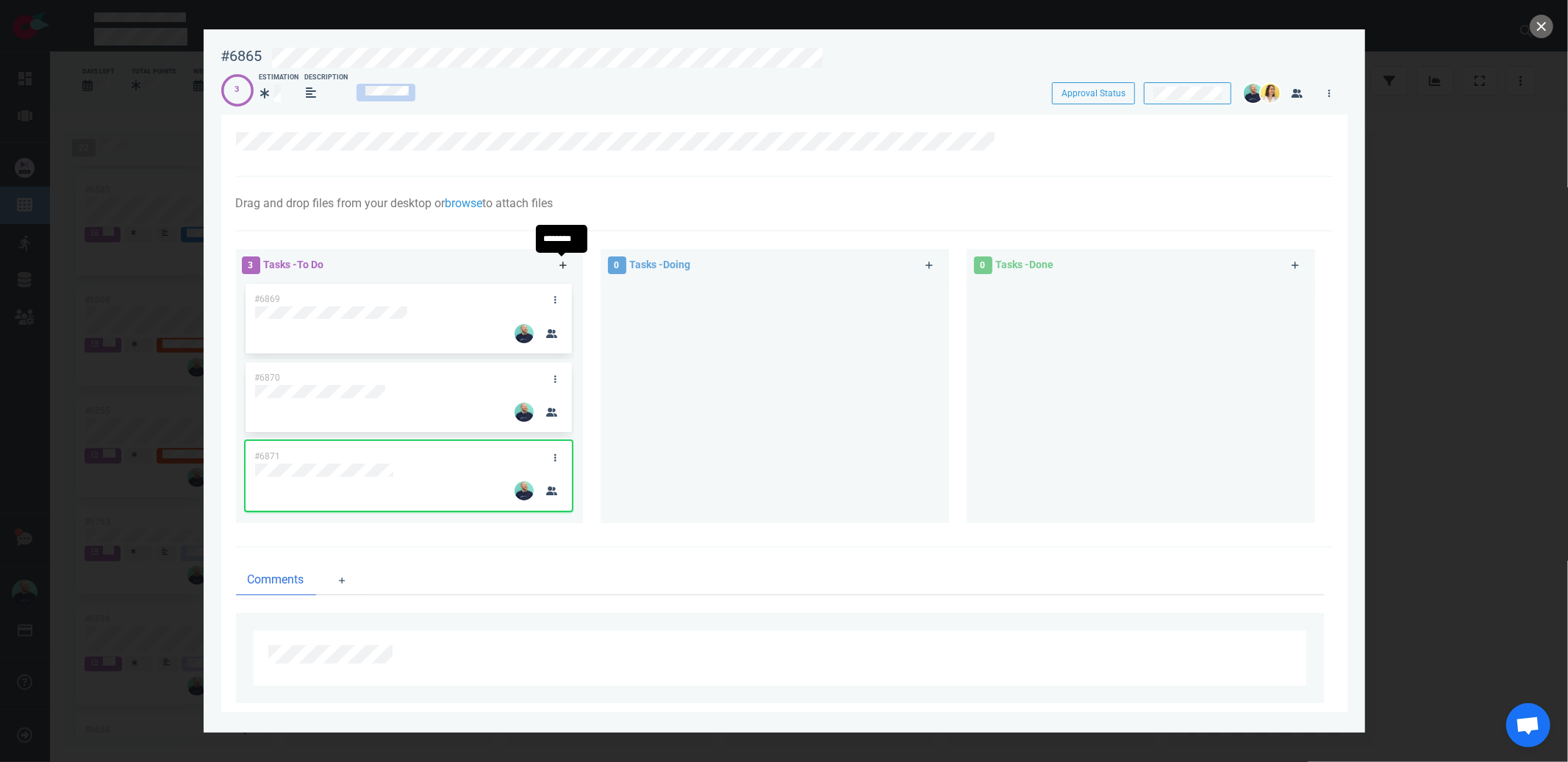
click at [560, 266] on icon at bounding box center [563, 265] width 7 height 7
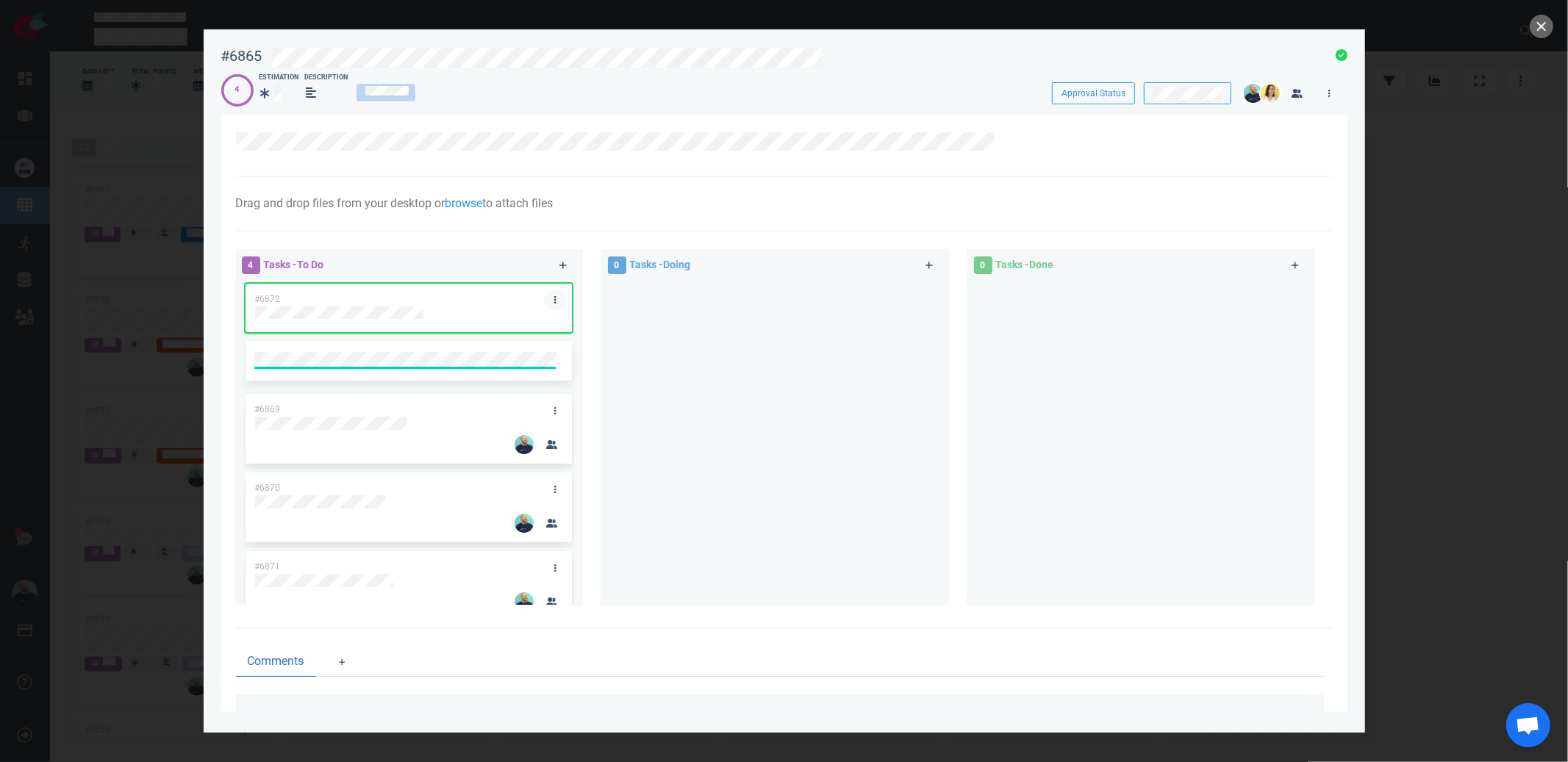
click at [551, 301] on link at bounding box center [556, 300] width 24 height 18
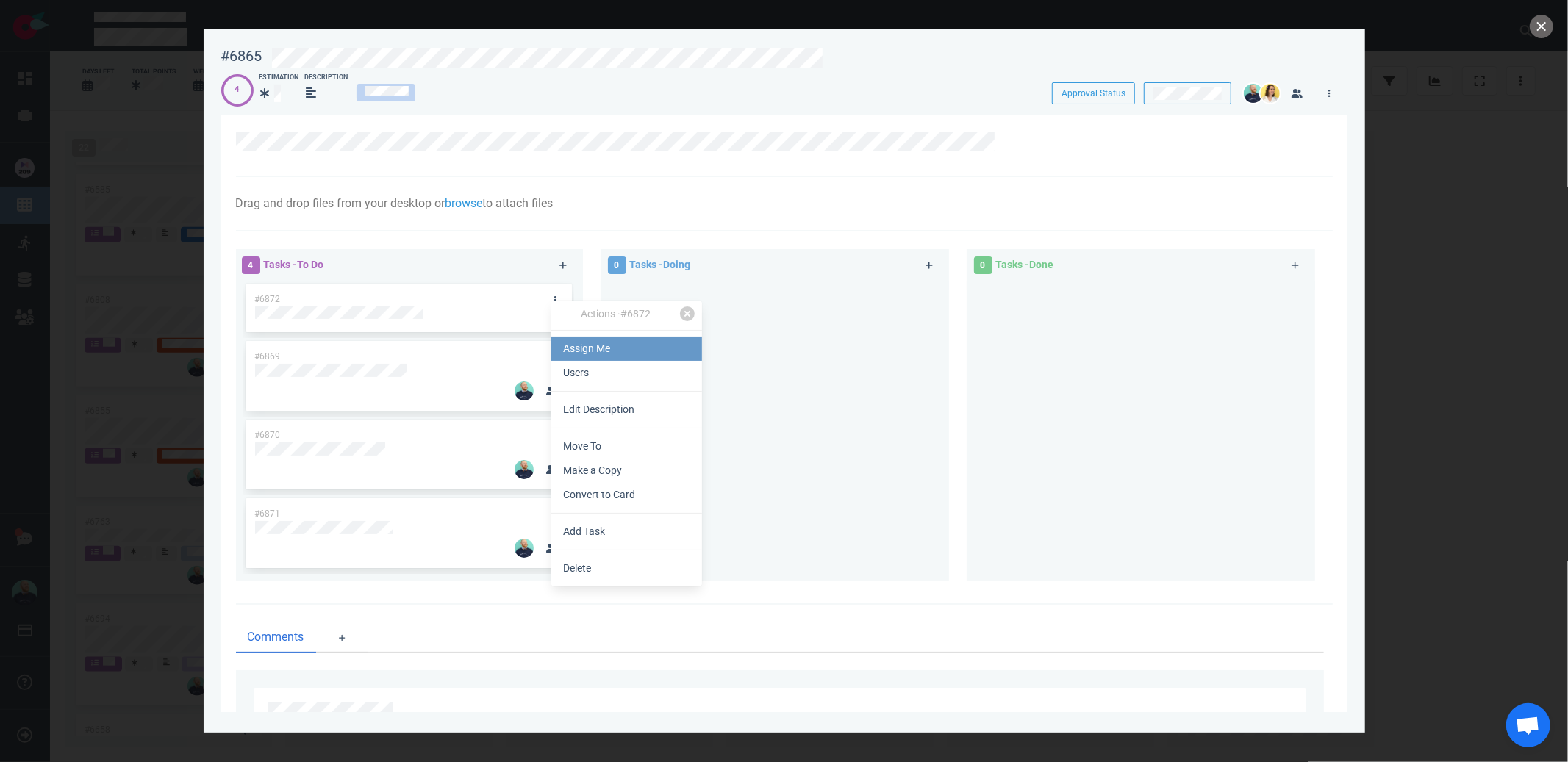
click at [583, 350] on link "Assign Me" at bounding box center [626, 349] width 150 height 25
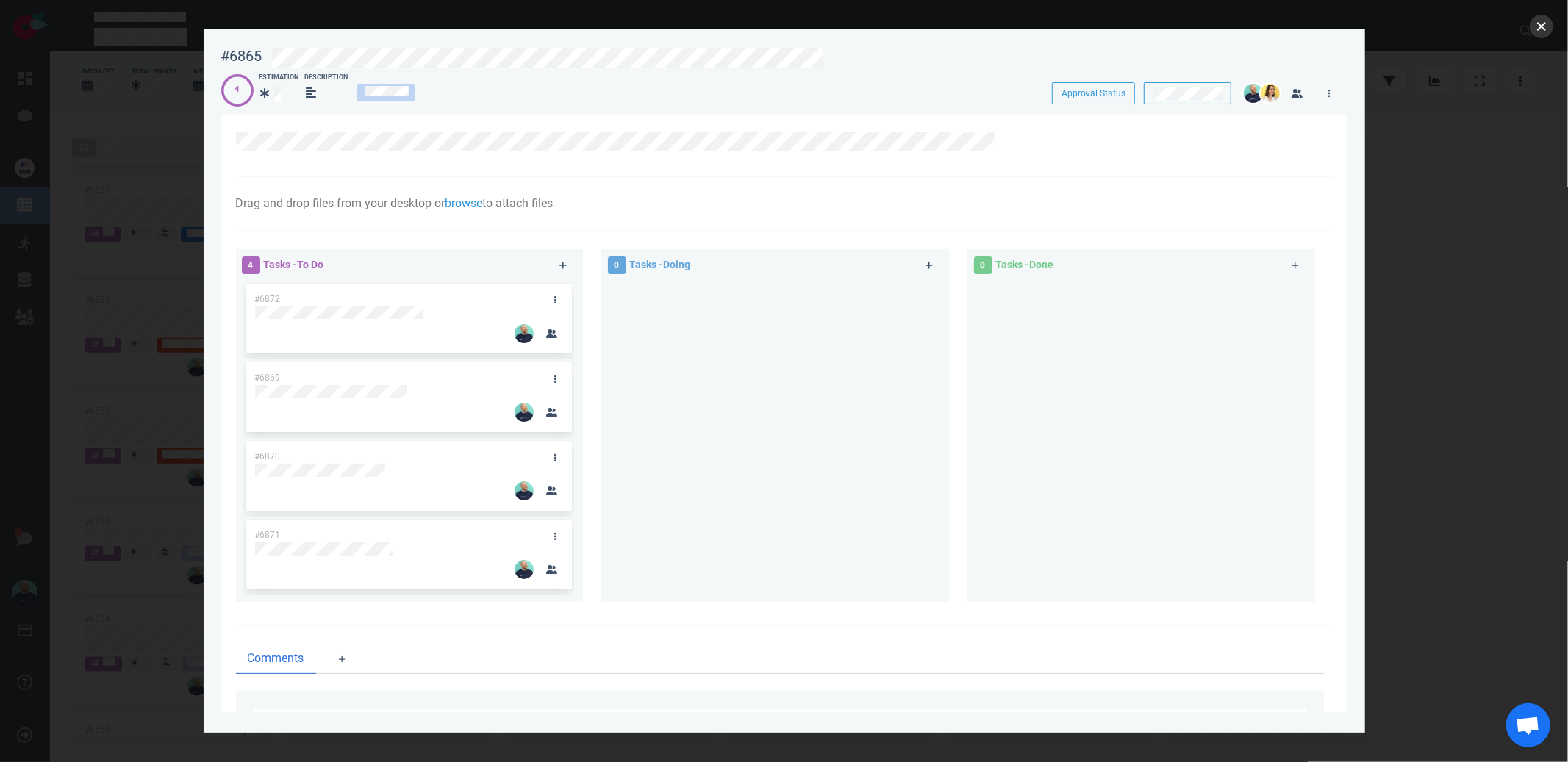
click at [1533, 30] on button "close" at bounding box center [1541, 26] width 24 height 24
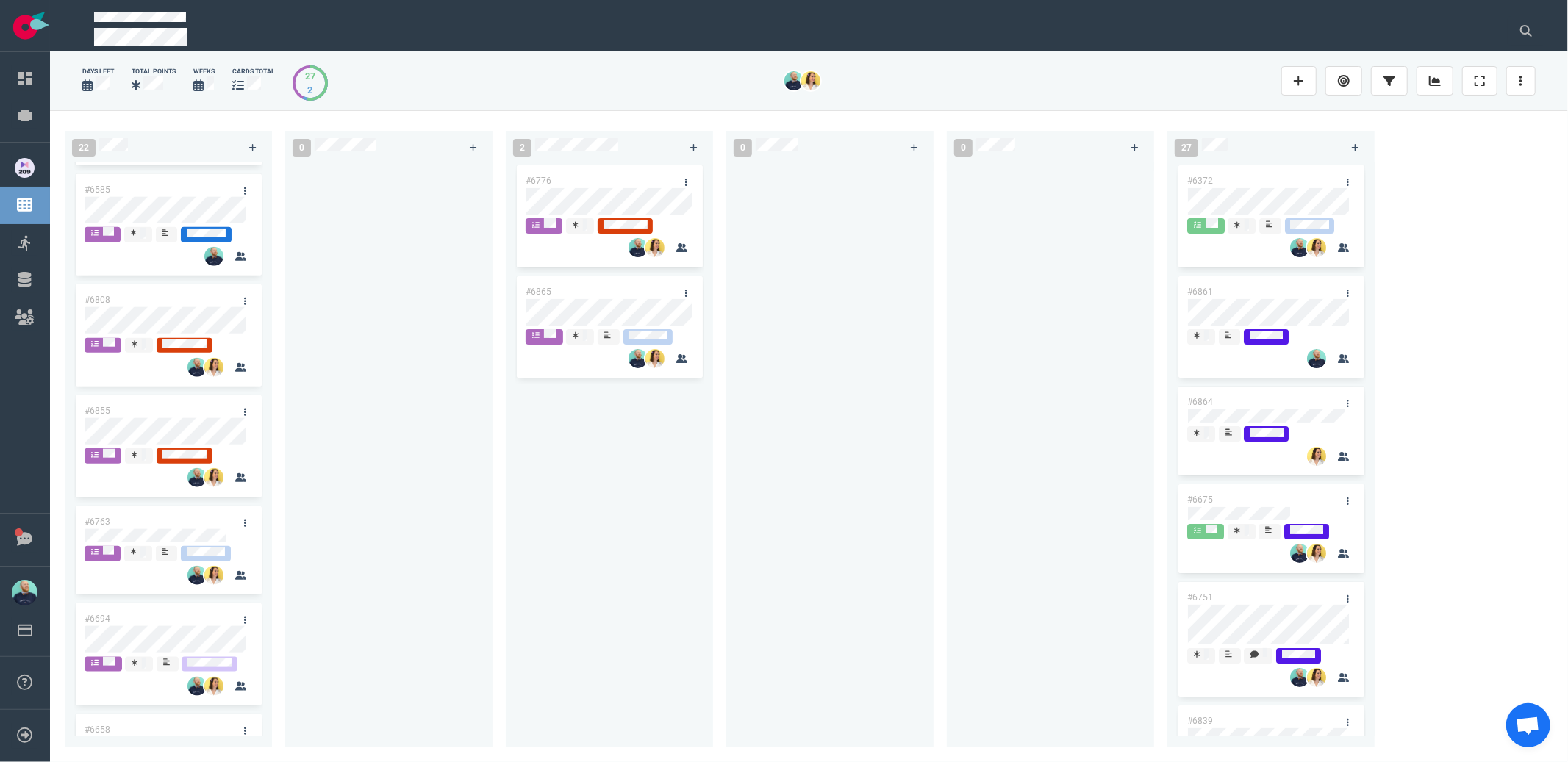
click at [1029, 479] on div at bounding box center [1050, 446] width 190 height 568
drag, startPoint x: 568, startPoint y: 290, endPoint x: 117, endPoint y: 621, distance: 559.4
click at [117, 621] on div "22 #6638 #5517 #6726 #6709 #6500 #6662 #6252 #6678 #6705 #6626 #6672 #6585 #680…" at bounding box center [809, 436] width 1518 height 651
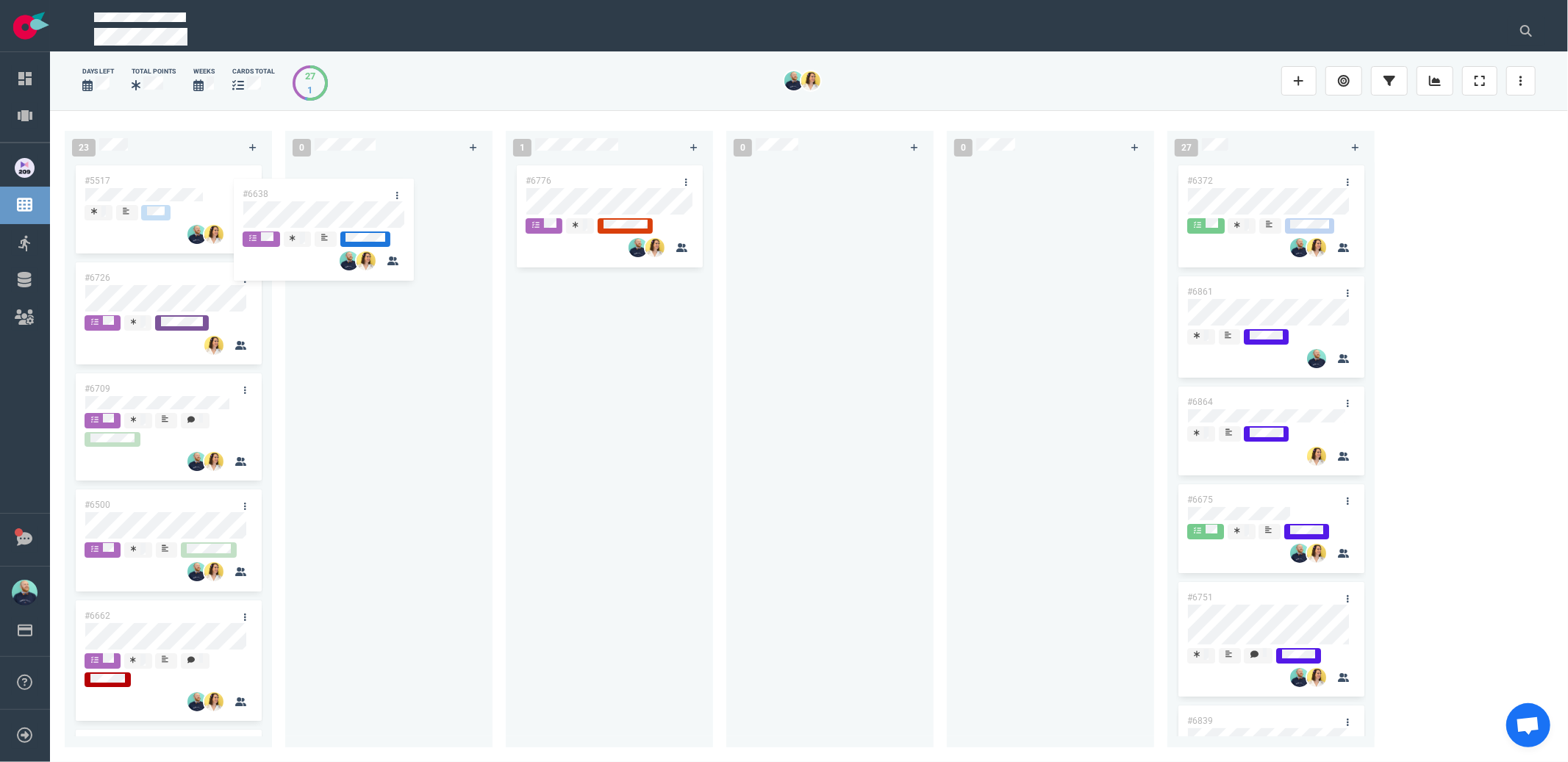
drag, startPoint x: 246, startPoint y: 192, endPoint x: 431, endPoint y: 285, distance: 207.1
click at [358, 198] on div "23 #6638 #5517 #6726 #6709 #6500 #6662 #6252 #6678 #6705 #6626 #6672 #6585 #680…" at bounding box center [809, 436] width 1518 height 651
click at [441, 337] on div at bounding box center [389, 446] width 190 height 568
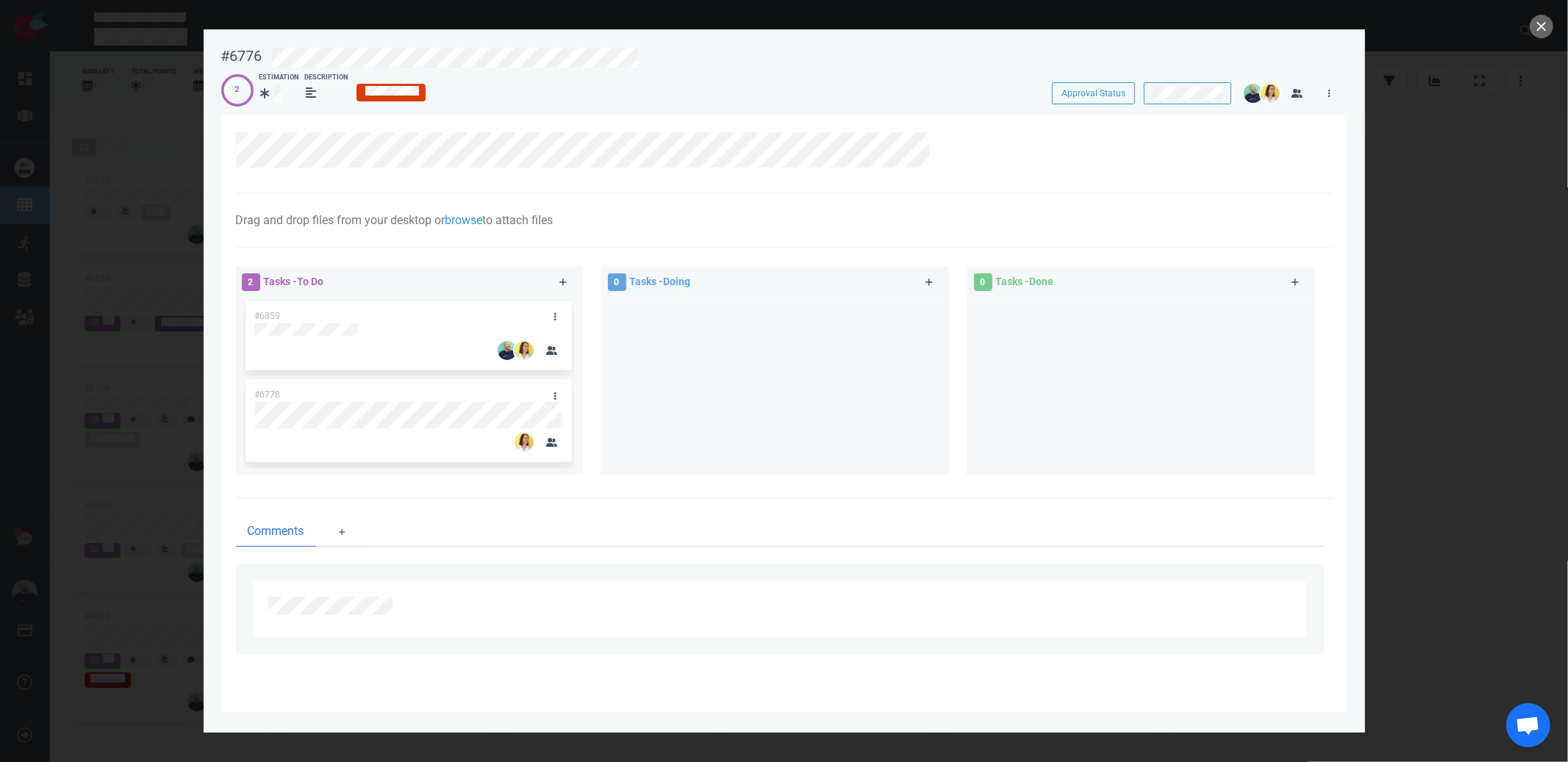
click at [819, 196] on div "Drag and drop files from your desktop or browse to attach files Attach Files Co…" at bounding box center [784, 221] width 1096 height 54
click at [794, 172] on div at bounding box center [780, 154] width 1088 height 43
